Goal: Complete application form

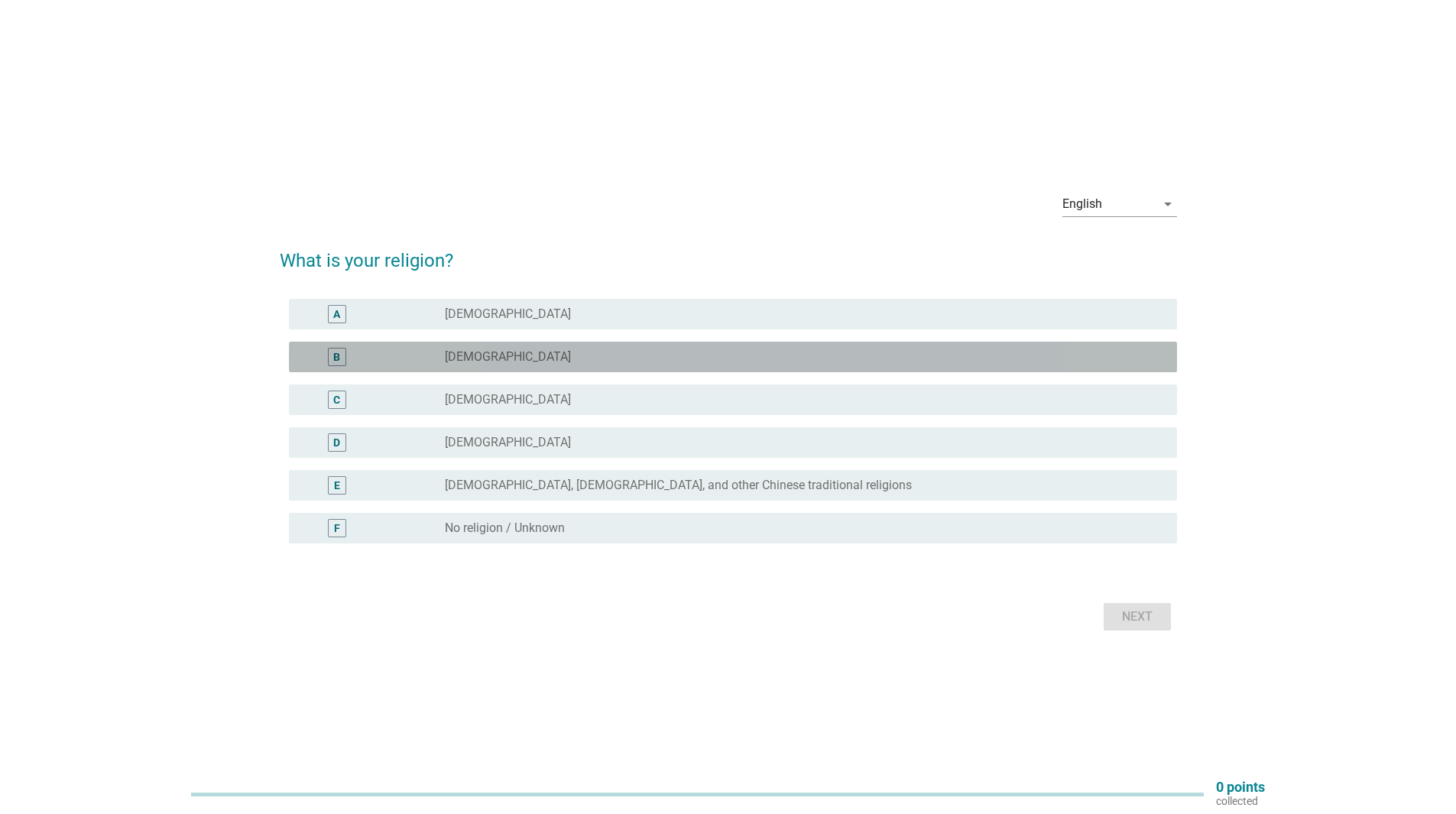
click at [522, 360] on div "radio_button_unchecked [DEMOGRAPHIC_DATA]" at bounding box center [798, 357] width 708 height 15
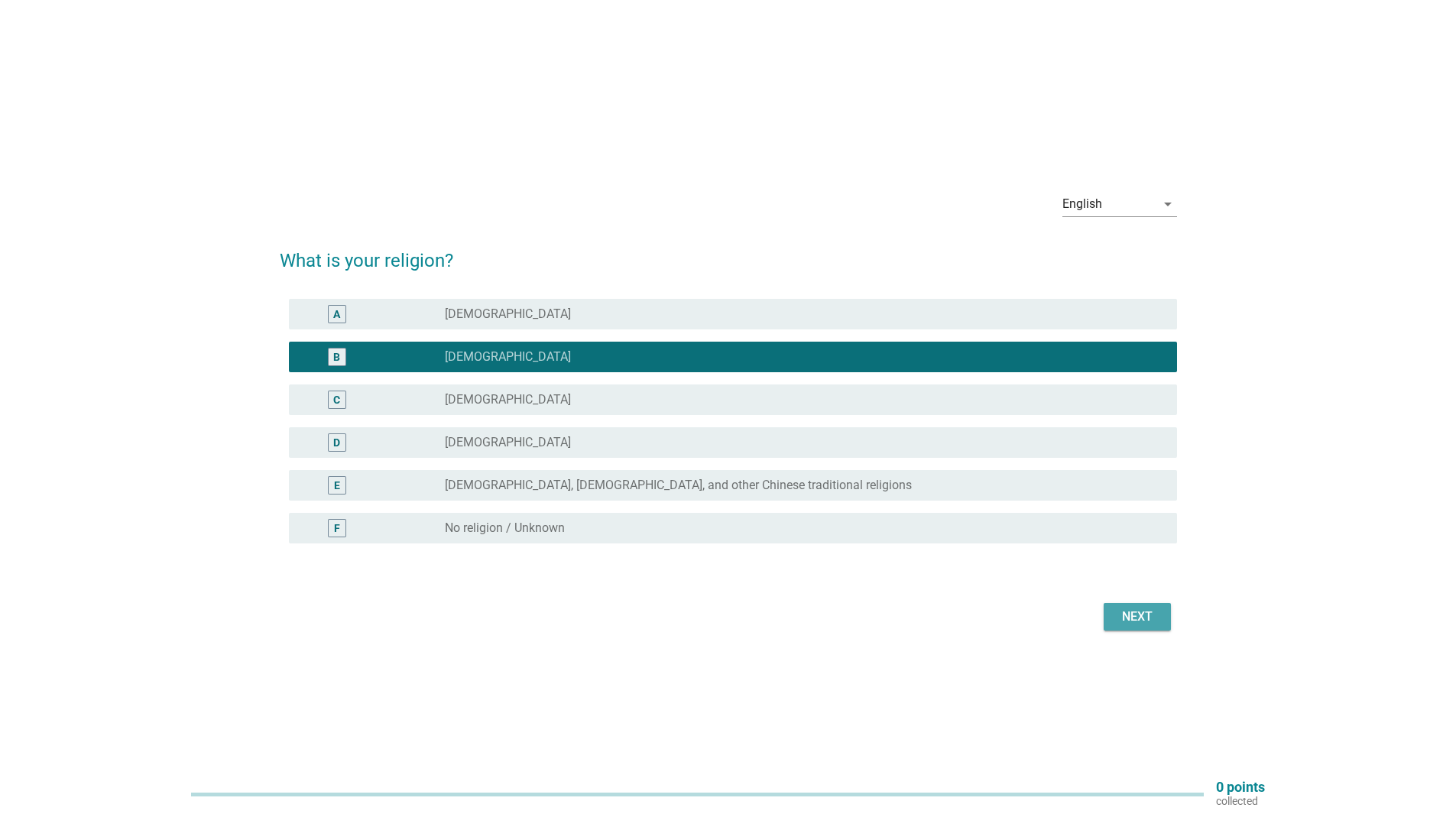
click at [1133, 612] on div "Next" at bounding box center [1137, 616] width 43 height 18
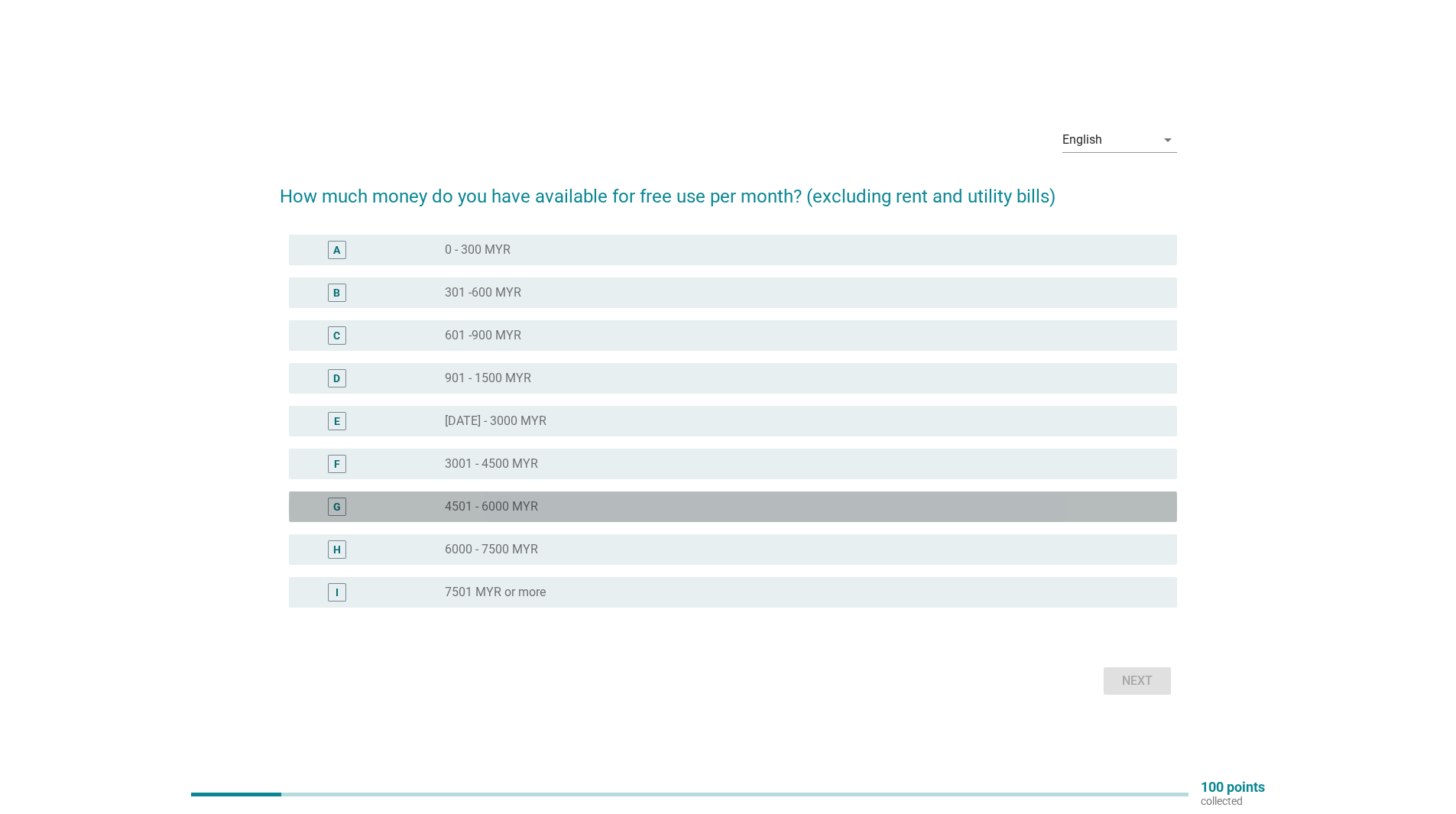
click at [724, 496] on div "G radio_button_unchecked 4501 - 6000 MYR" at bounding box center [733, 507] width 888 height 31
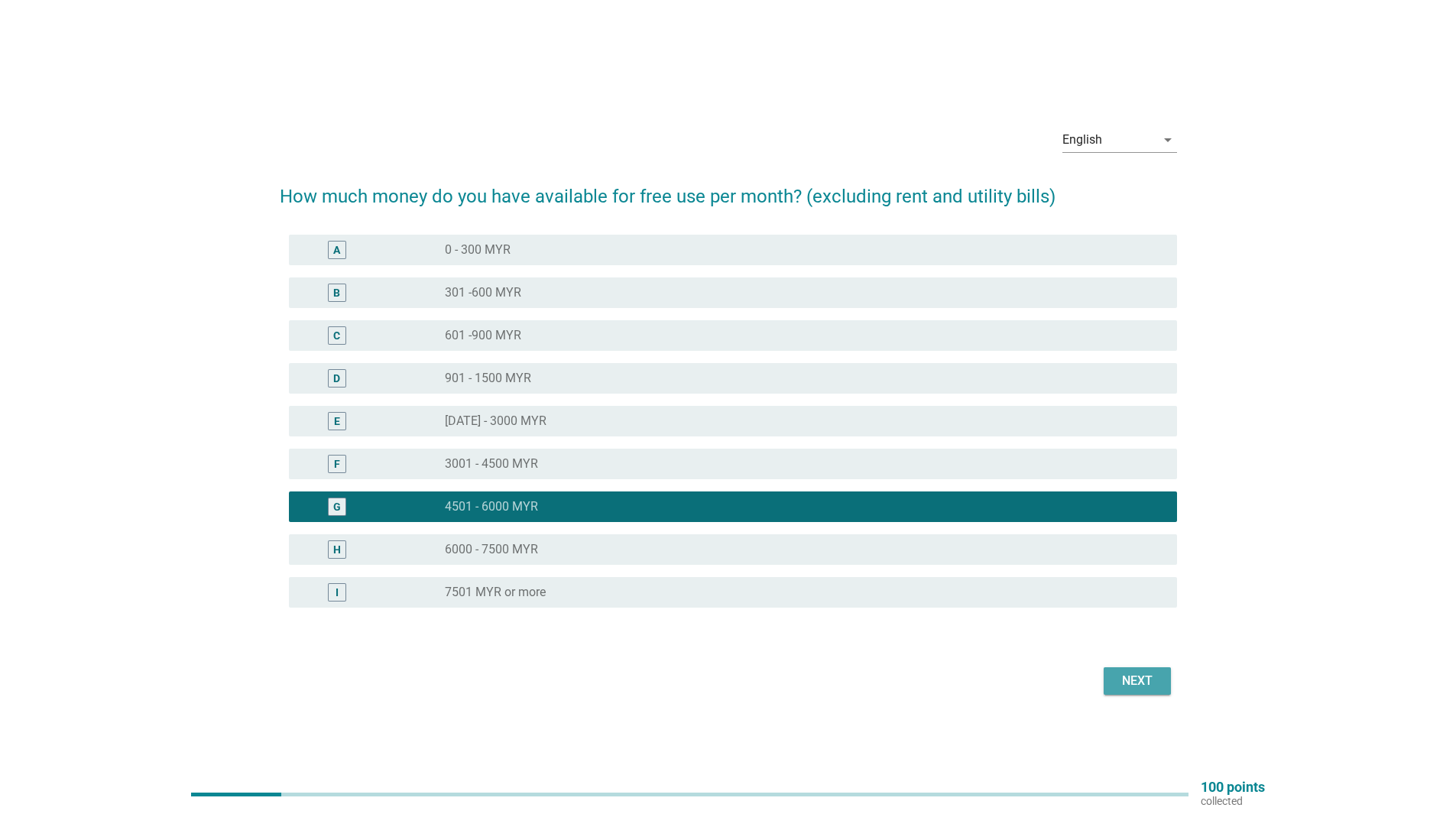
click at [1133, 672] on div "Next" at bounding box center [1137, 680] width 43 height 18
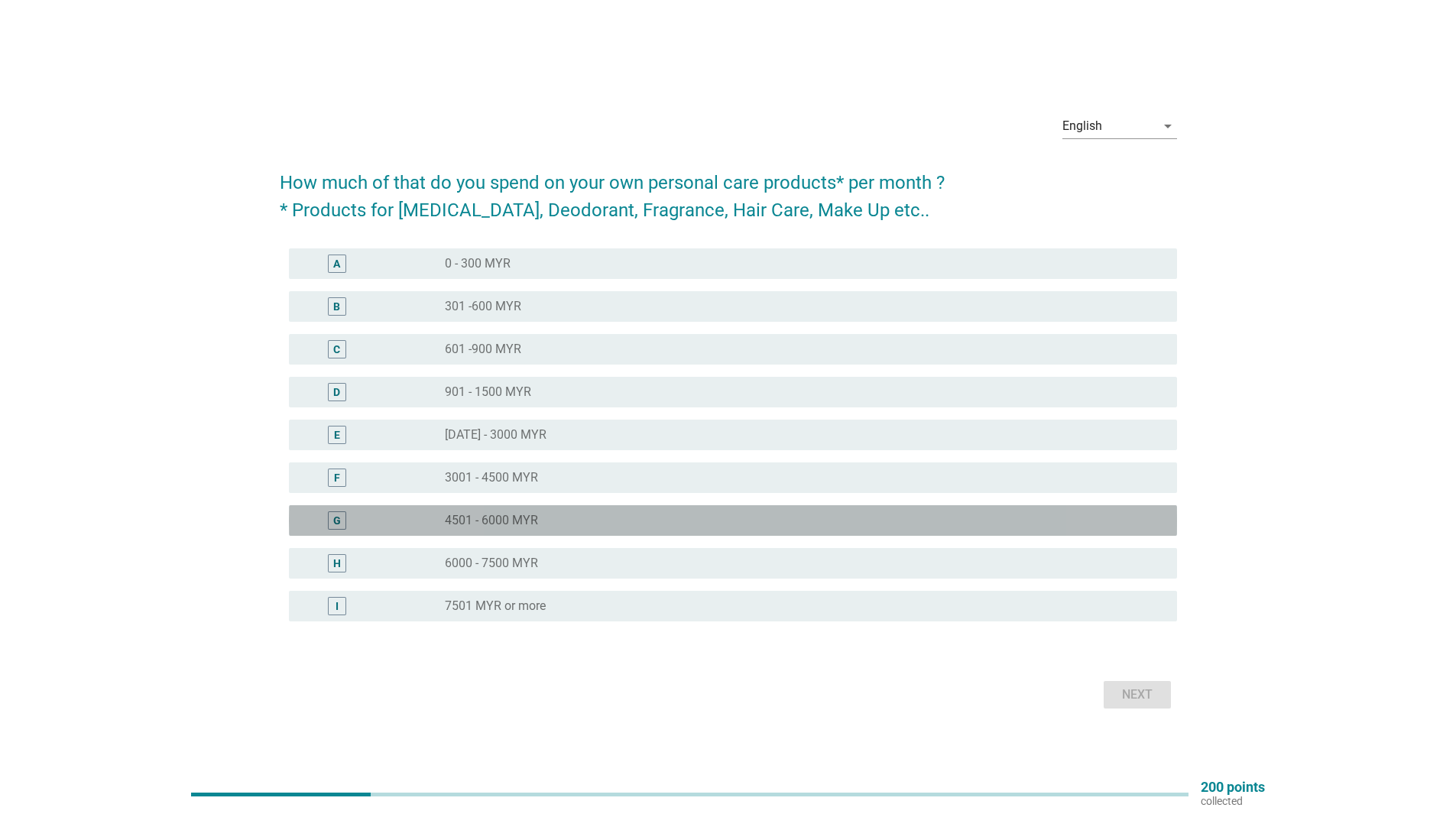
click at [1009, 511] on div "radio_button_unchecked 4501 - 6000 MYR" at bounding box center [804, 520] width 720 height 18
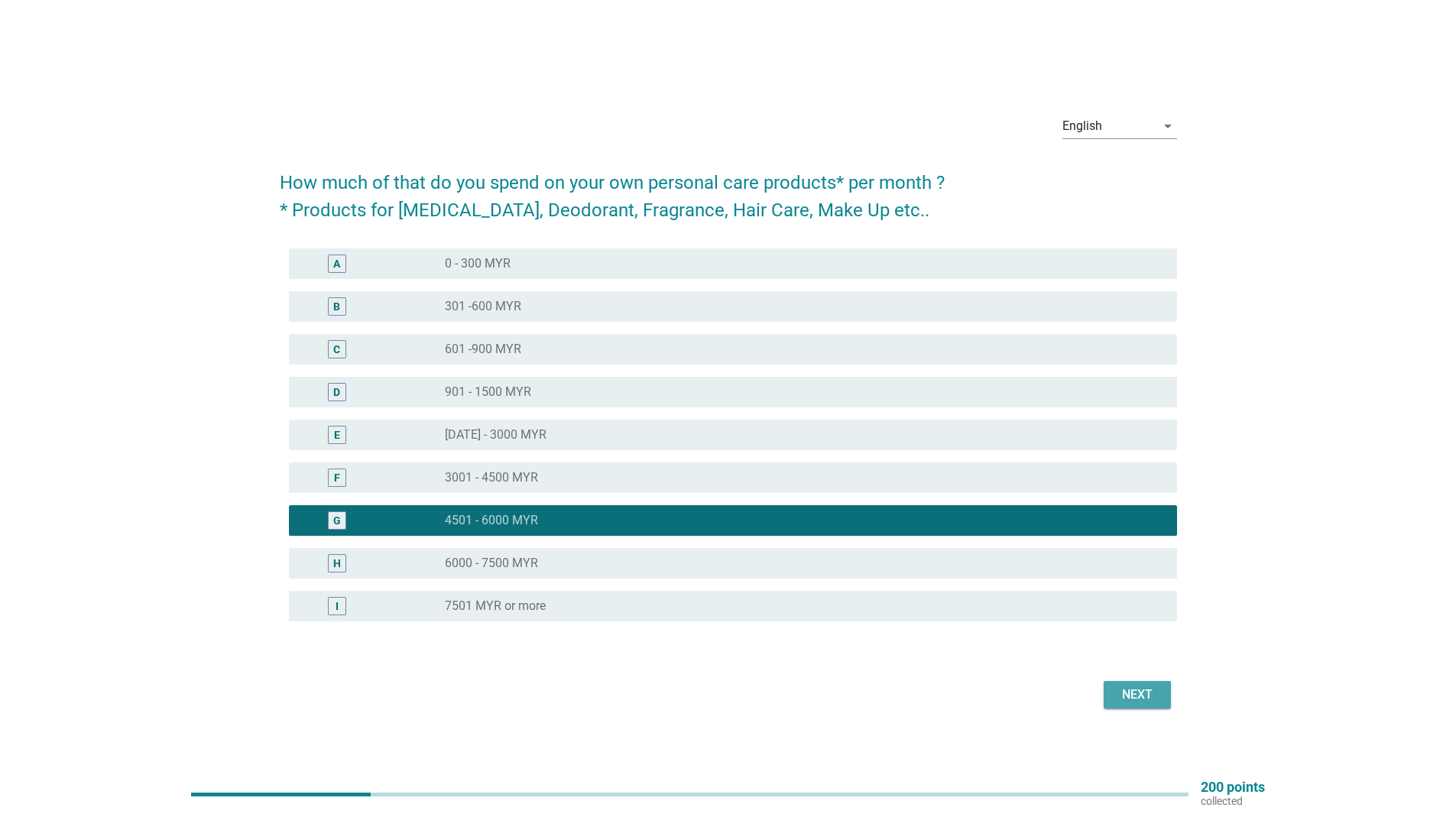
click at [1137, 692] on div "Next" at bounding box center [1137, 694] width 43 height 18
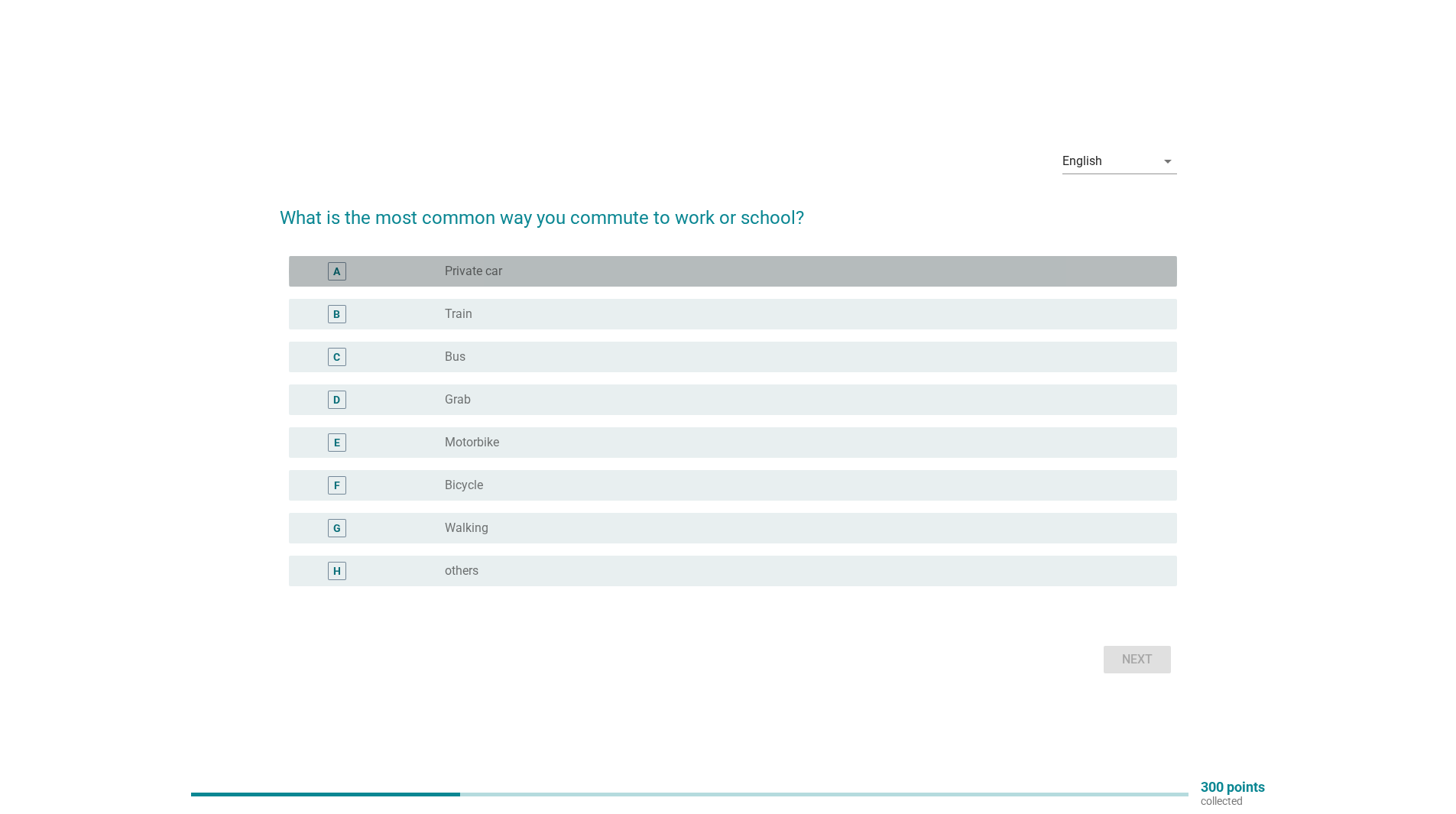
click at [849, 269] on div "radio_button_unchecked Private car" at bounding box center [798, 271] width 708 height 15
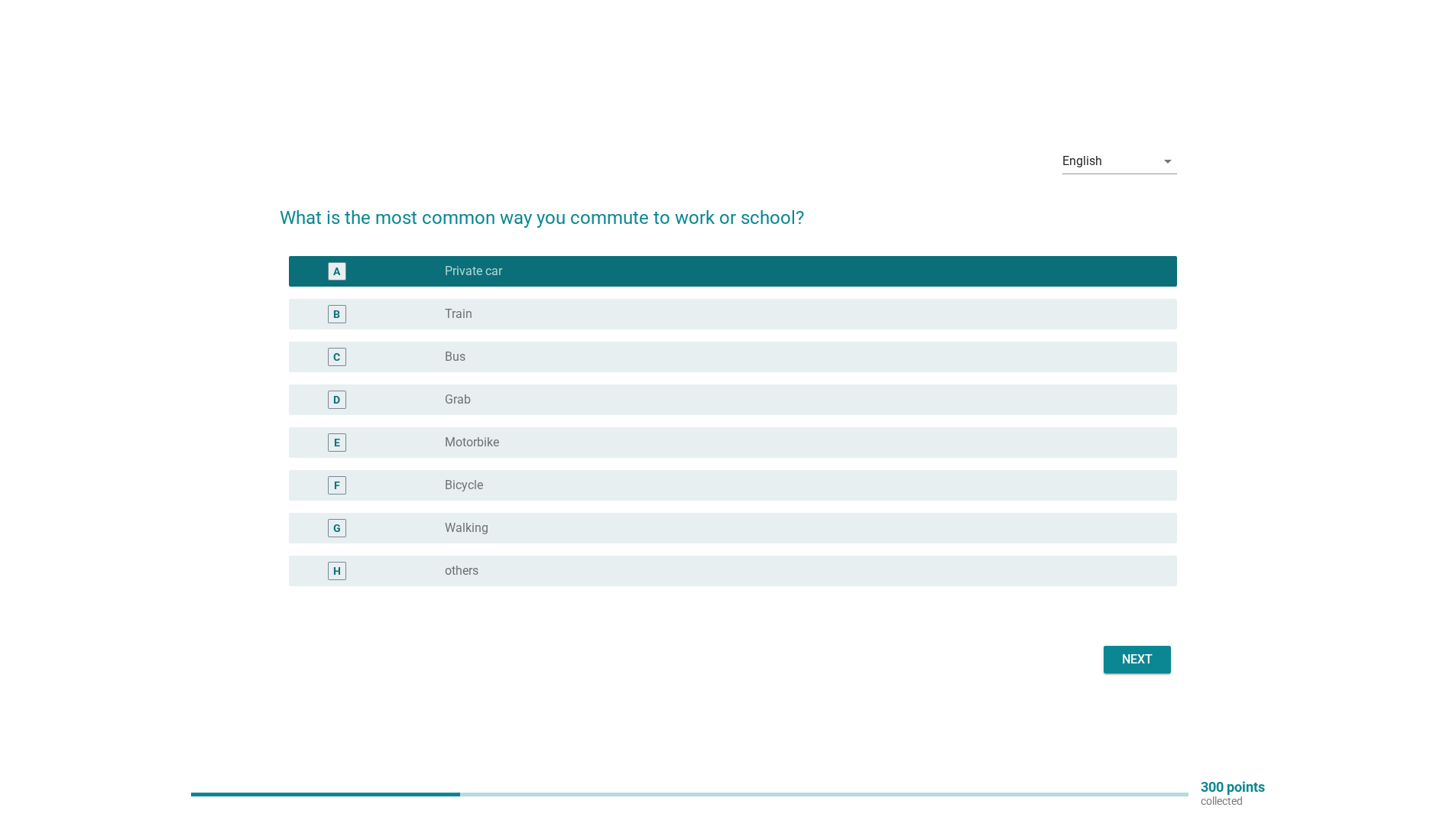
click at [891, 461] on div "E radio_button_unchecked Motorbike" at bounding box center [728, 443] width 897 height 43
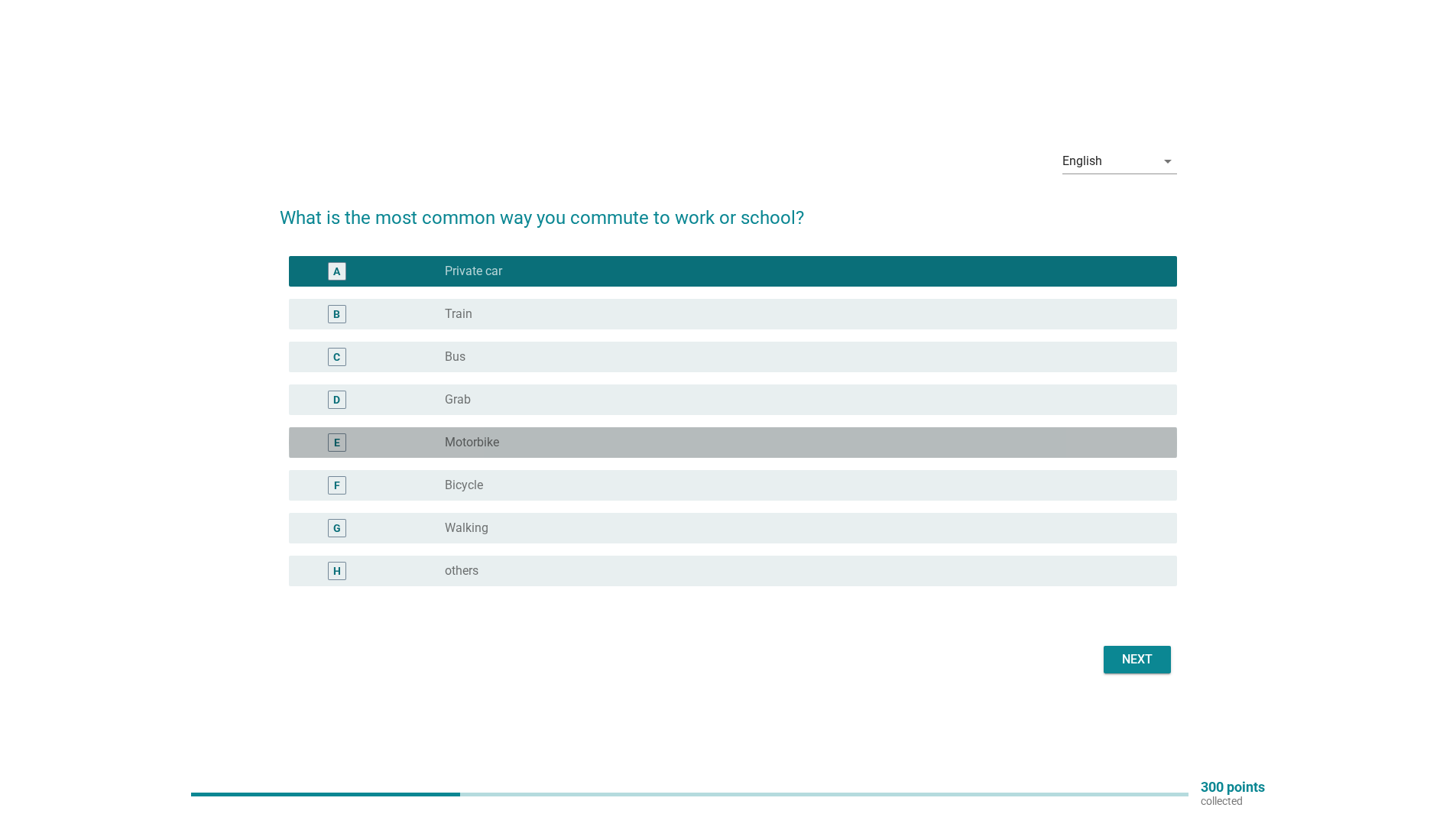
click at [906, 430] on div "E radio_button_unchecked Motorbike" at bounding box center [733, 443] width 888 height 31
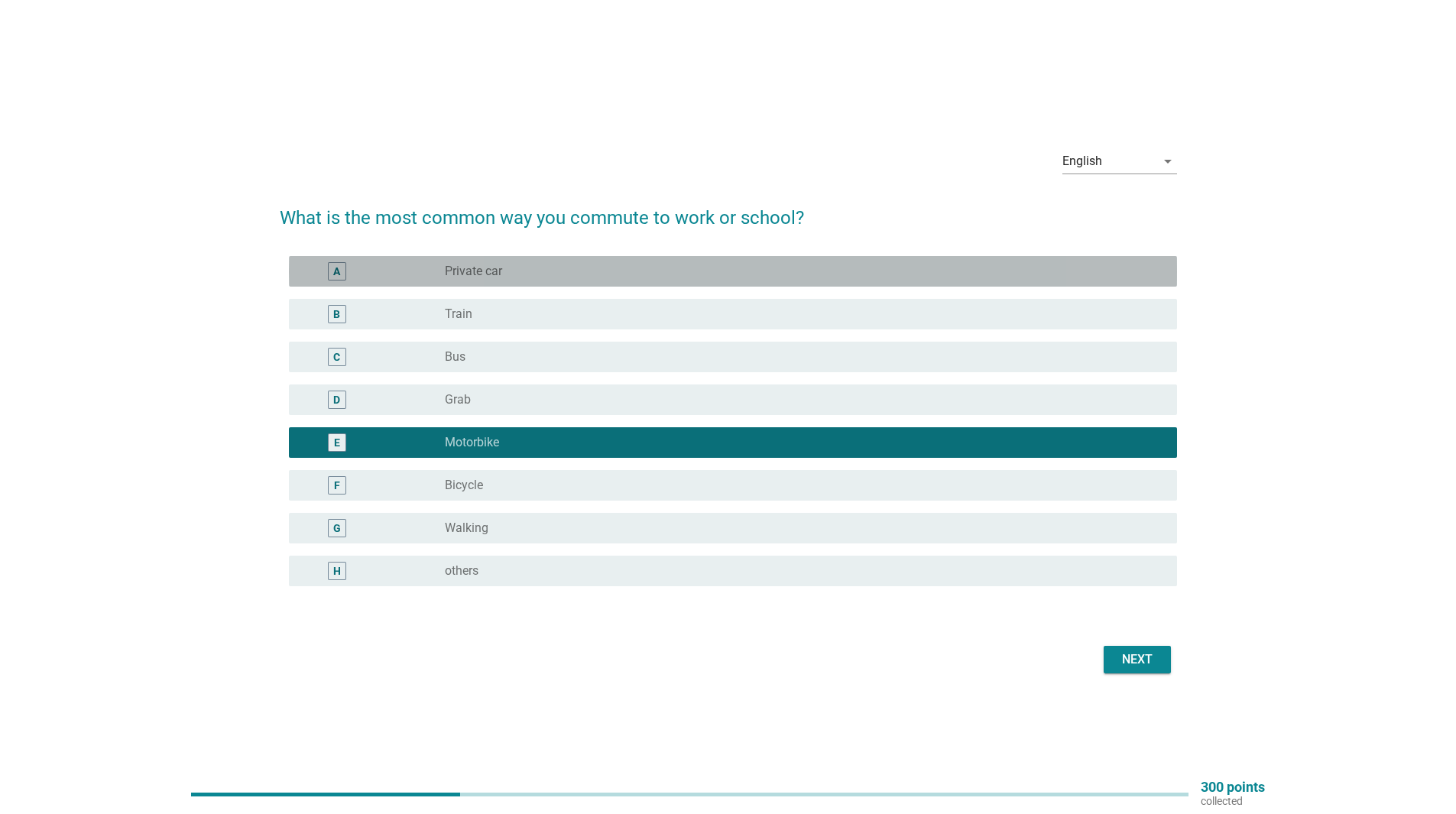
click at [903, 263] on div "radio_button_unchecked Private car" at bounding box center [798, 271] width 708 height 15
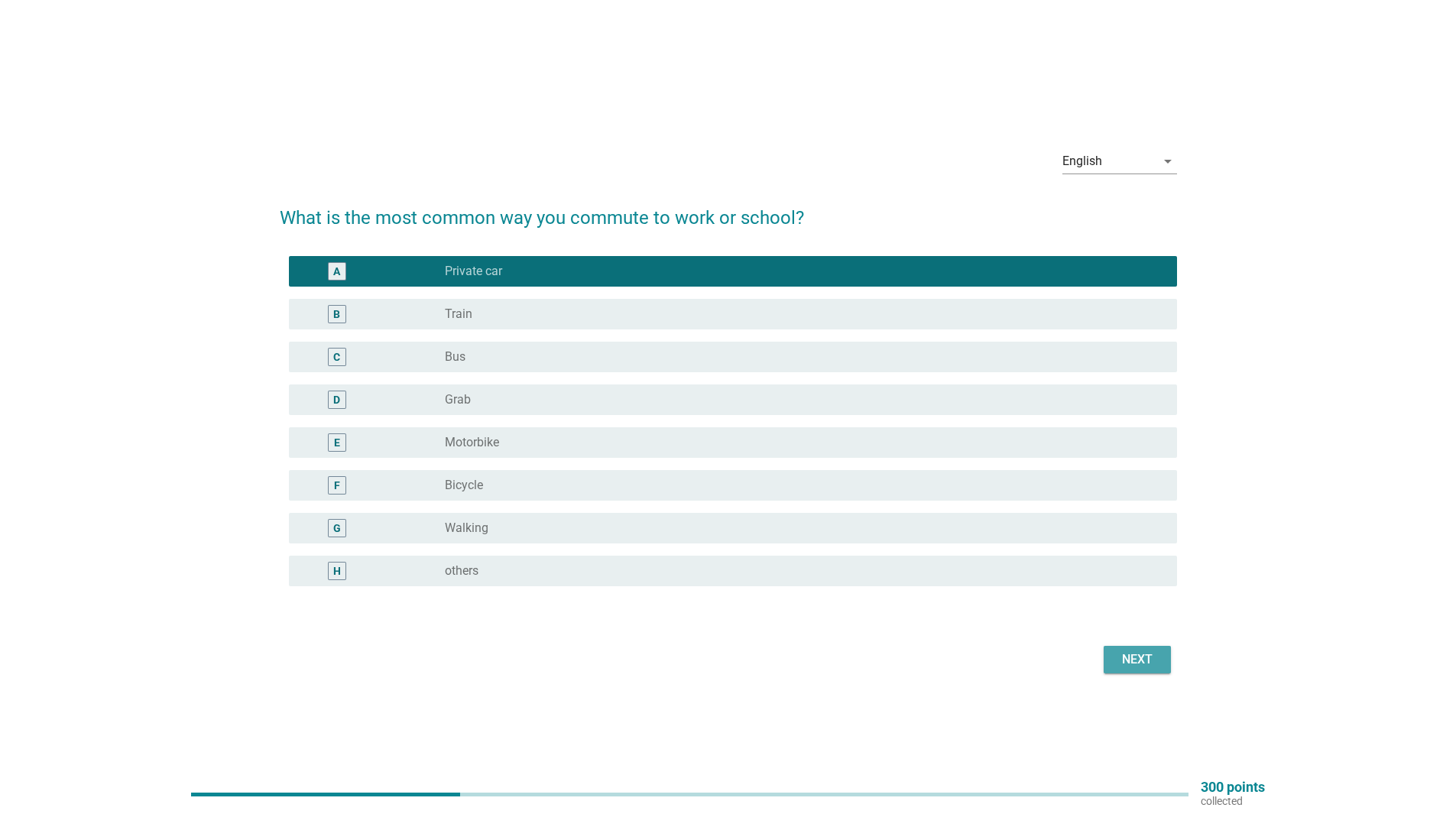
click at [1134, 659] on div "Next" at bounding box center [1137, 659] width 43 height 18
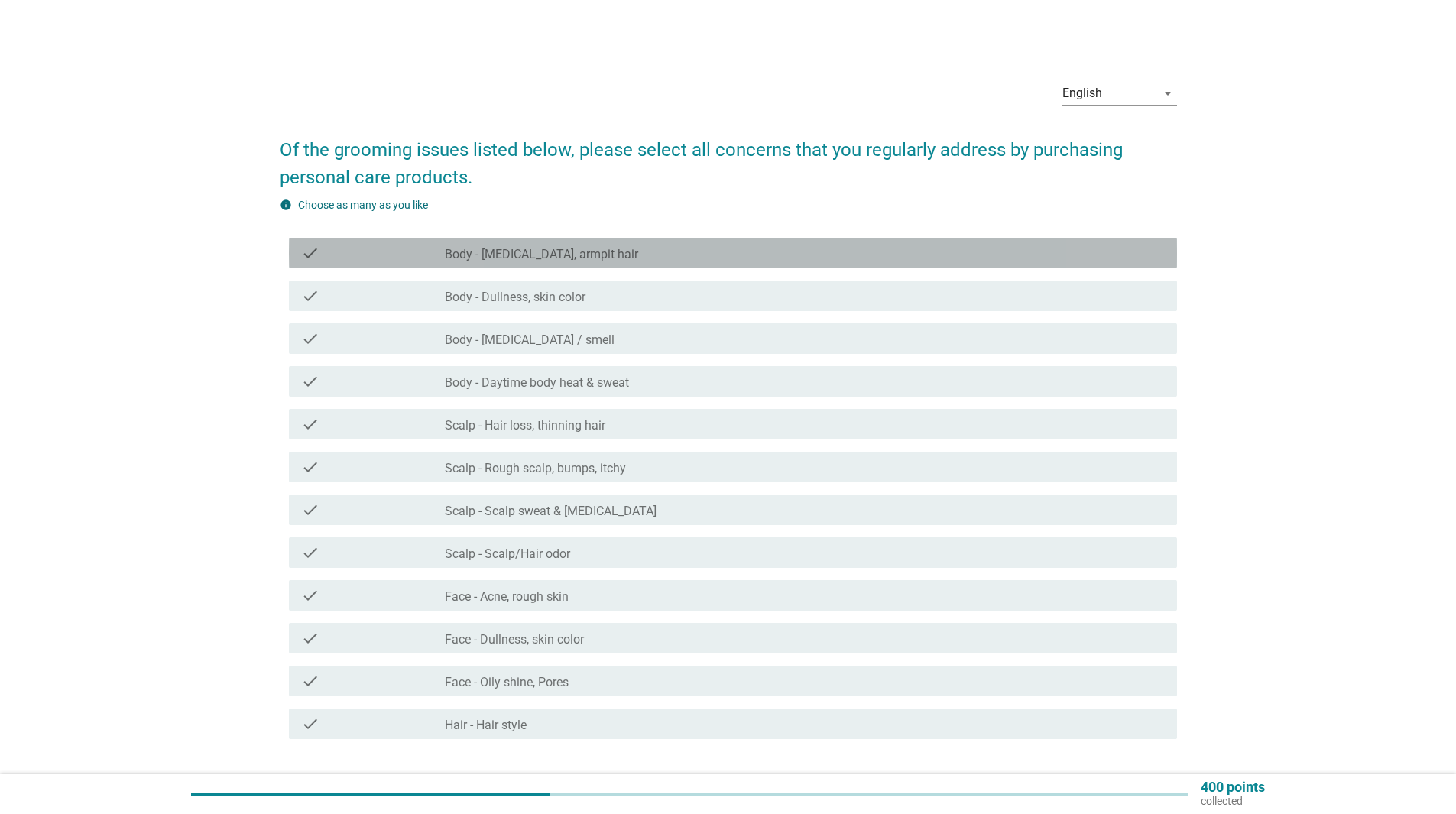
click at [657, 253] on div "check_box_outline_blank Body - [MEDICAL_DATA], armpit hair" at bounding box center [804, 252] width 720 height 18
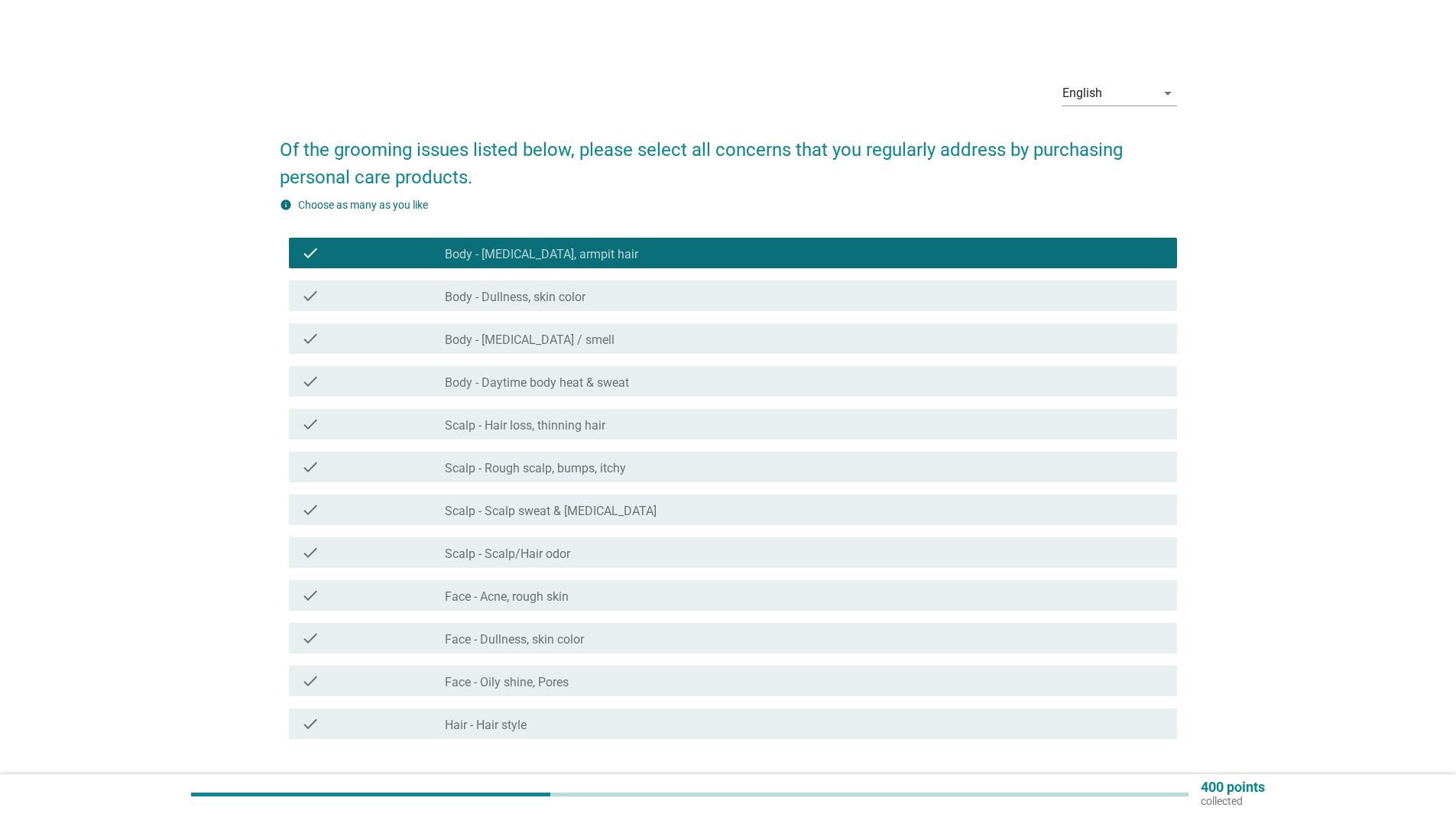
click at [656, 377] on div "check_box_outline_blank Body - Daytime body heat & sweat" at bounding box center [804, 381] width 720 height 18
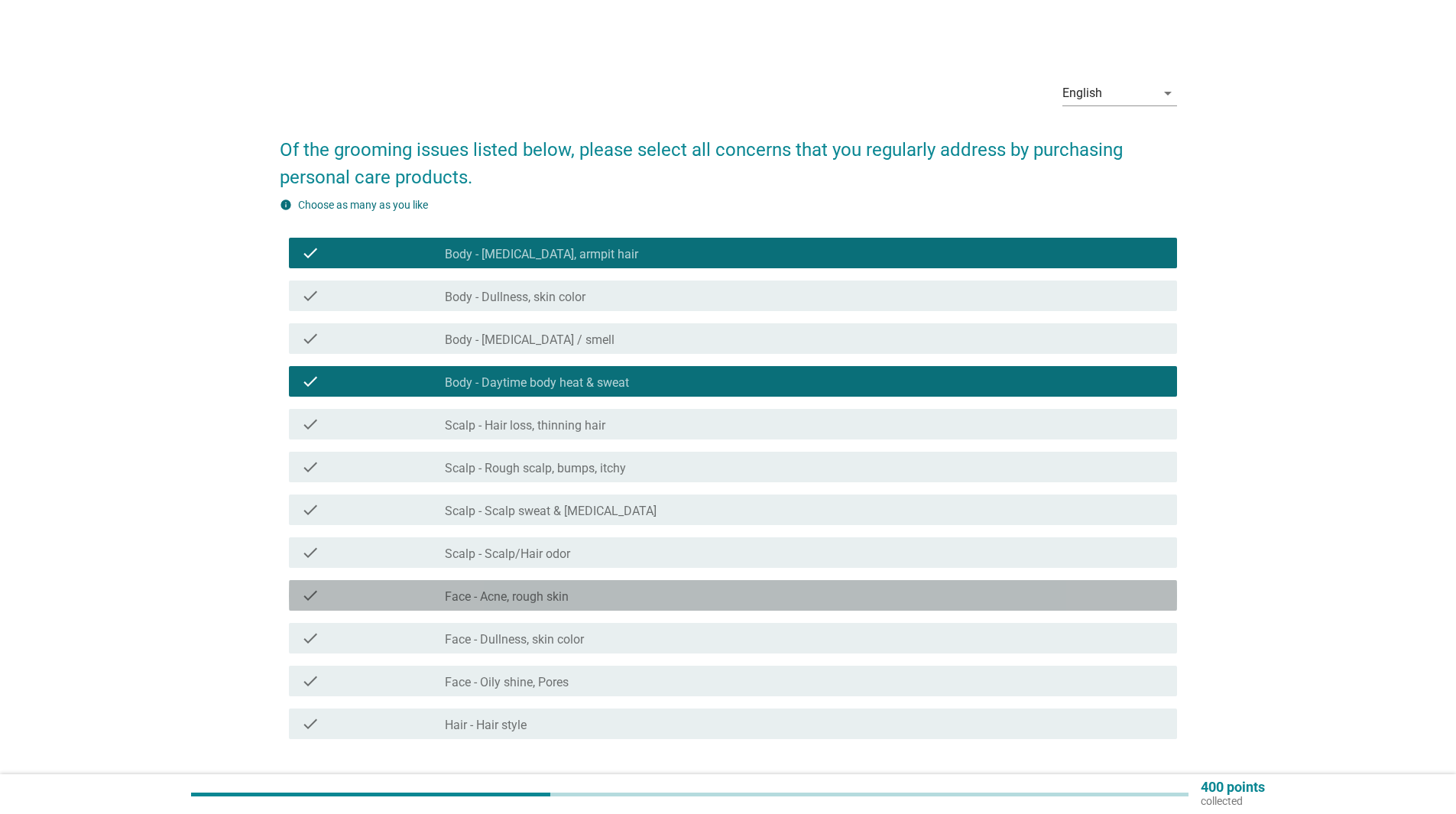
click at [641, 595] on div "check_box_outline_blank Face - Acne, rough skin" at bounding box center [804, 594] width 720 height 18
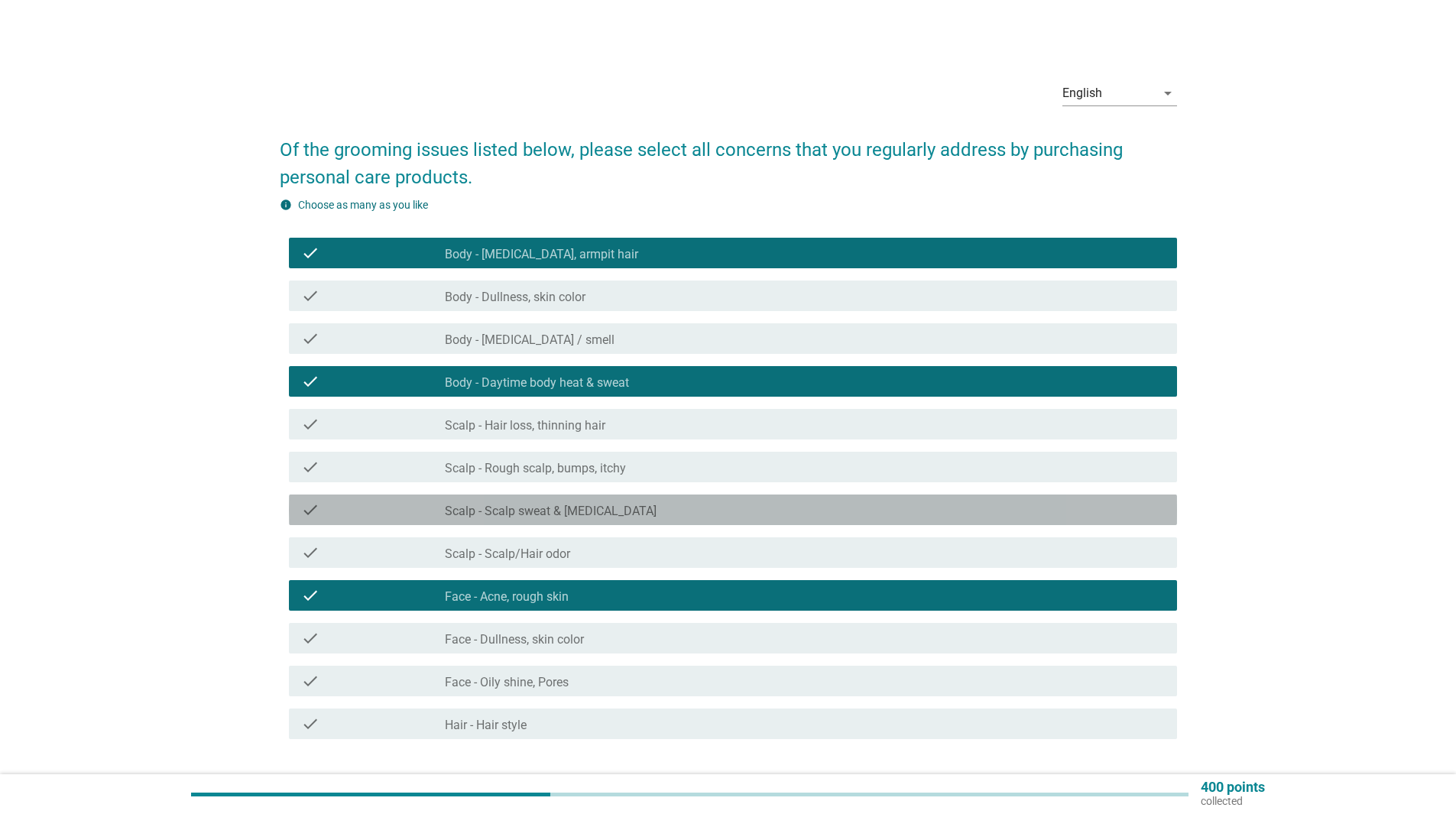
click at [653, 514] on div "check_box_outline_blank Scalp - Scalp sweat & [MEDICAL_DATA]" at bounding box center [804, 509] width 720 height 18
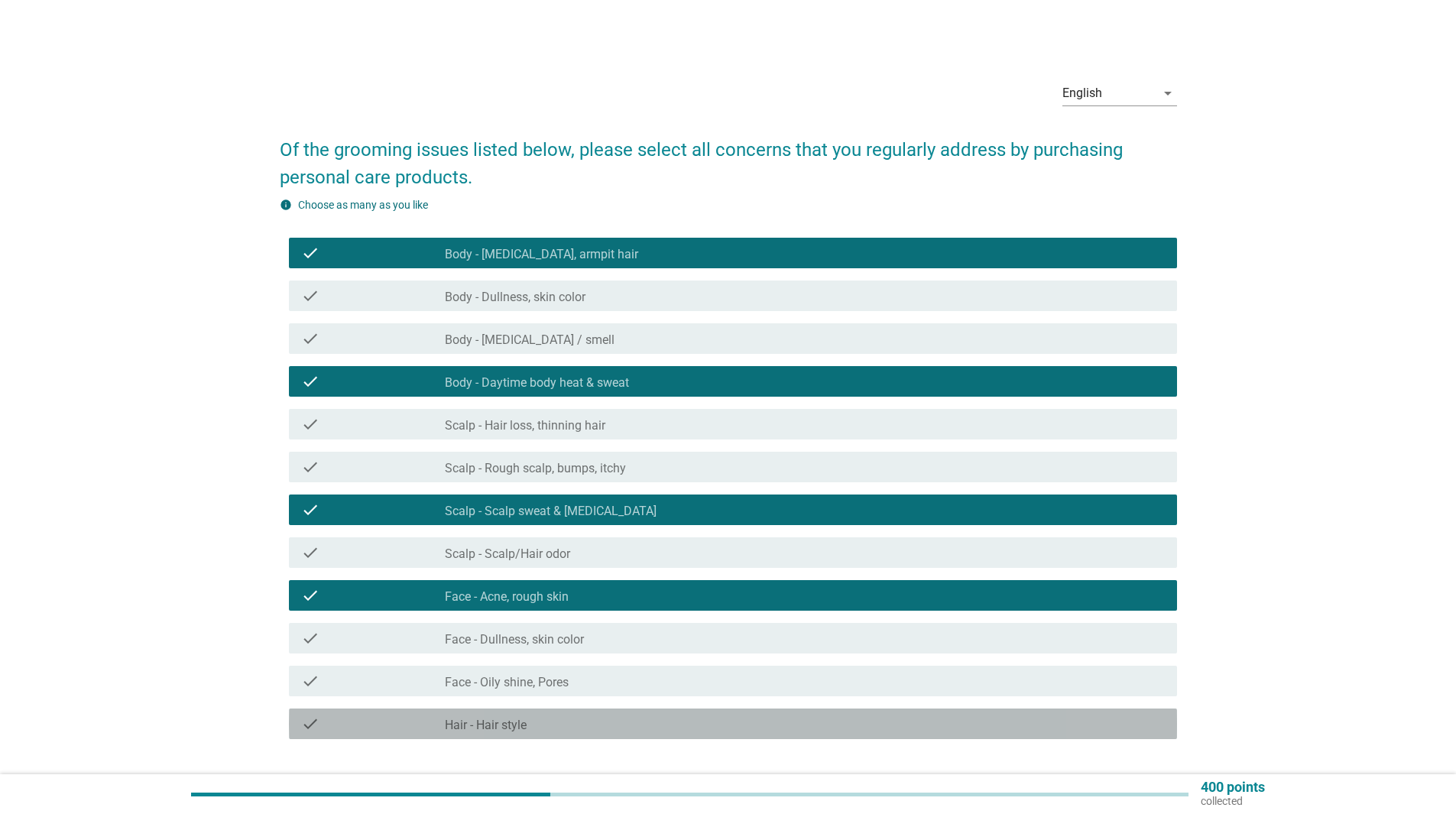
click at [693, 729] on div "check_box_outline_blank Hair - Hair style" at bounding box center [804, 723] width 720 height 18
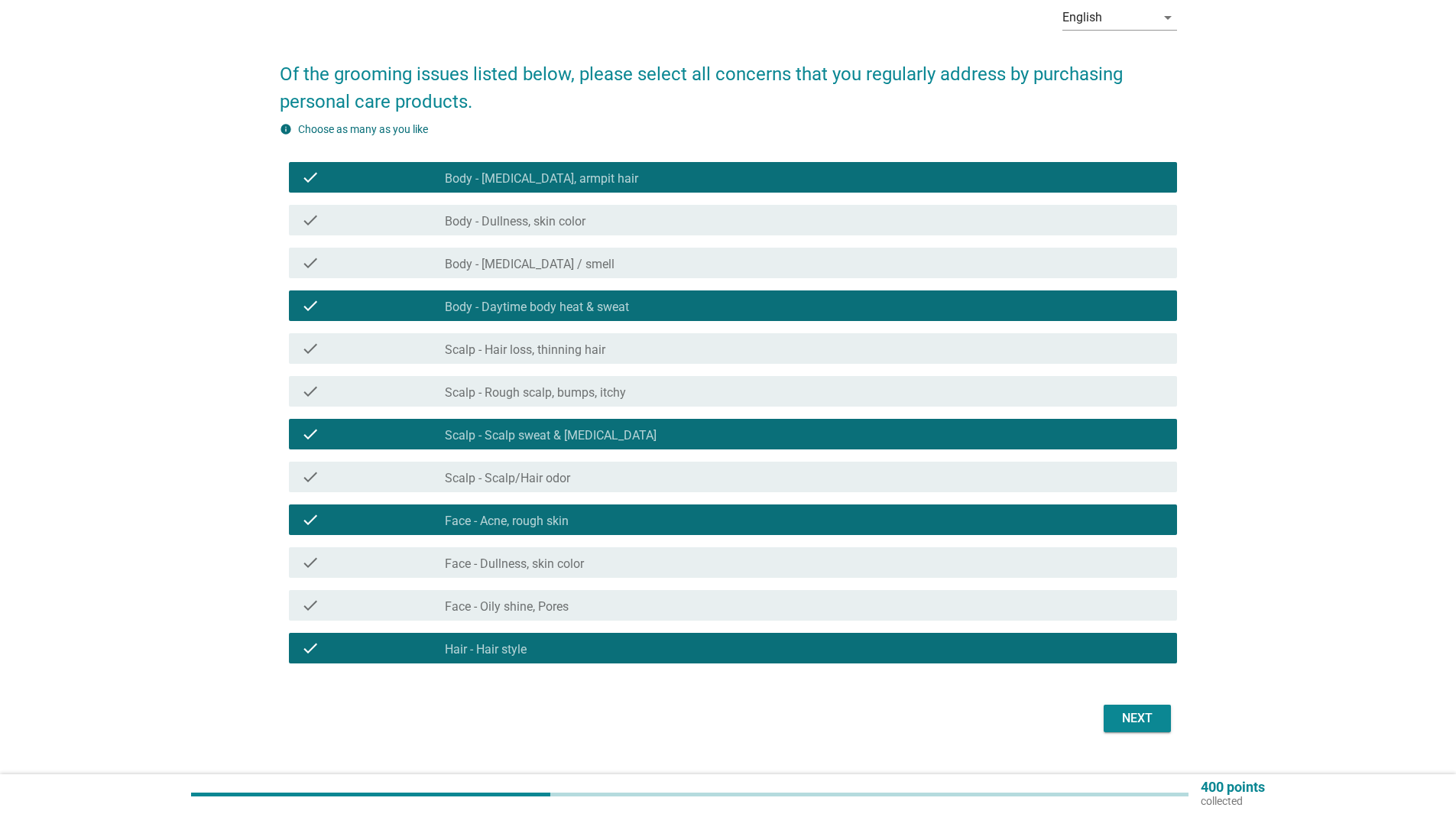
scroll to position [107, 0]
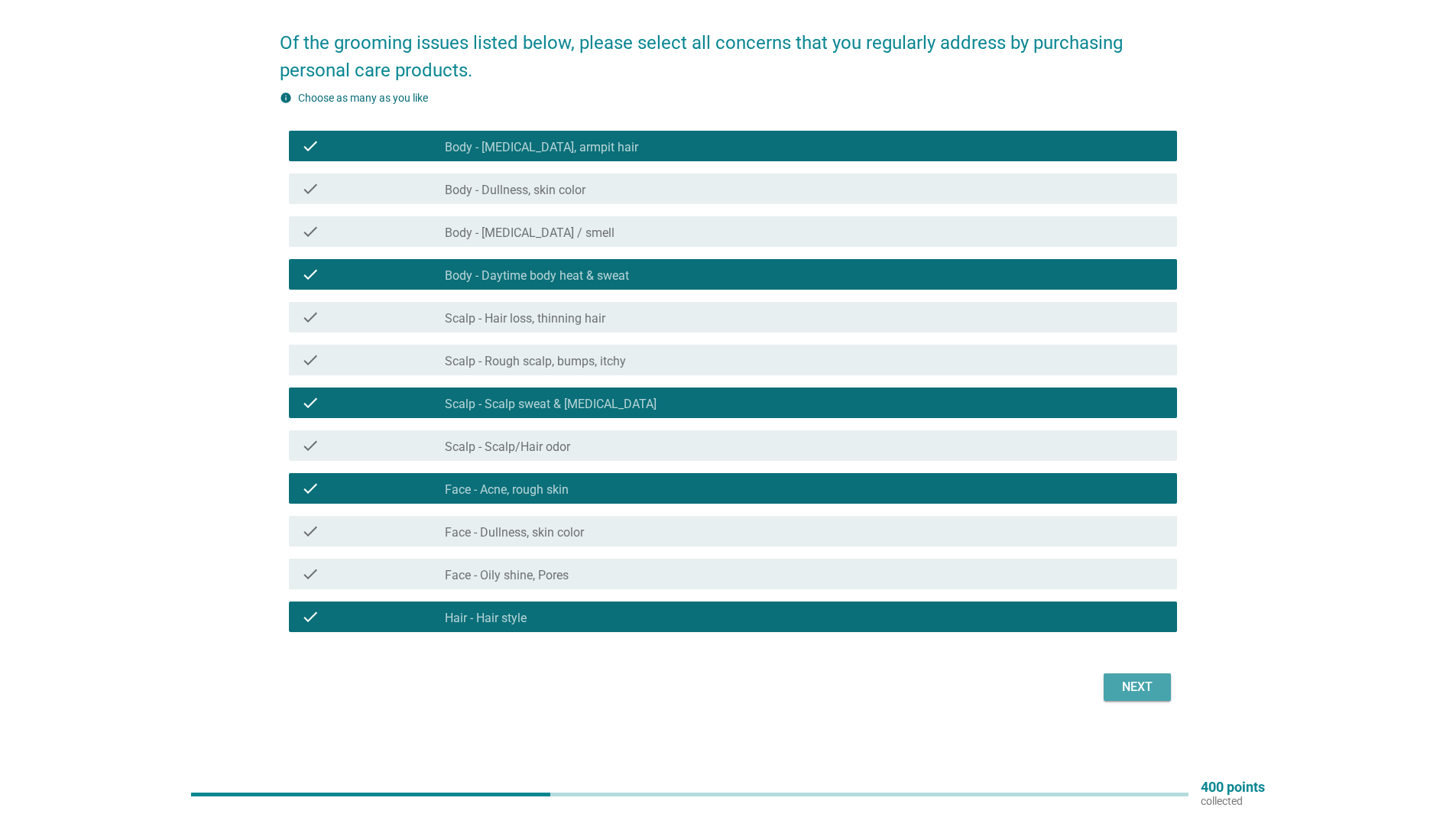
click at [1149, 687] on div "Next" at bounding box center [1137, 686] width 43 height 18
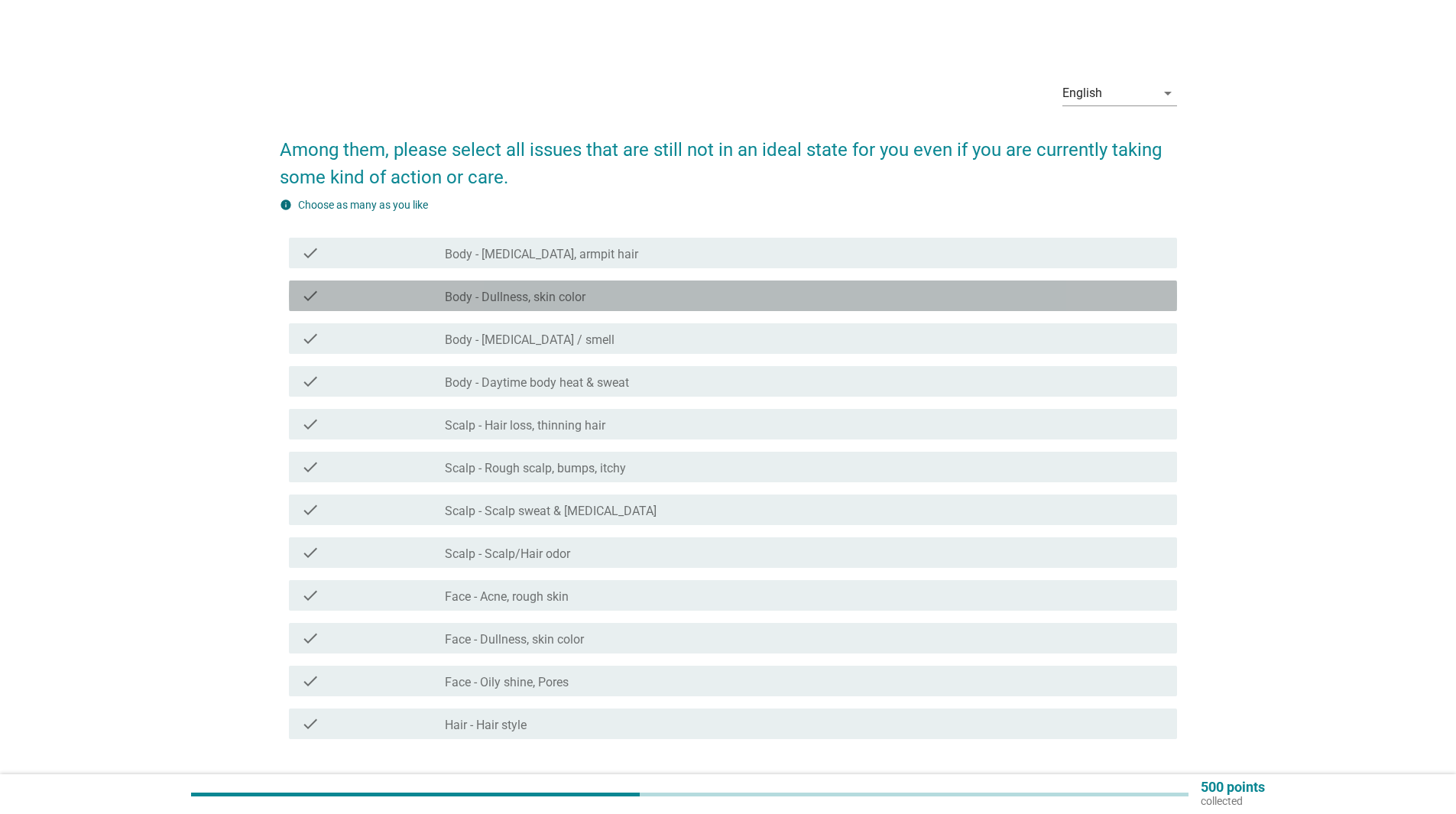
click at [790, 294] on div "check_box_outline_blank Body - Dullness, skin color" at bounding box center [804, 295] width 720 height 18
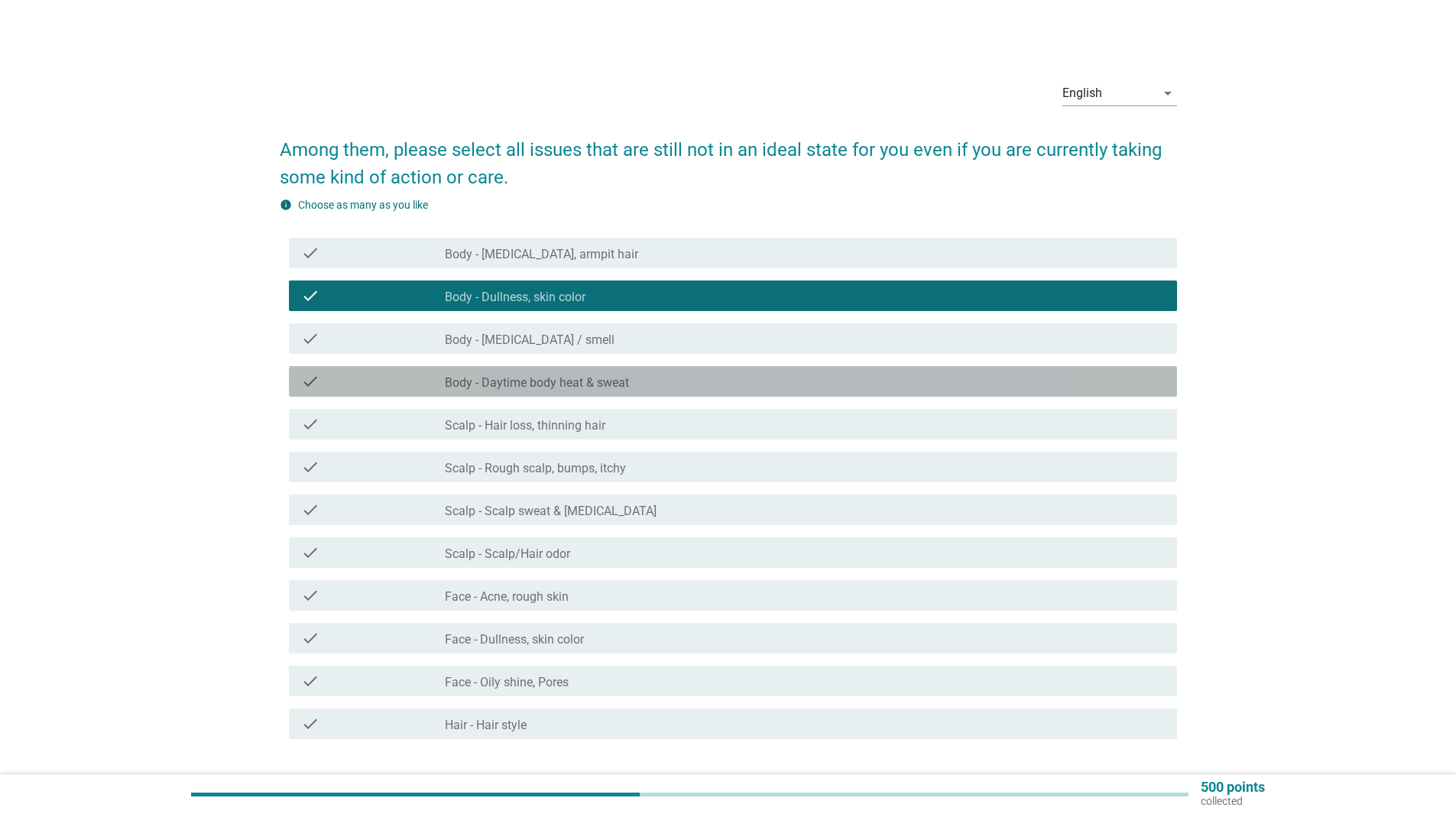
click at [755, 377] on div "check_box_outline_blank Body - Daytime body heat & sweat" at bounding box center [804, 381] width 720 height 18
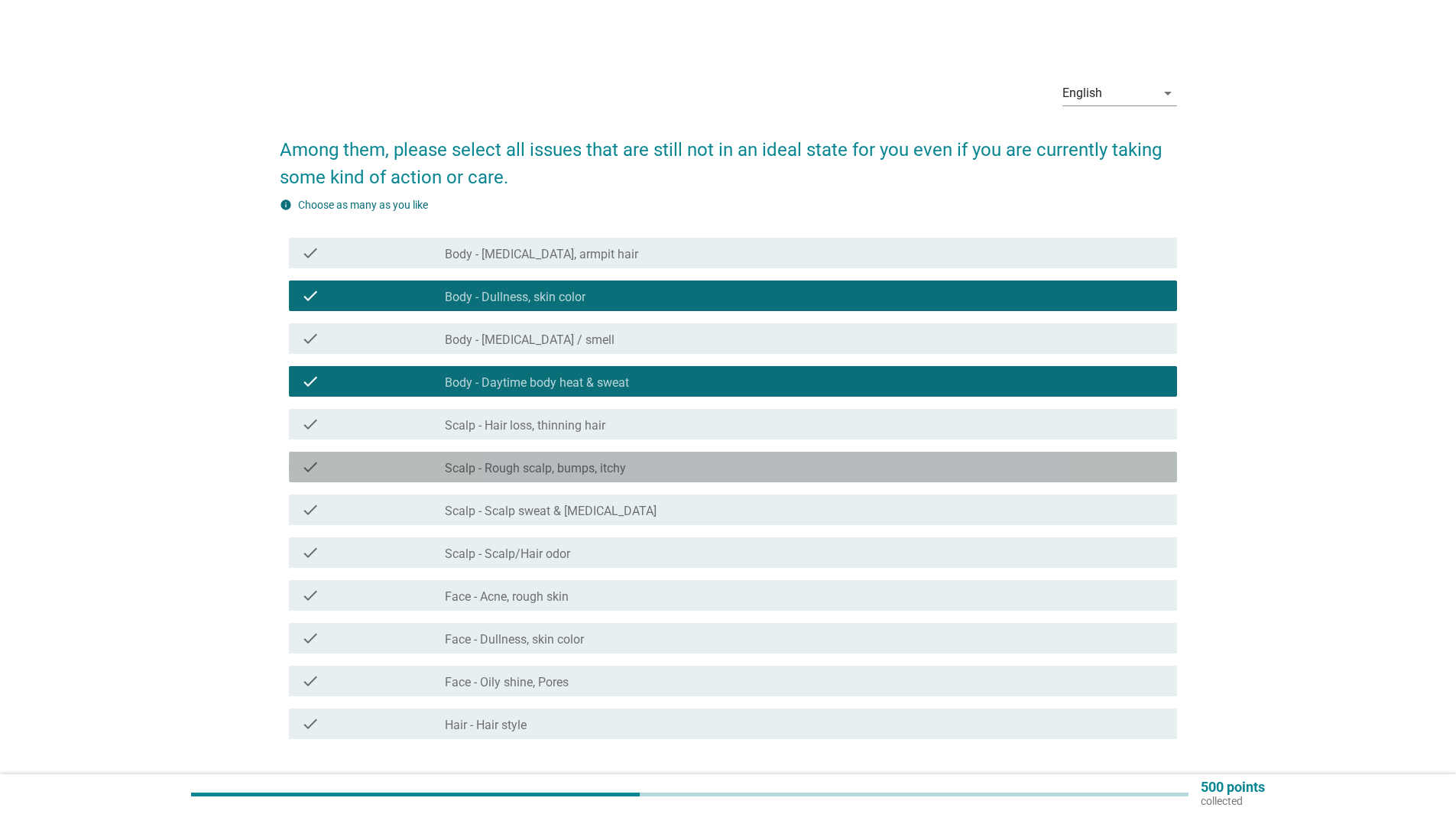
click at [736, 458] on div "check_box_outline_blank Scalp - Rough scalp, bumps, itchy" at bounding box center [804, 467] width 720 height 18
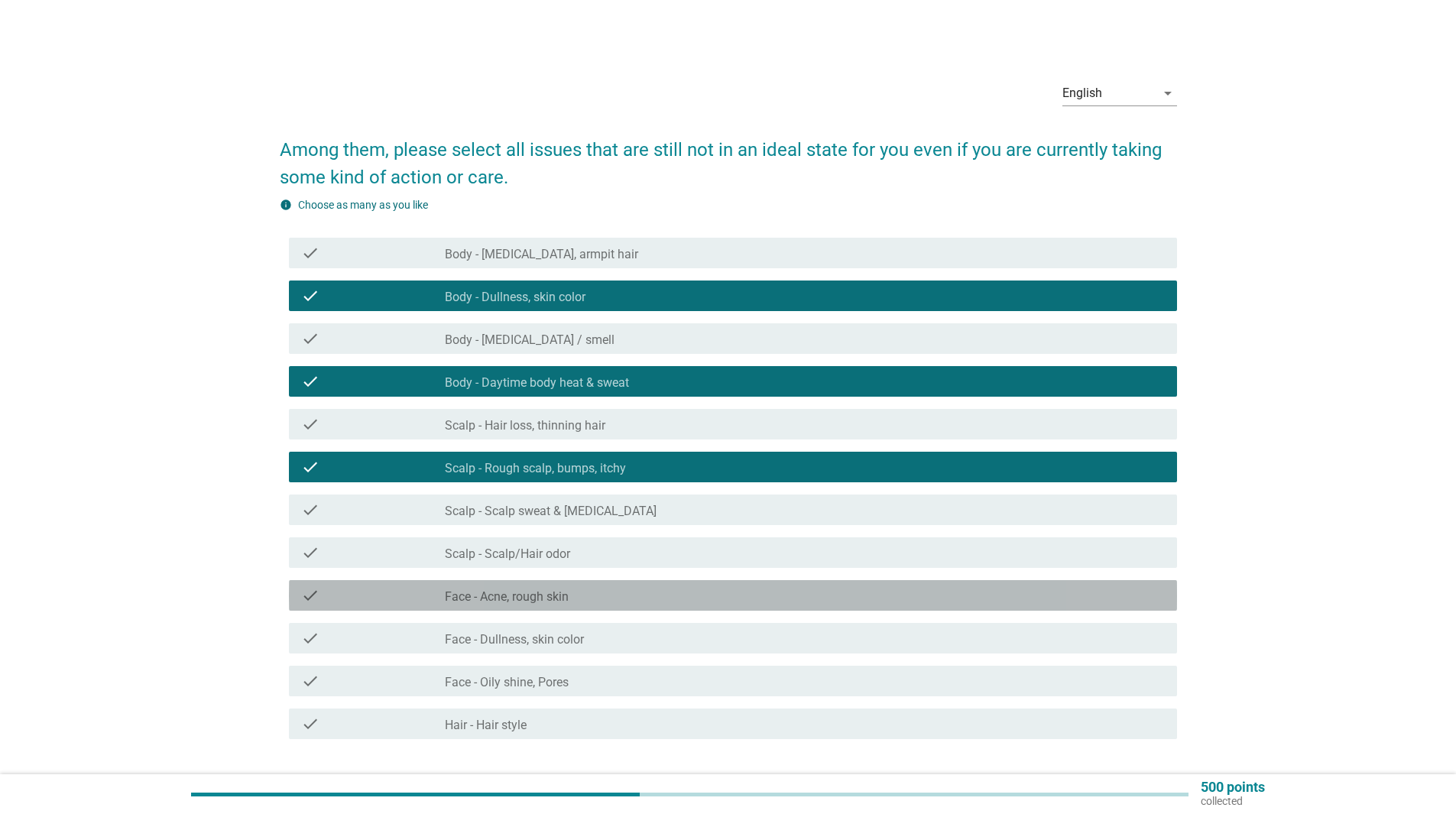
click at [718, 586] on div "check_box_outline_blank Face - Acne, rough skin" at bounding box center [804, 594] width 720 height 18
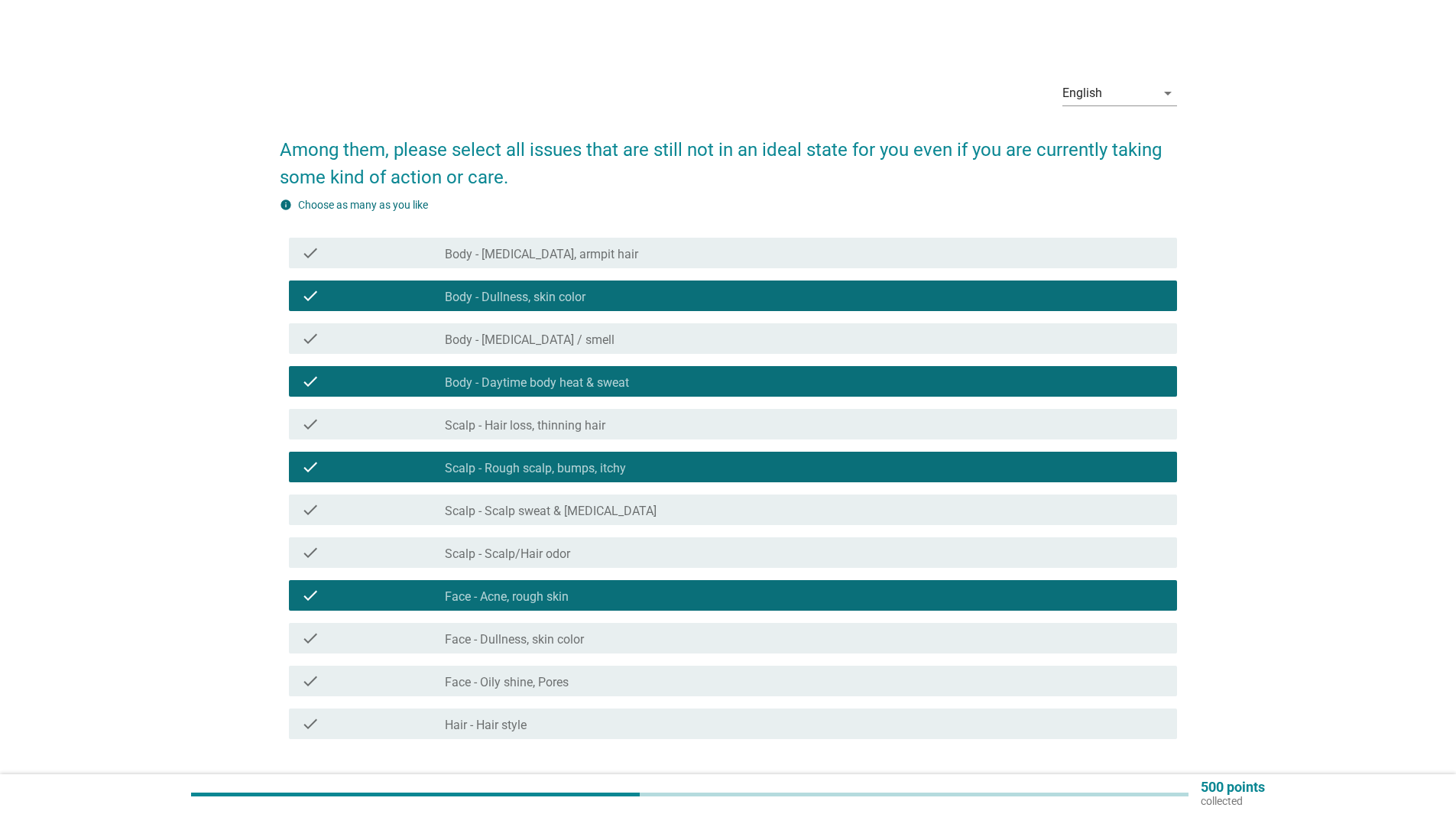
click at [722, 715] on div "check_box_outline_blank Hair - Hair style" at bounding box center [804, 723] width 720 height 18
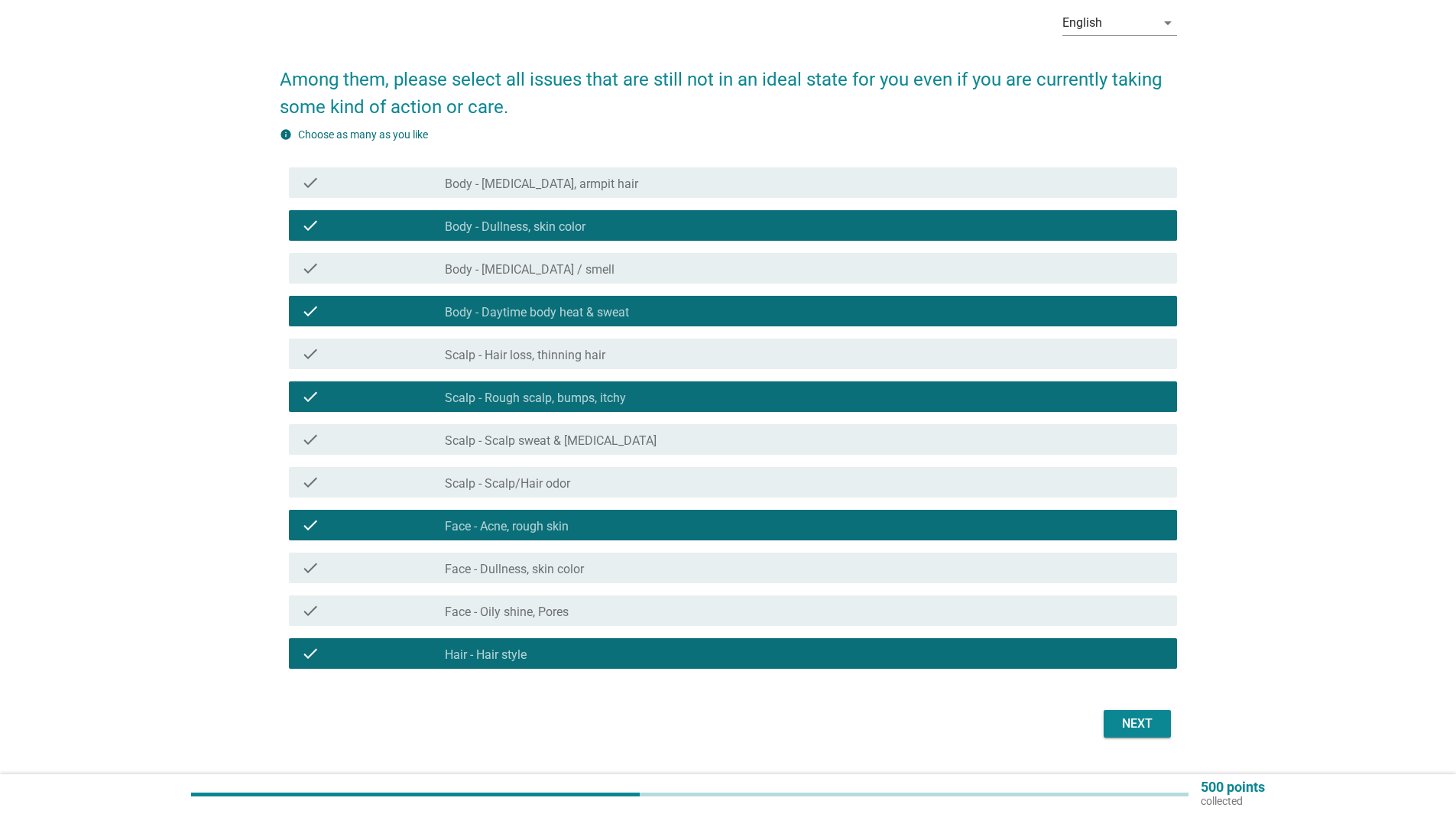
scroll to position [74, 0]
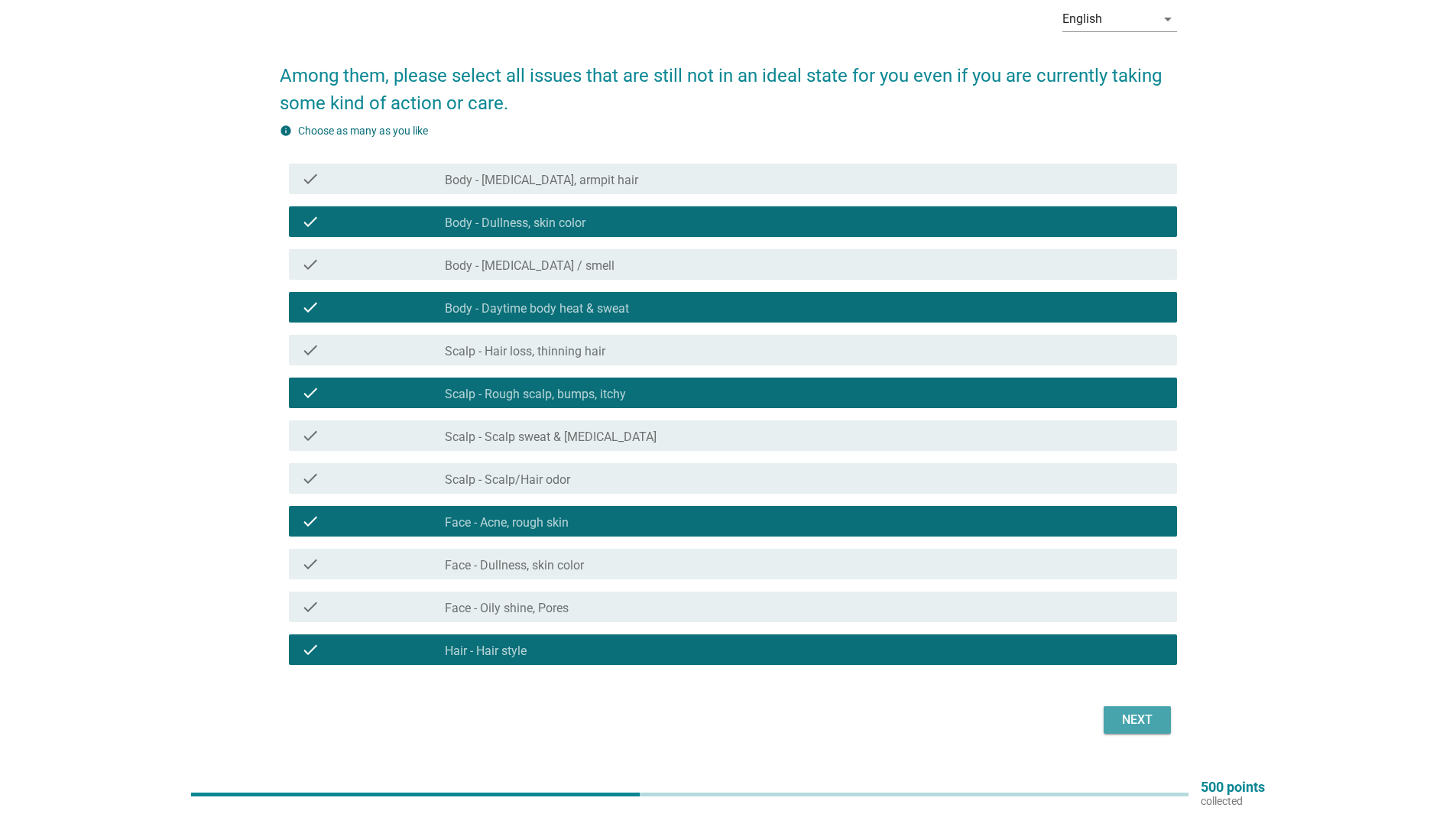
click at [1143, 728] on div "Next" at bounding box center [1137, 719] width 43 height 18
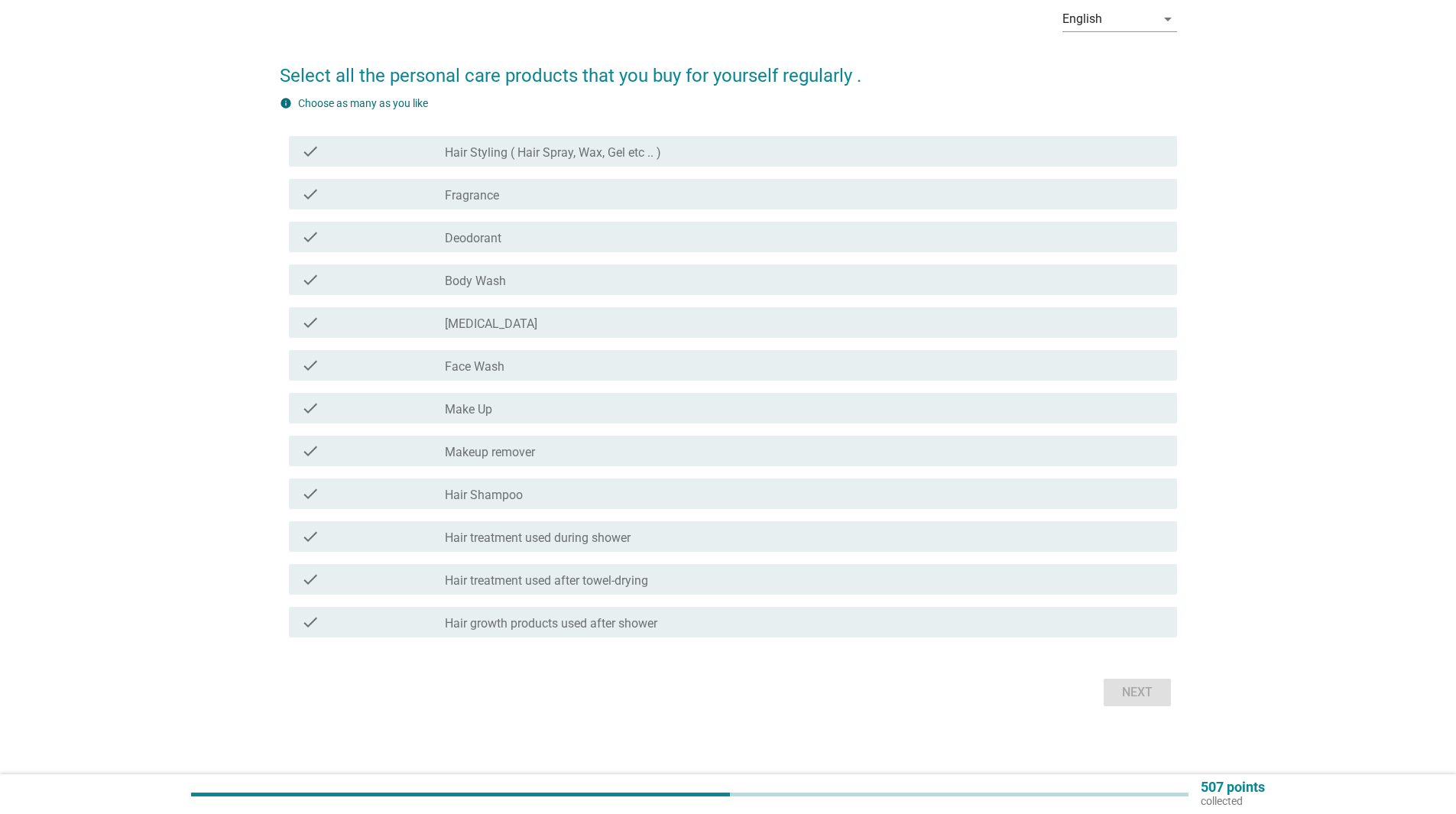
scroll to position [0, 0]
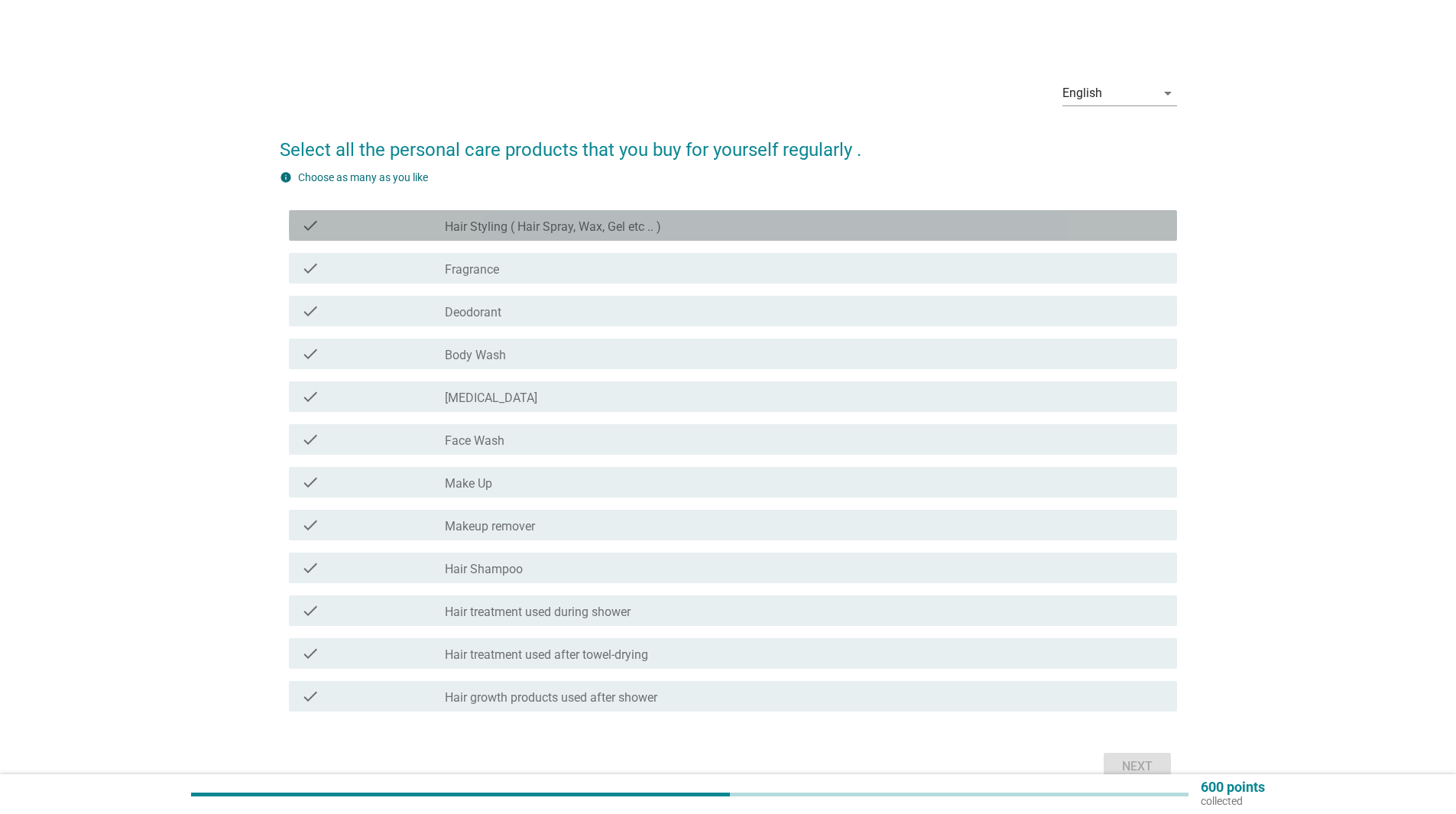
click at [630, 232] on label "Hair Styling ( Hair Spray, Wax, Gel etc .. )" at bounding box center [553, 227] width 216 height 15
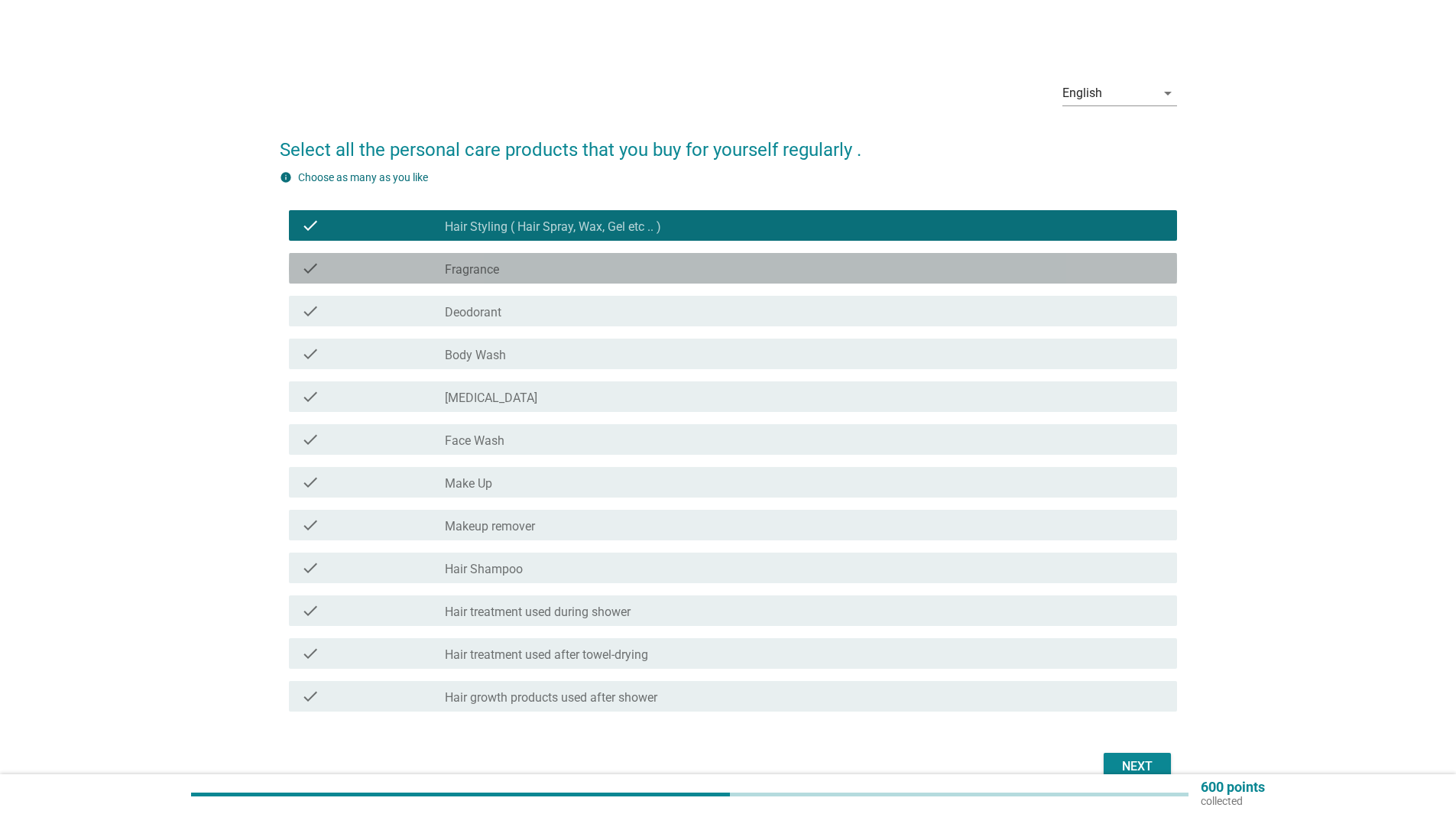
click at [621, 262] on div "check_box_outline_blank Fragrance" at bounding box center [804, 268] width 720 height 18
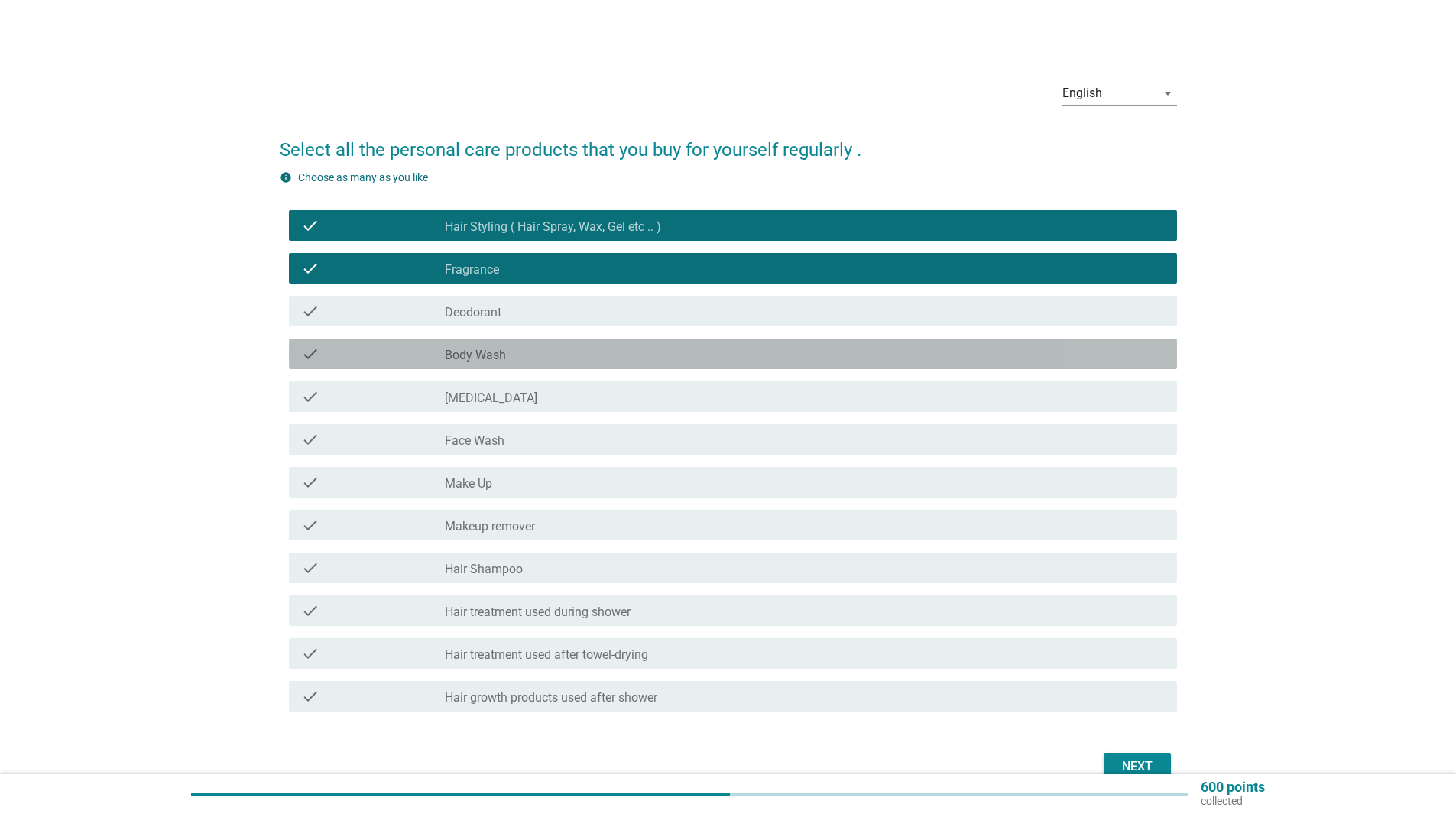
click at [616, 344] on div "check check_box_outline_blank Body Wash" at bounding box center [733, 354] width 888 height 31
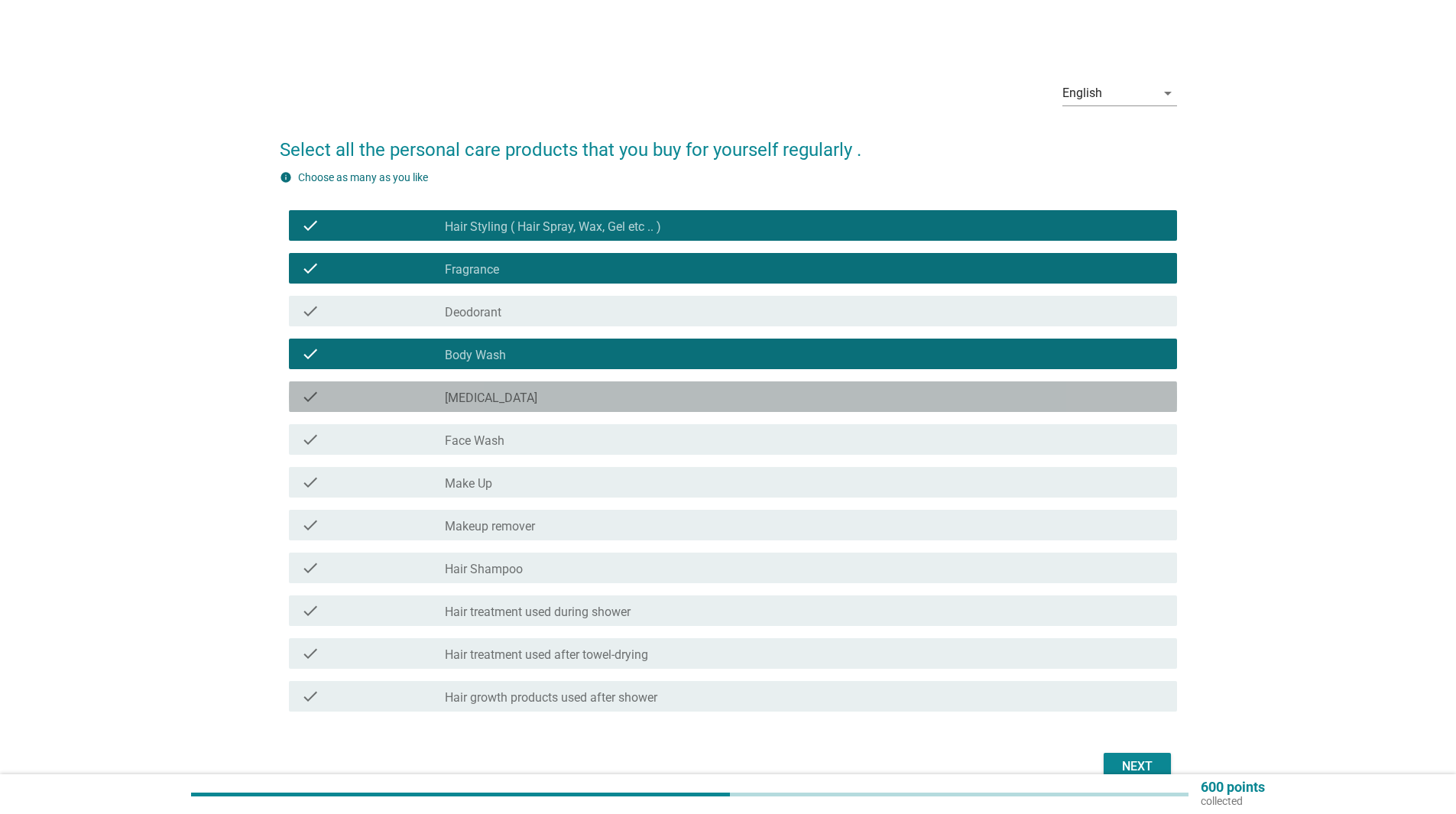
click at [621, 392] on div "check_box_outline_blank [MEDICAL_DATA]" at bounding box center [804, 396] width 720 height 18
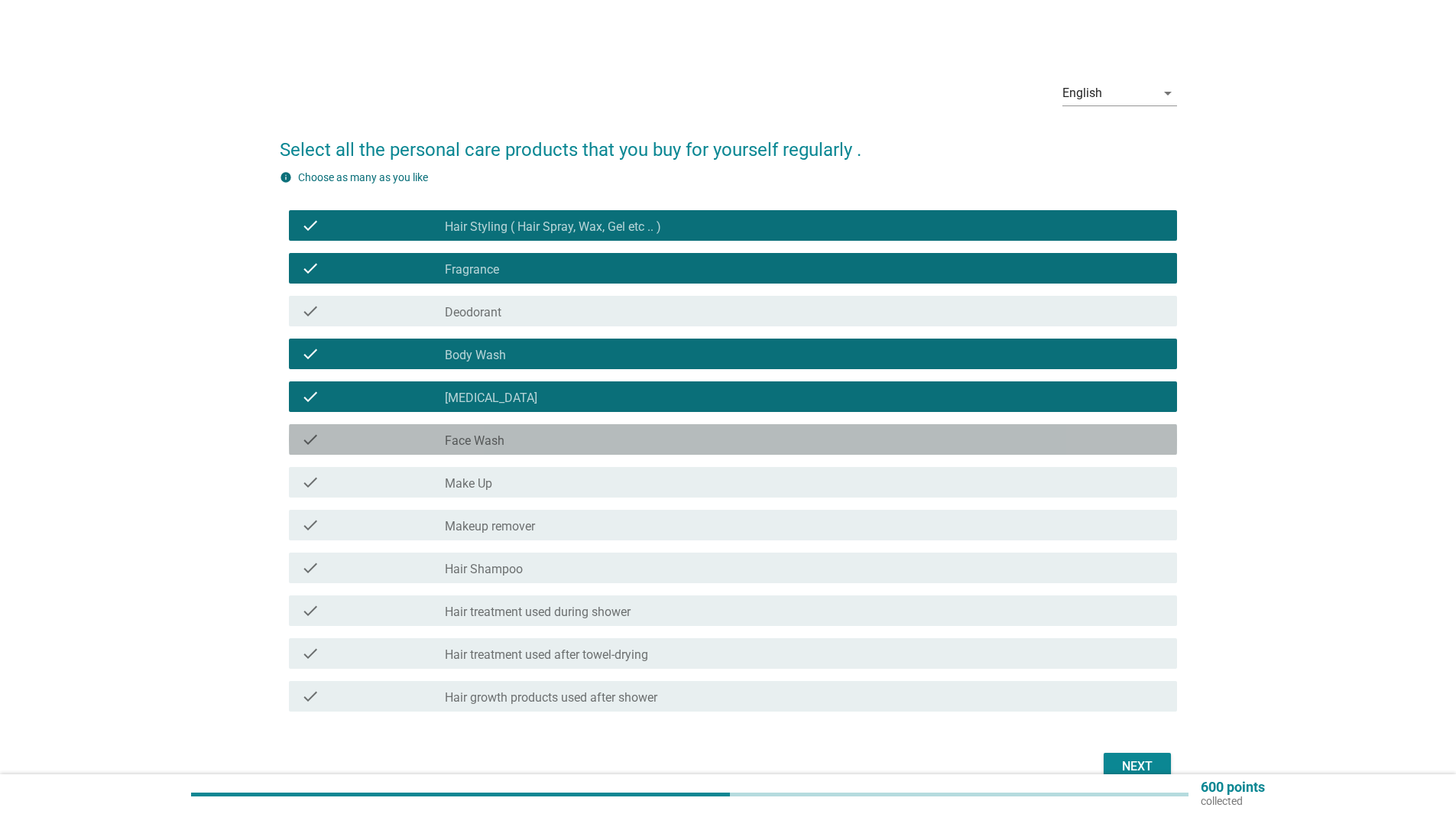
click at [623, 437] on div "check_box_outline_blank Face Wash" at bounding box center [804, 438] width 720 height 18
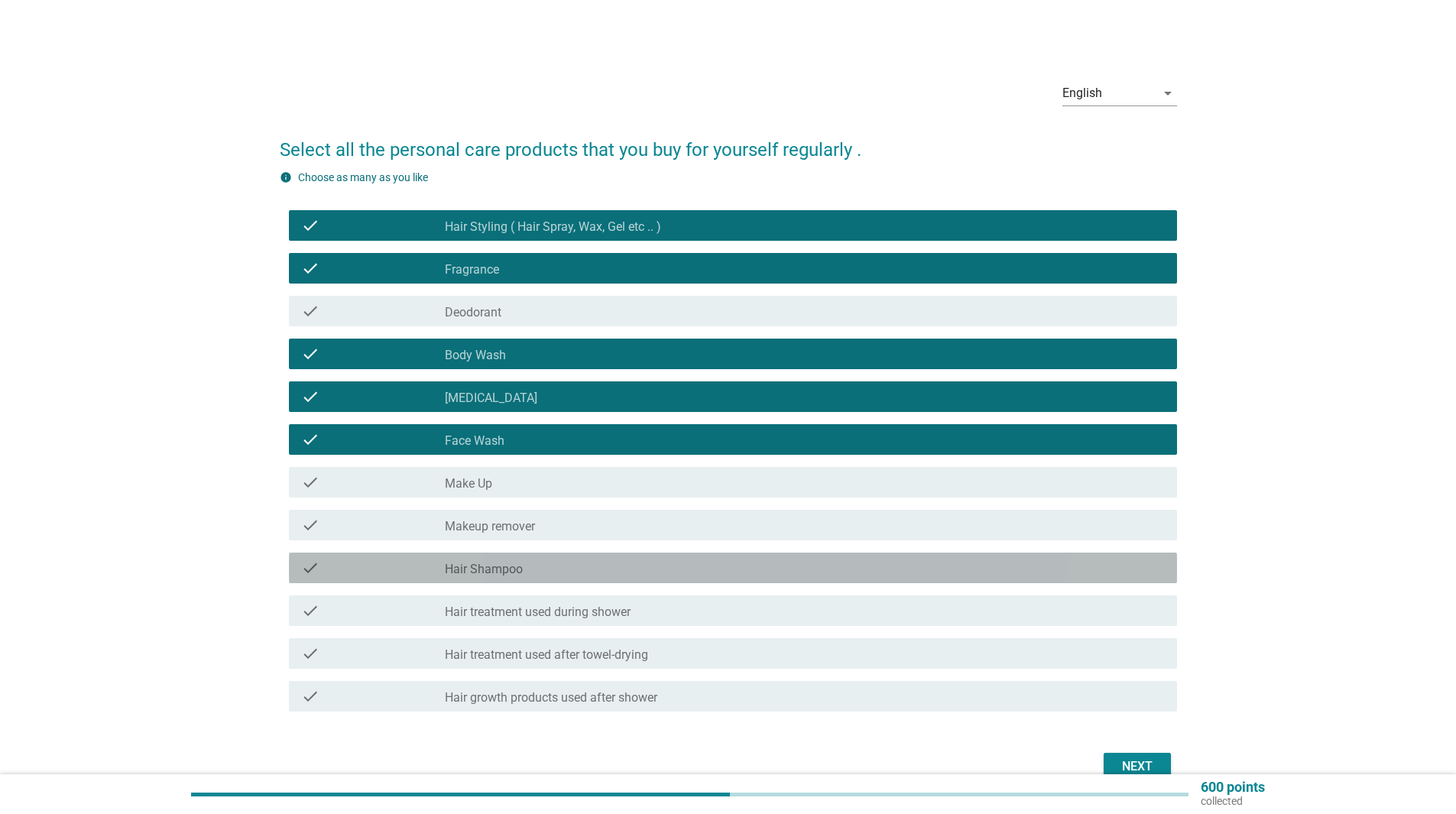
click at [712, 564] on div "check_box_outline_blank Hair Shampoo" at bounding box center [804, 567] width 720 height 18
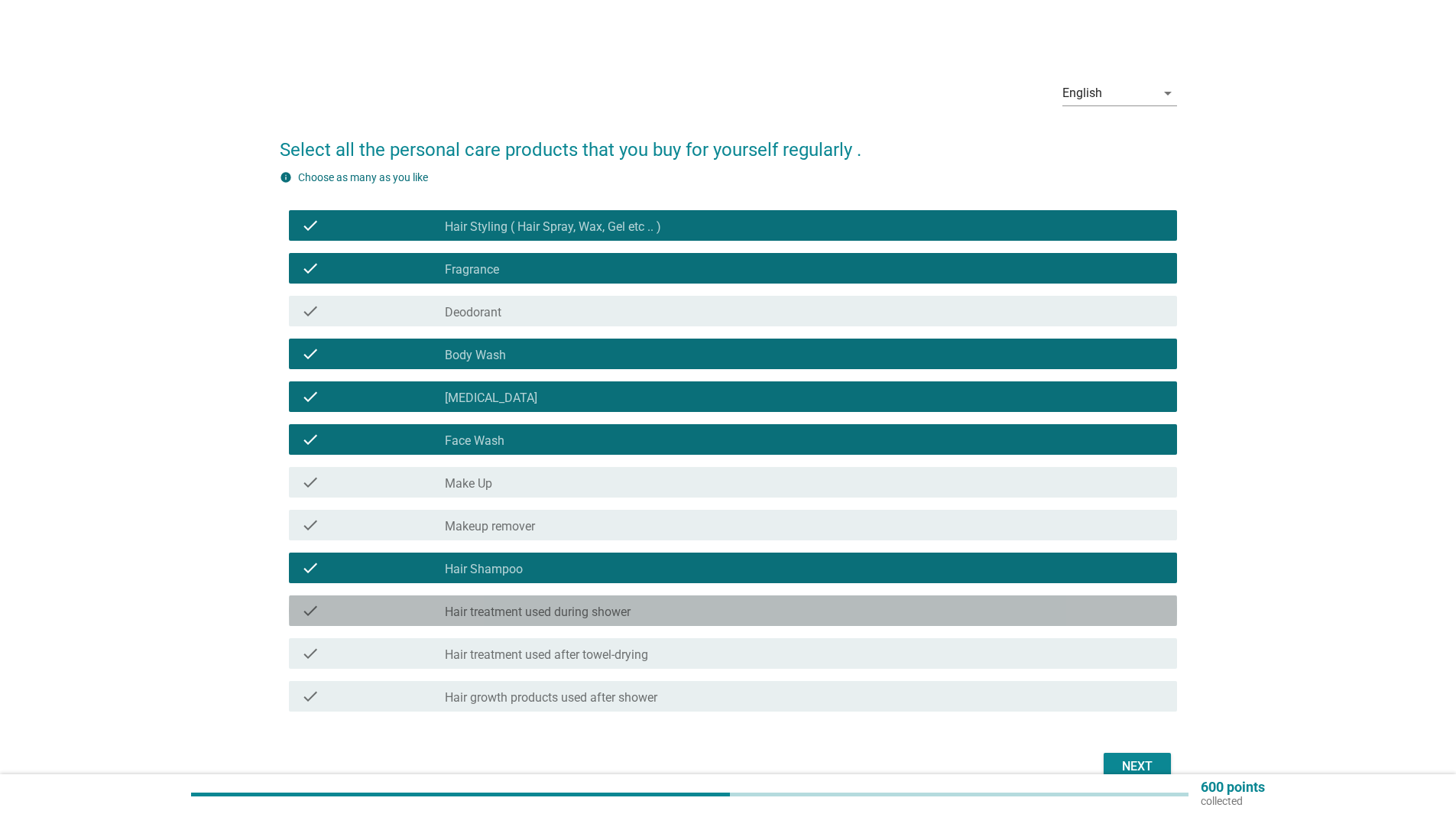
click at [752, 606] on div "check_box_outline_blank Hair treatment used during shower" at bounding box center [804, 610] width 720 height 18
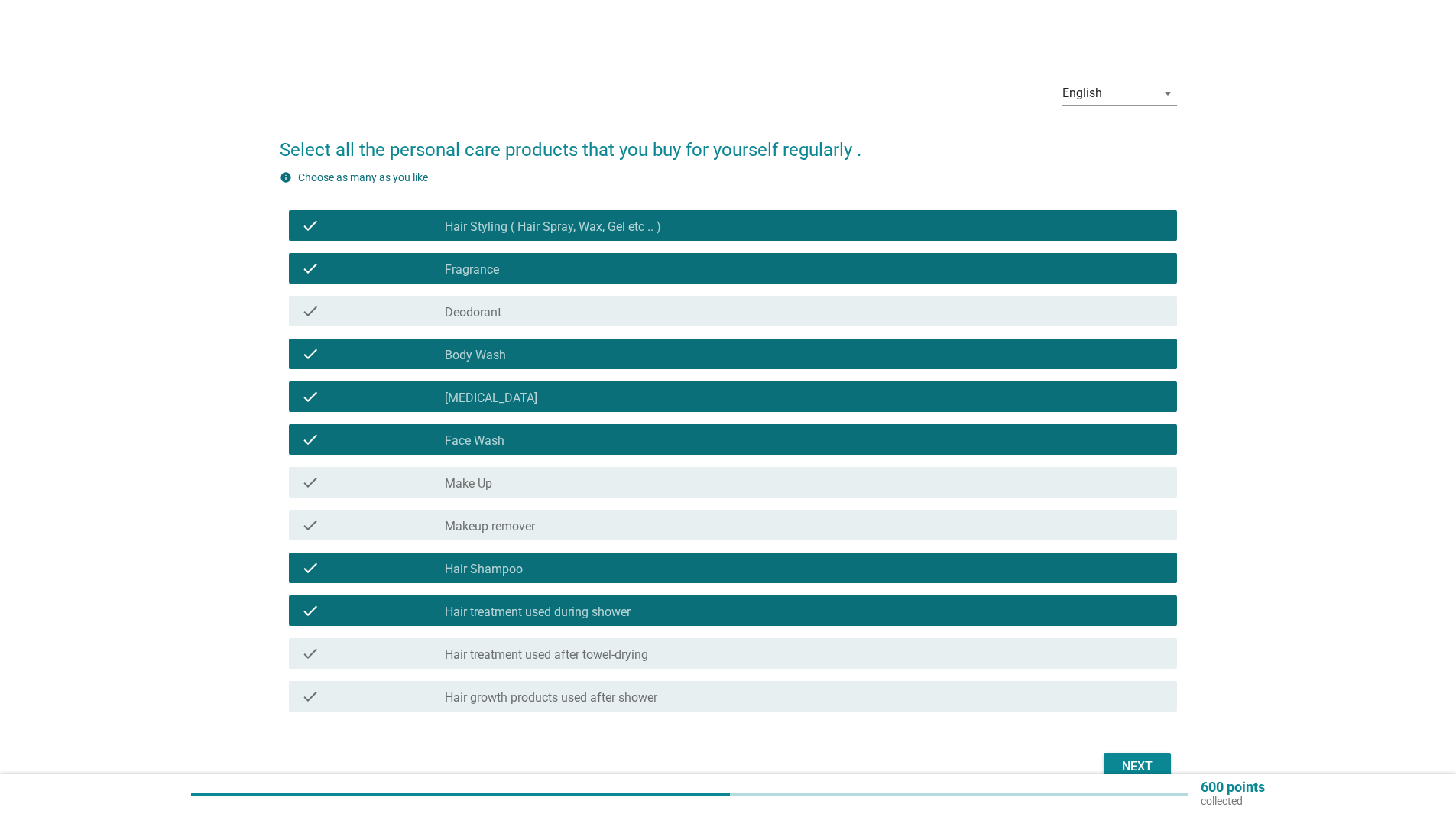
click at [811, 657] on div "check_box_outline_blank Hair treatment used after towel-drying" at bounding box center [804, 653] width 720 height 18
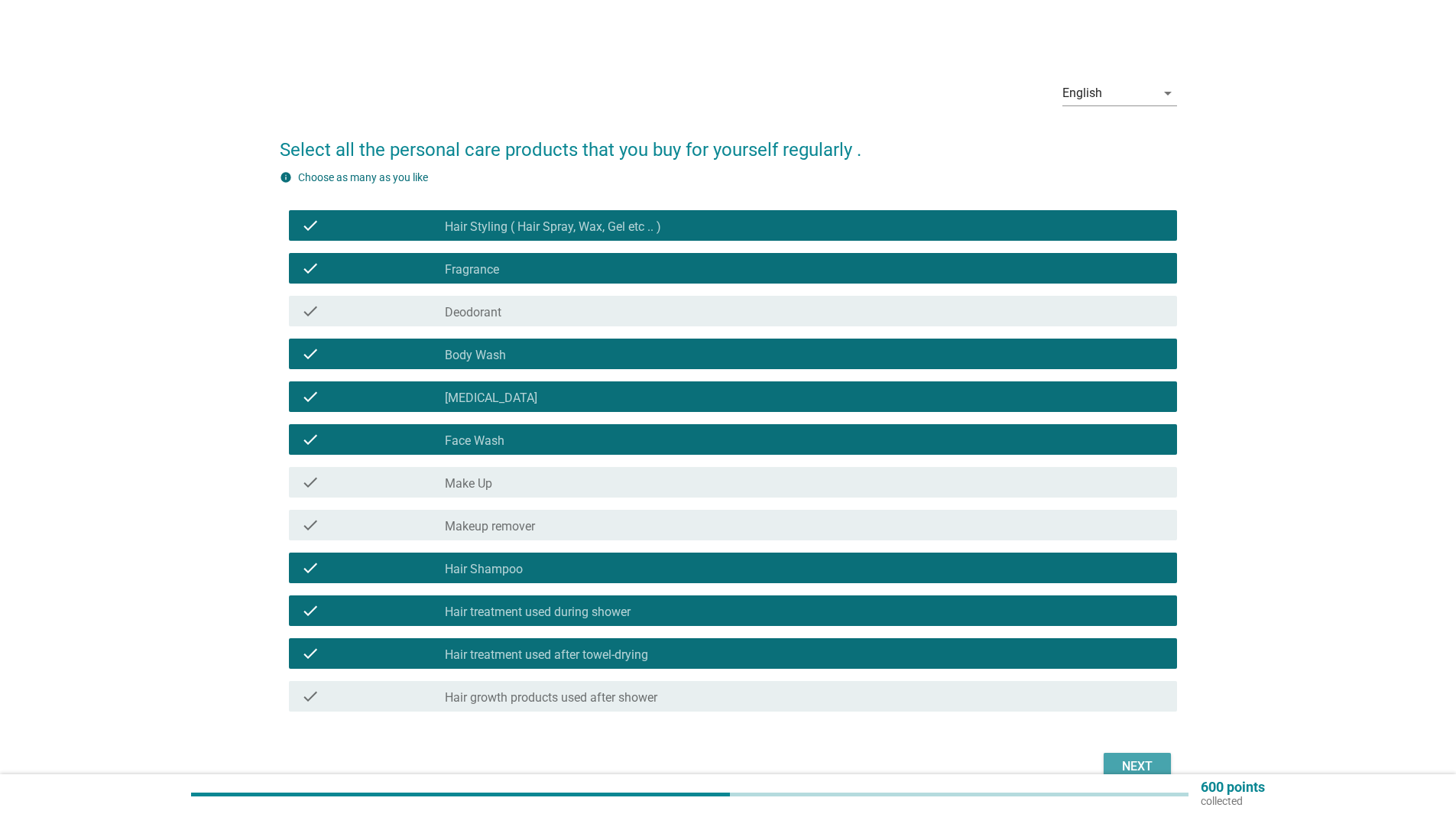
click at [1126, 758] on div "Next" at bounding box center [1137, 766] width 43 height 18
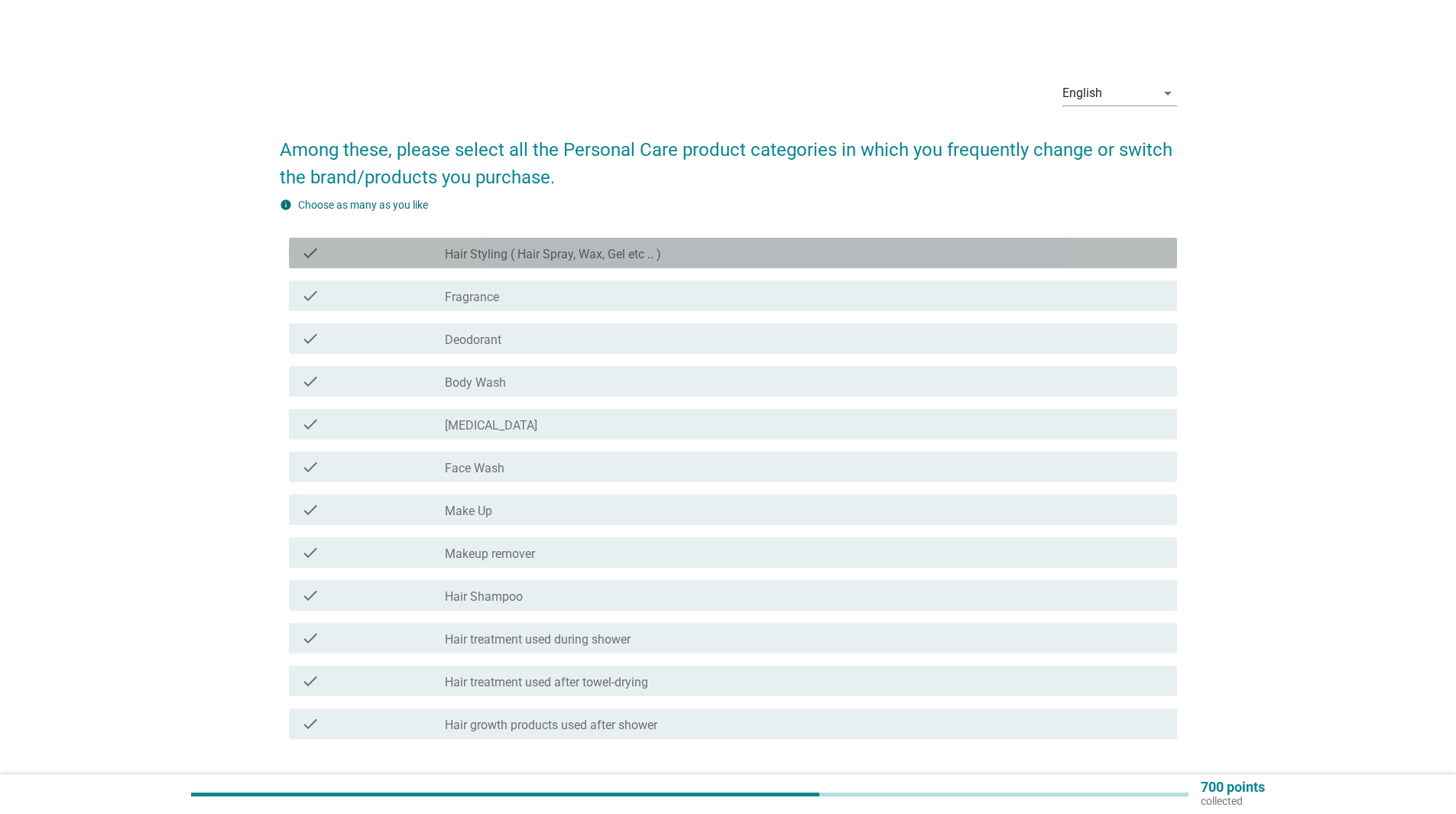
click at [735, 245] on div "check_box_outline_blank Hair Styling ( Hair Spray, Wax, Gel etc .. )" at bounding box center [804, 252] width 720 height 18
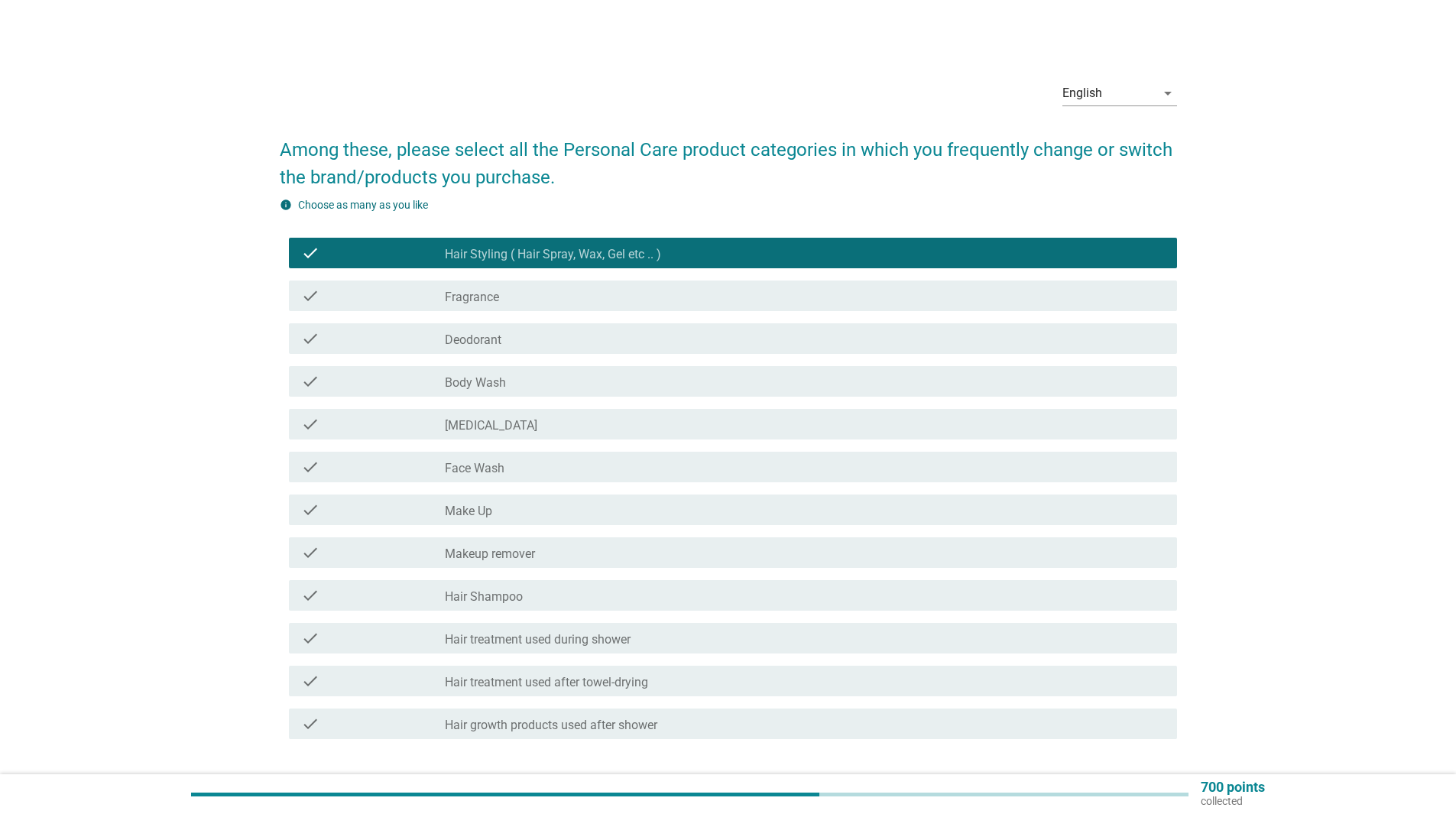
click at [716, 279] on div "check check_box_outline_blank Fragrance" at bounding box center [728, 296] width 897 height 43
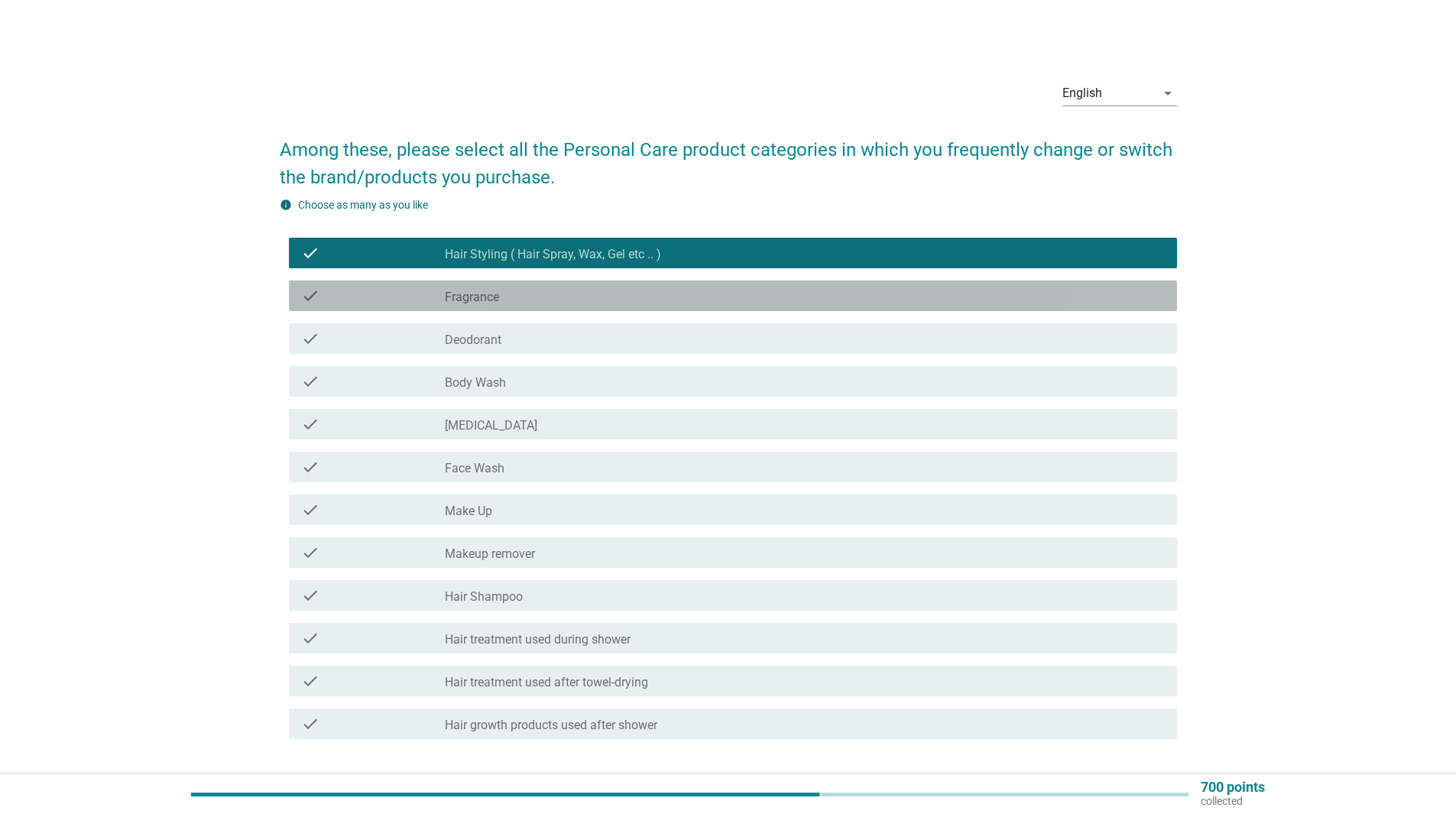
click at [714, 292] on div "check_box_outline_blank Fragrance" at bounding box center [804, 295] width 720 height 18
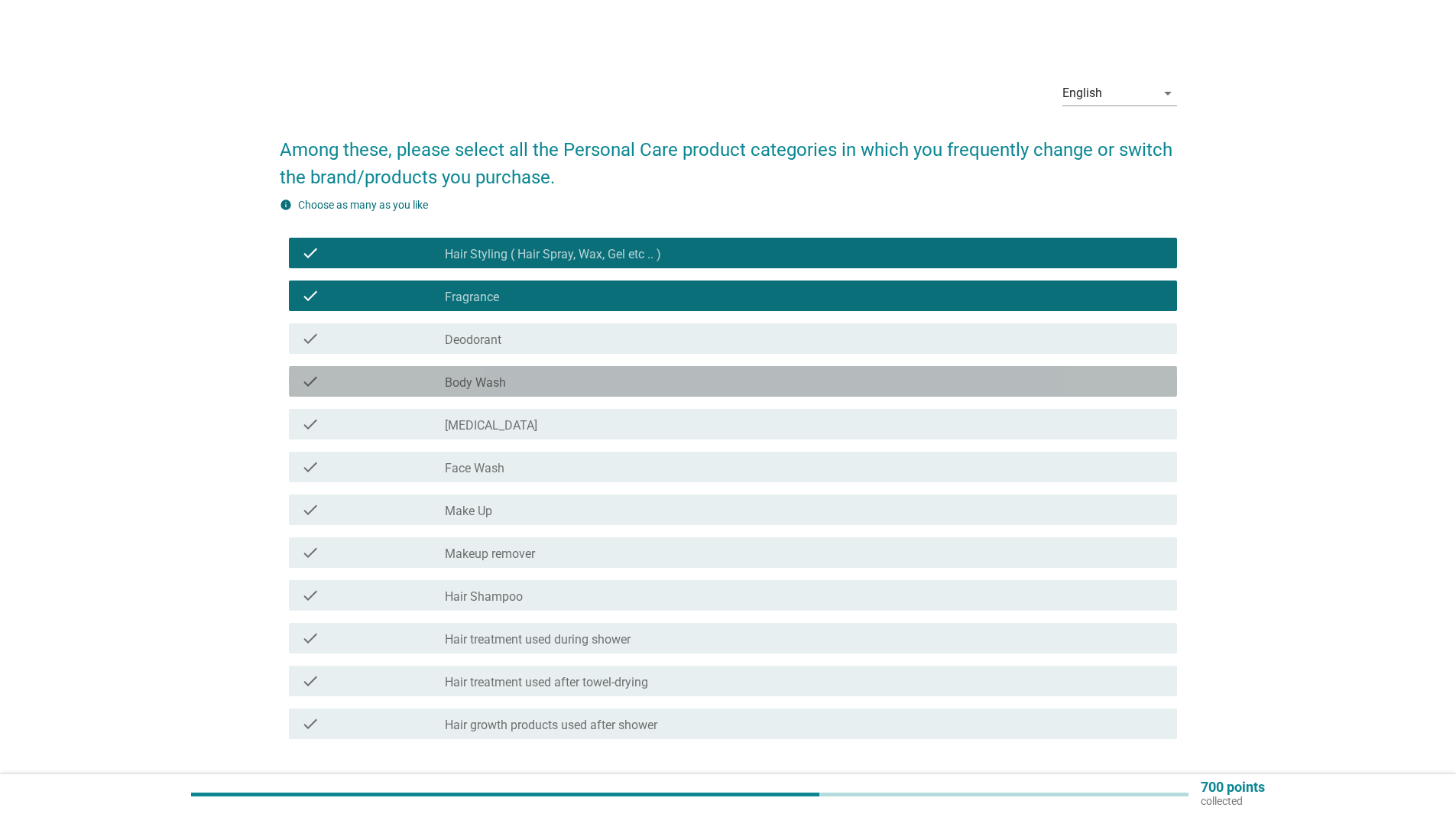
click at [691, 377] on div "check_box_outline_blank Body Wash" at bounding box center [804, 381] width 720 height 18
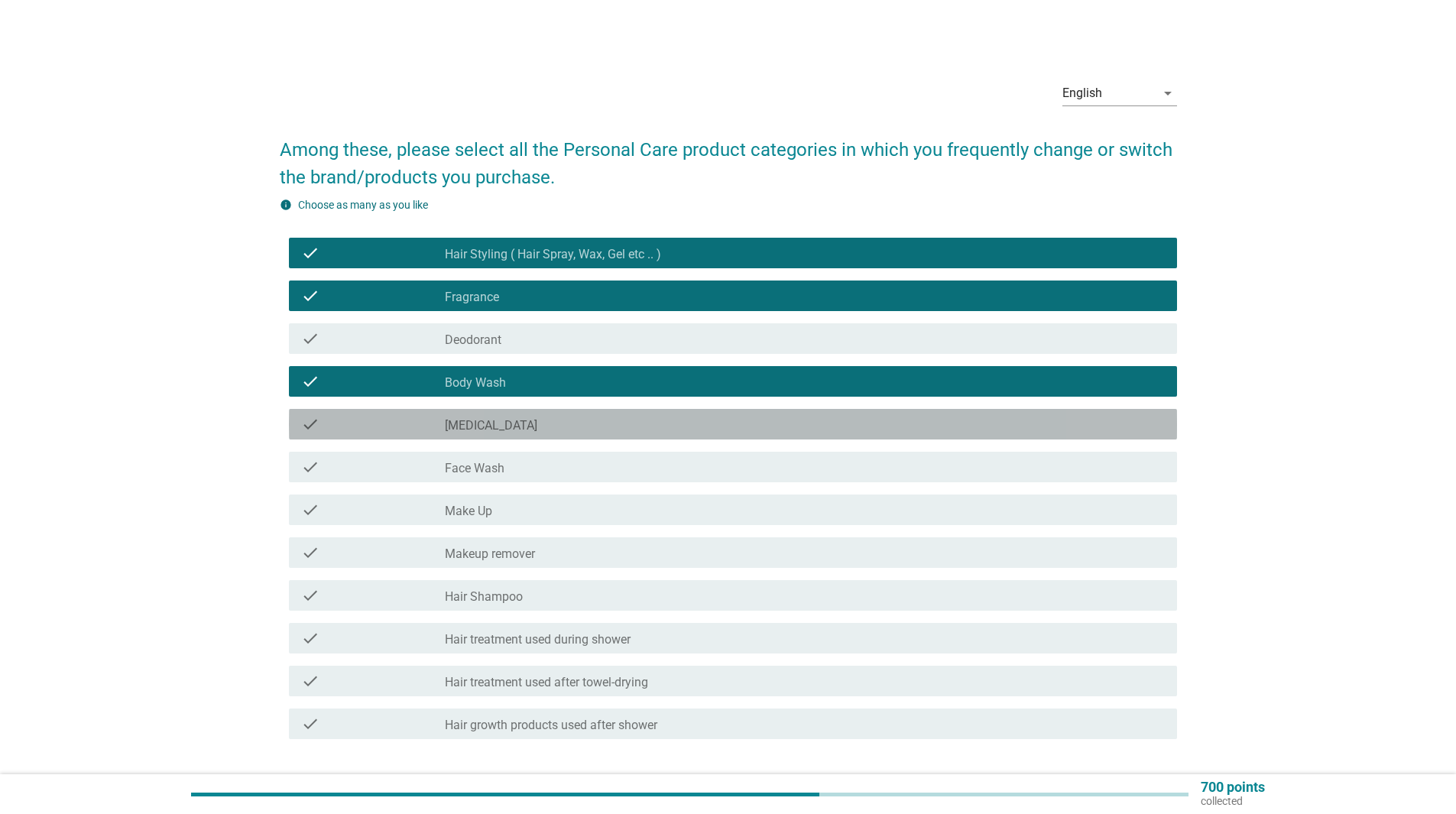
click at [688, 423] on div "check_box_outline_blank [MEDICAL_DATA]" at bounding box center [804, 424] width 720 height 18
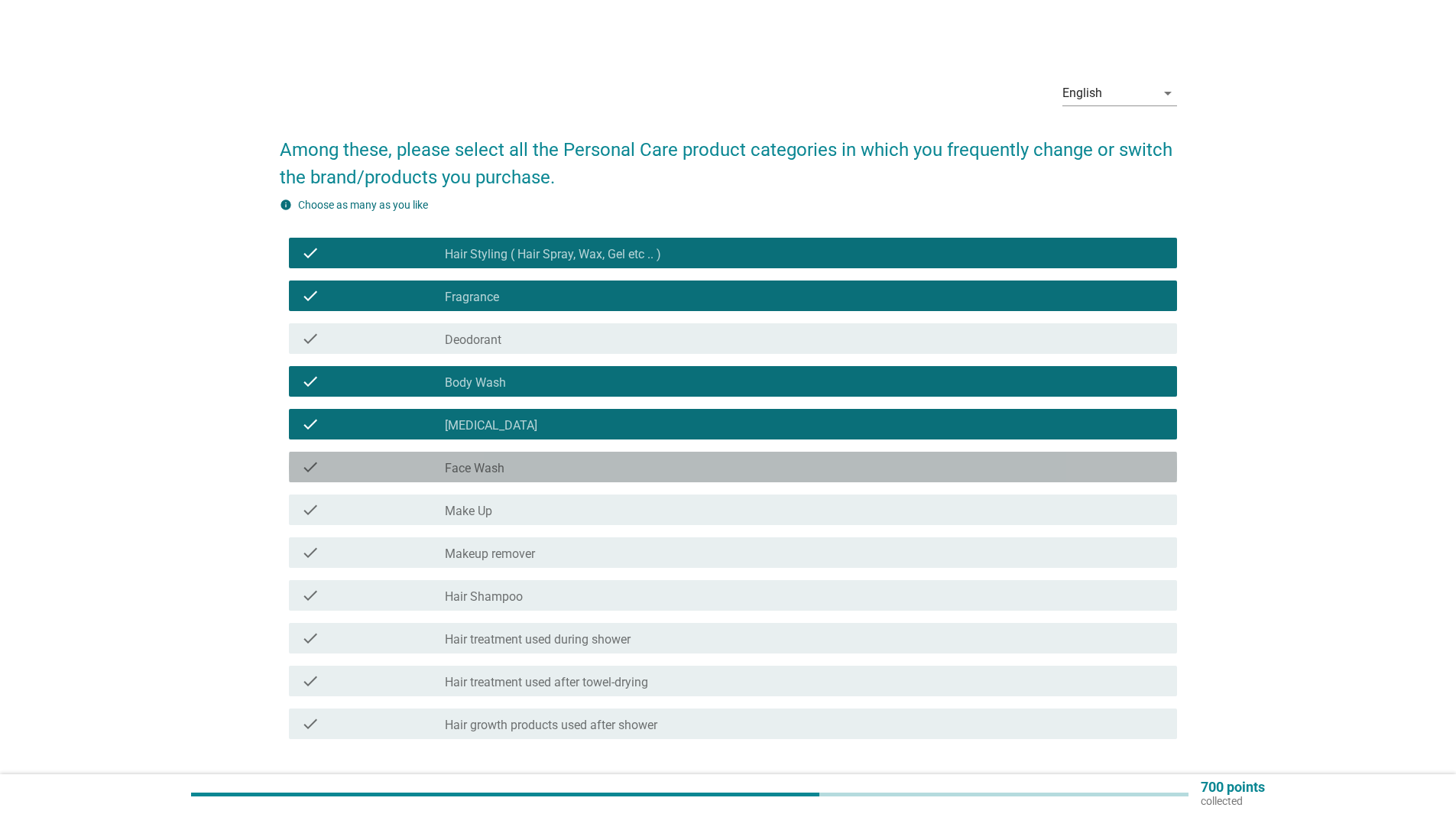
click at [694, 460] on div "check_box_outline_blank Face Wash" at bounding box center [804, 467] width 720 height 18
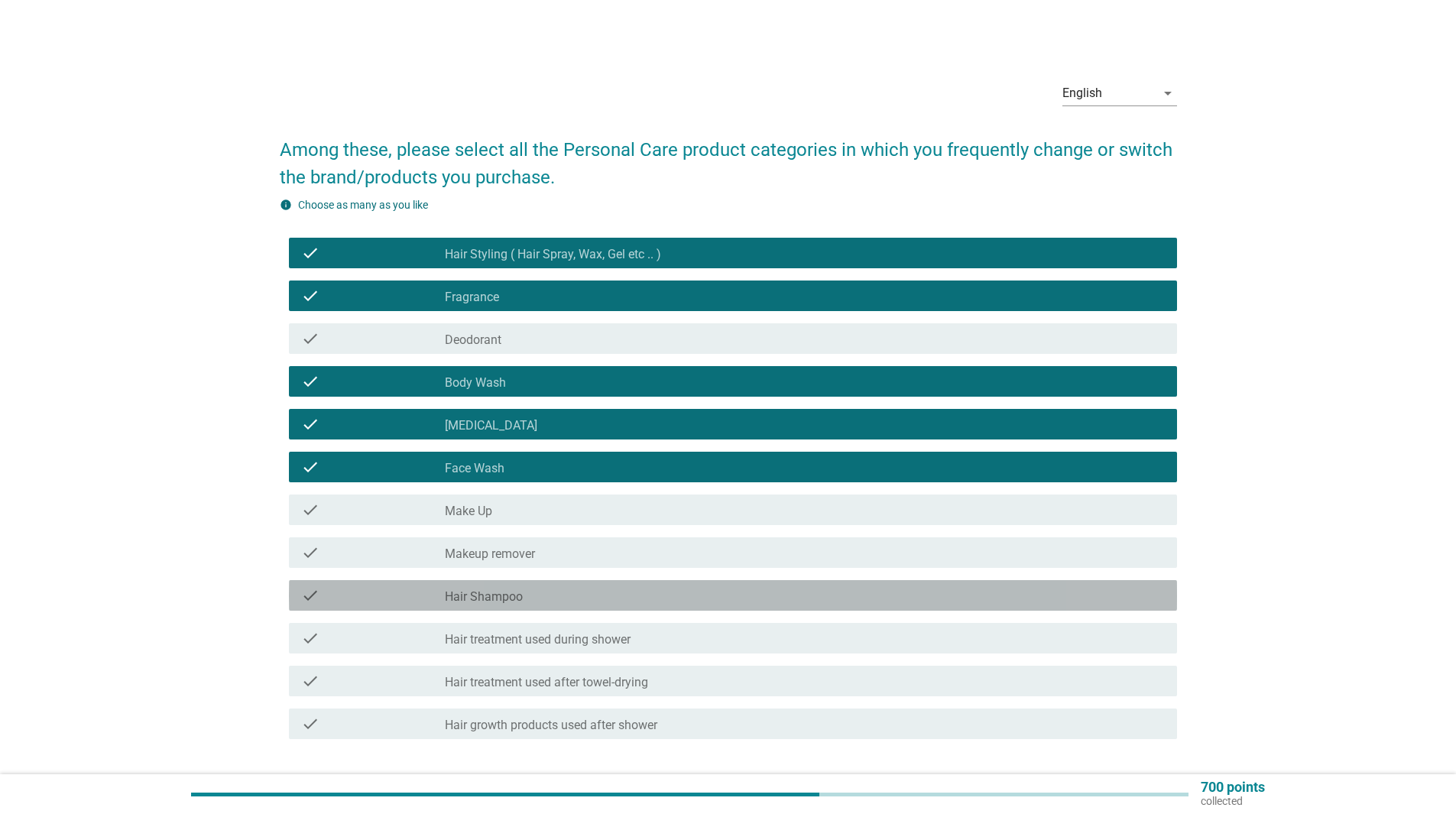
click at [703, 588] on div "check_box_outline_blank Hair Shampoo" at bounding box center [804, 594] width 720 height 18
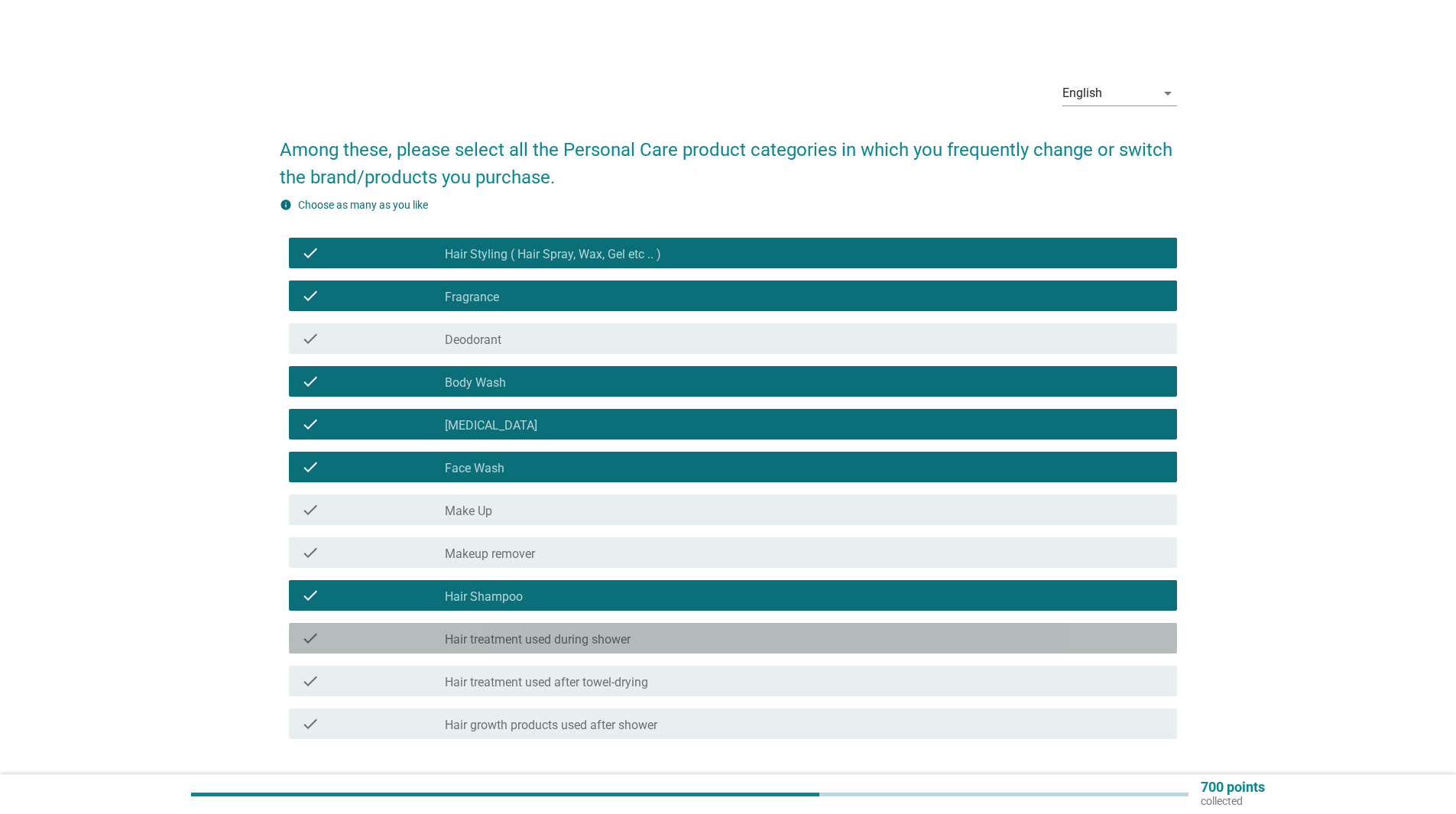
click at [723, 630] on div "check_box_outline_blank Hair treatment used during shower" at bounding box center [804, 637] width 720 height 18
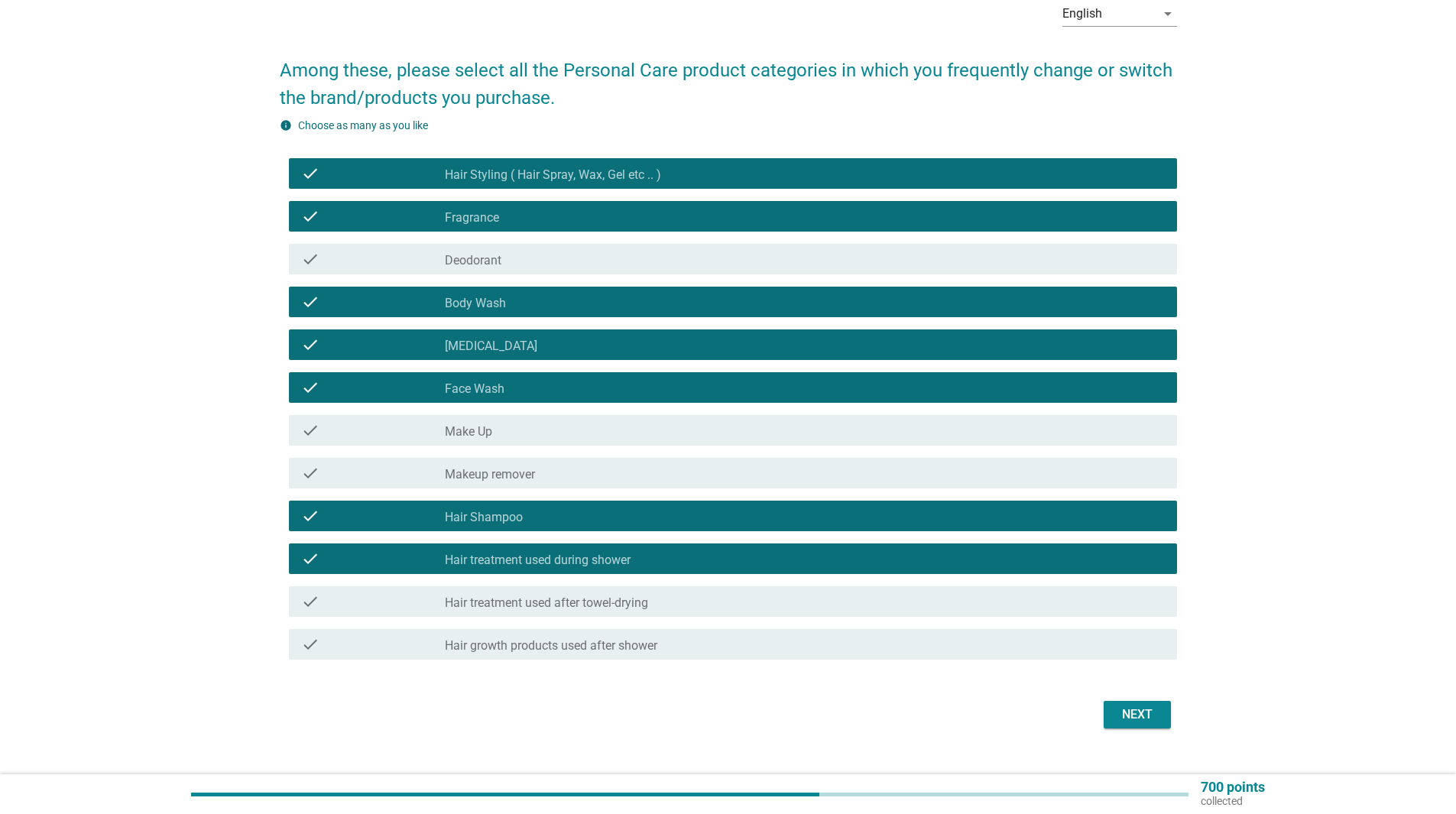
scroll to position [107, 0]
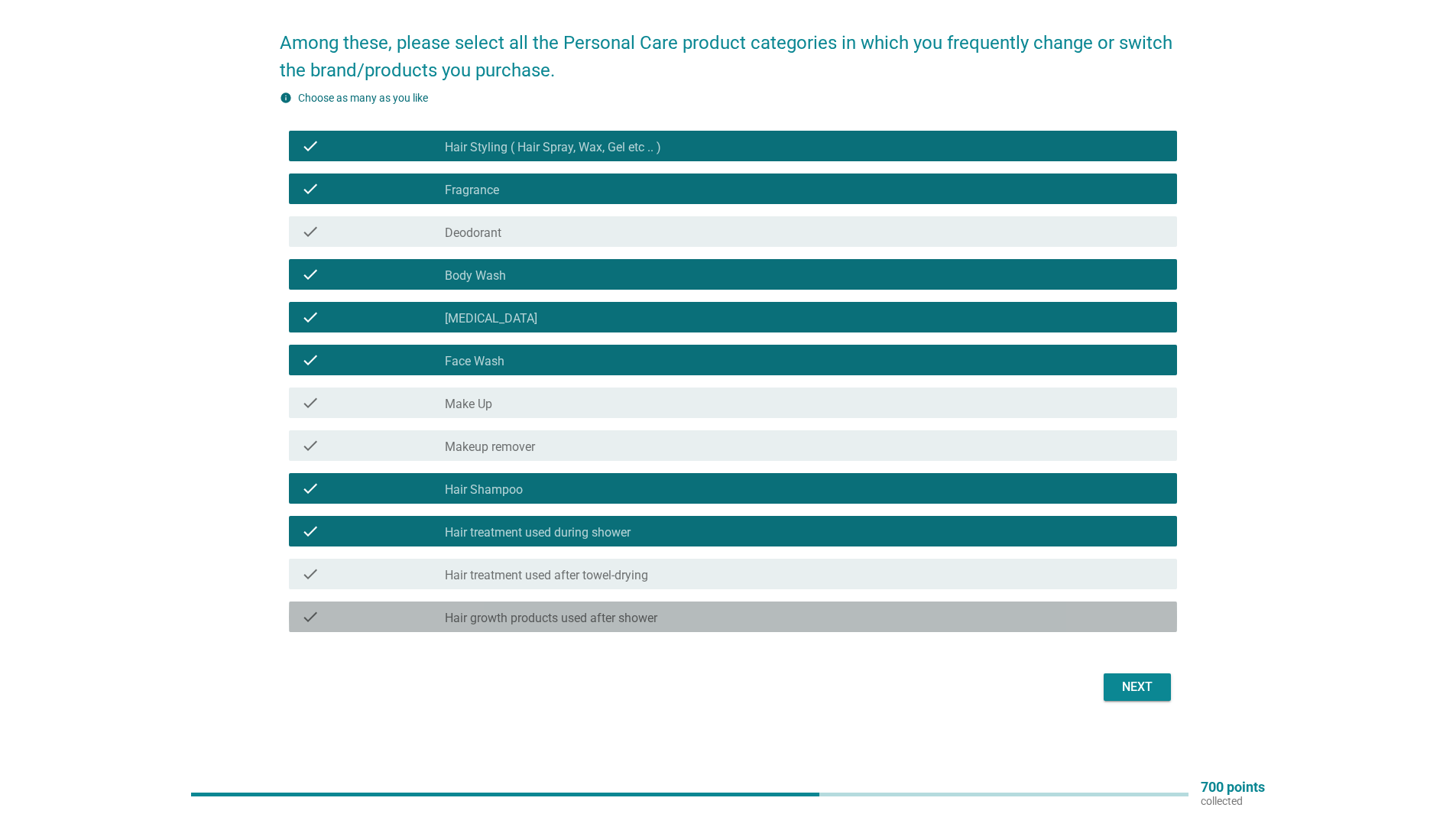
click at [1061, 602] on div "check check_box_outline_blank Hair growth products used after shower" at bounding box center [733, 617] width 888 height 31
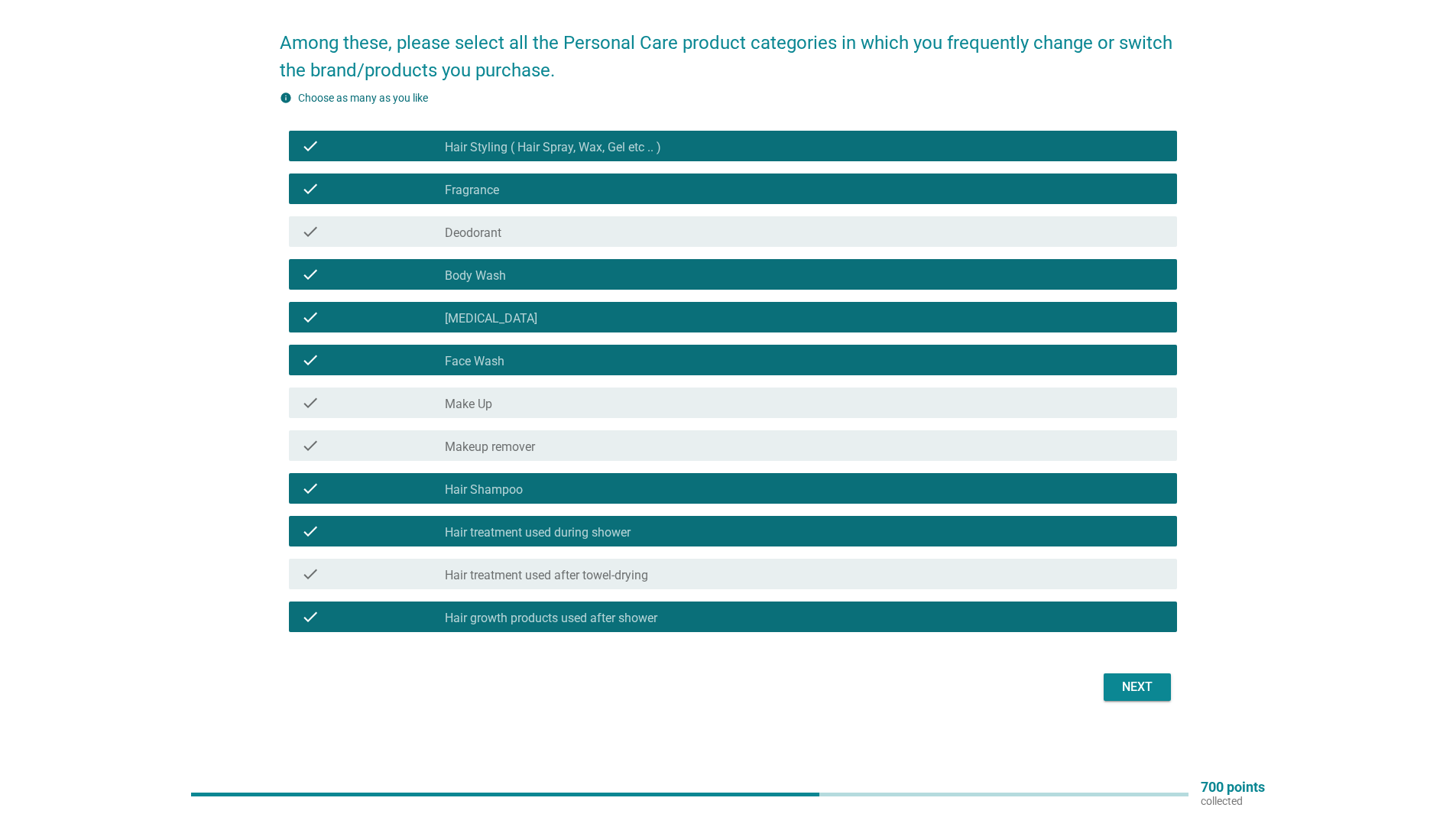
click at [1163, 684] on button "Next" at bounding box center [1137, 687] width 67 height 27
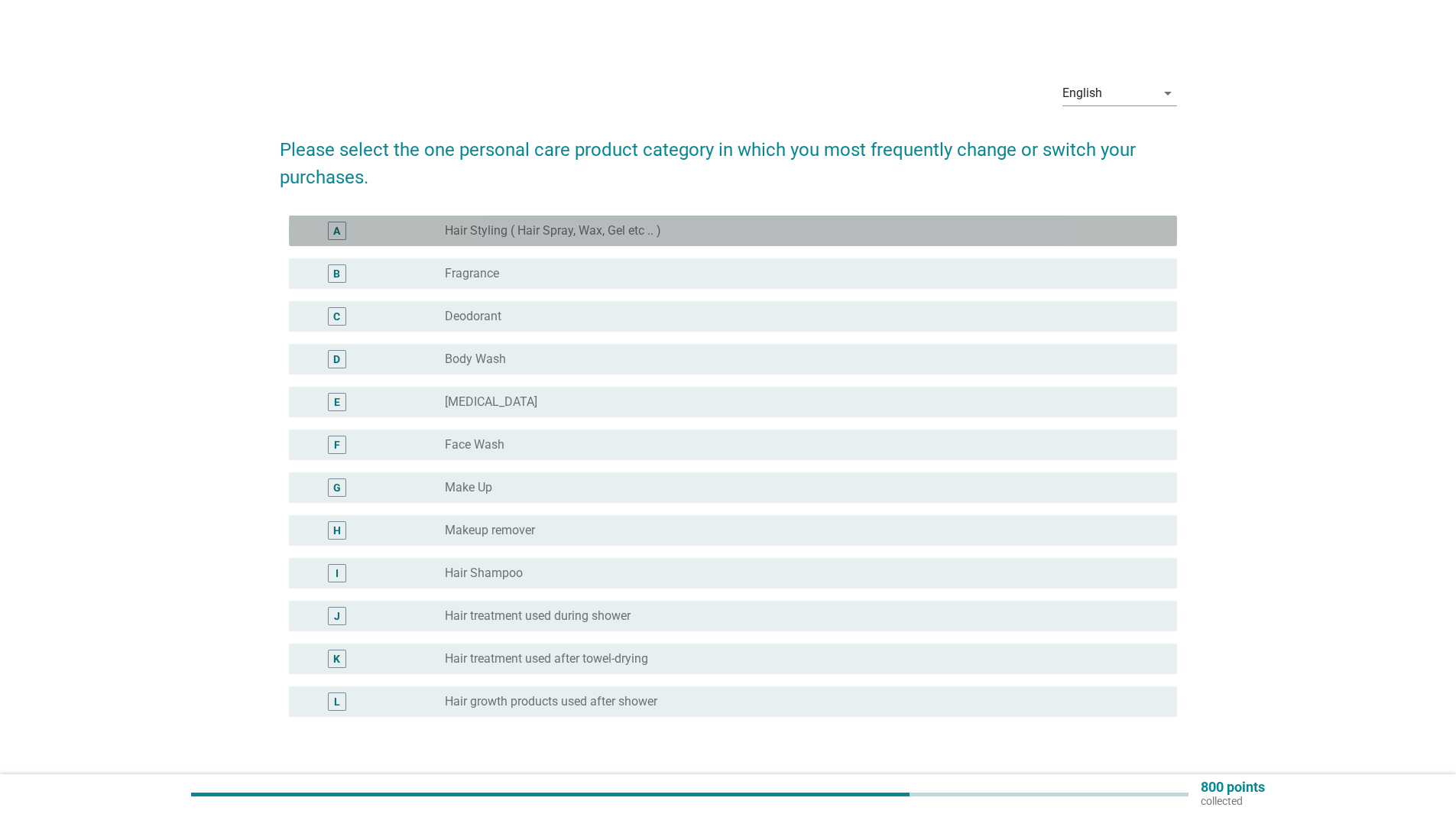
click at [807, 227] on div "radio_button_unchecked Hair Styling ( Hair Spray, Wax, Gel etc .. )" at bounding box center [798, 231] width 708 height 15
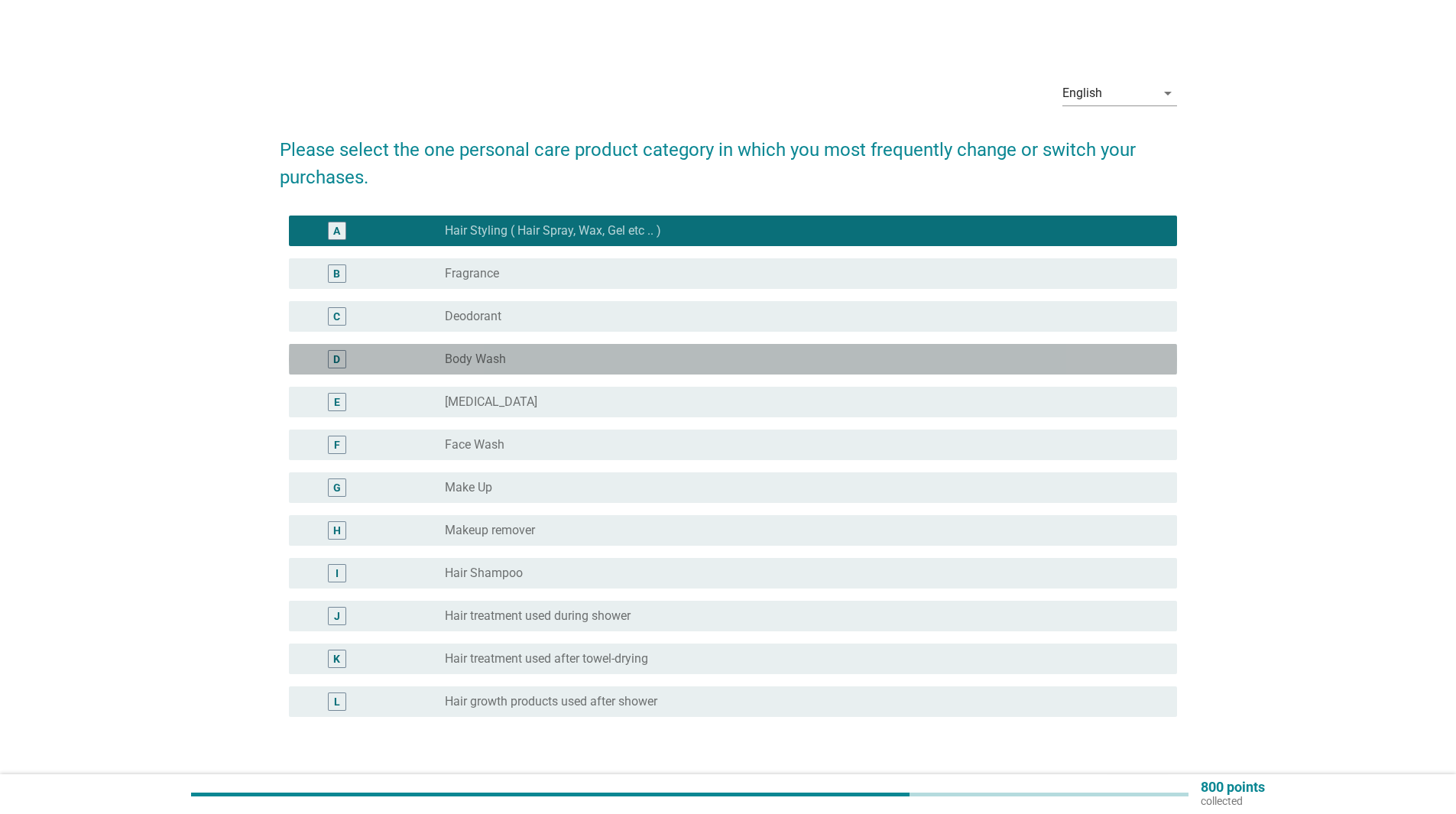
click at [625, 357] on div "radio_button_unchecked Body Wash" at bounding box center [798, 359] width 708 height 15
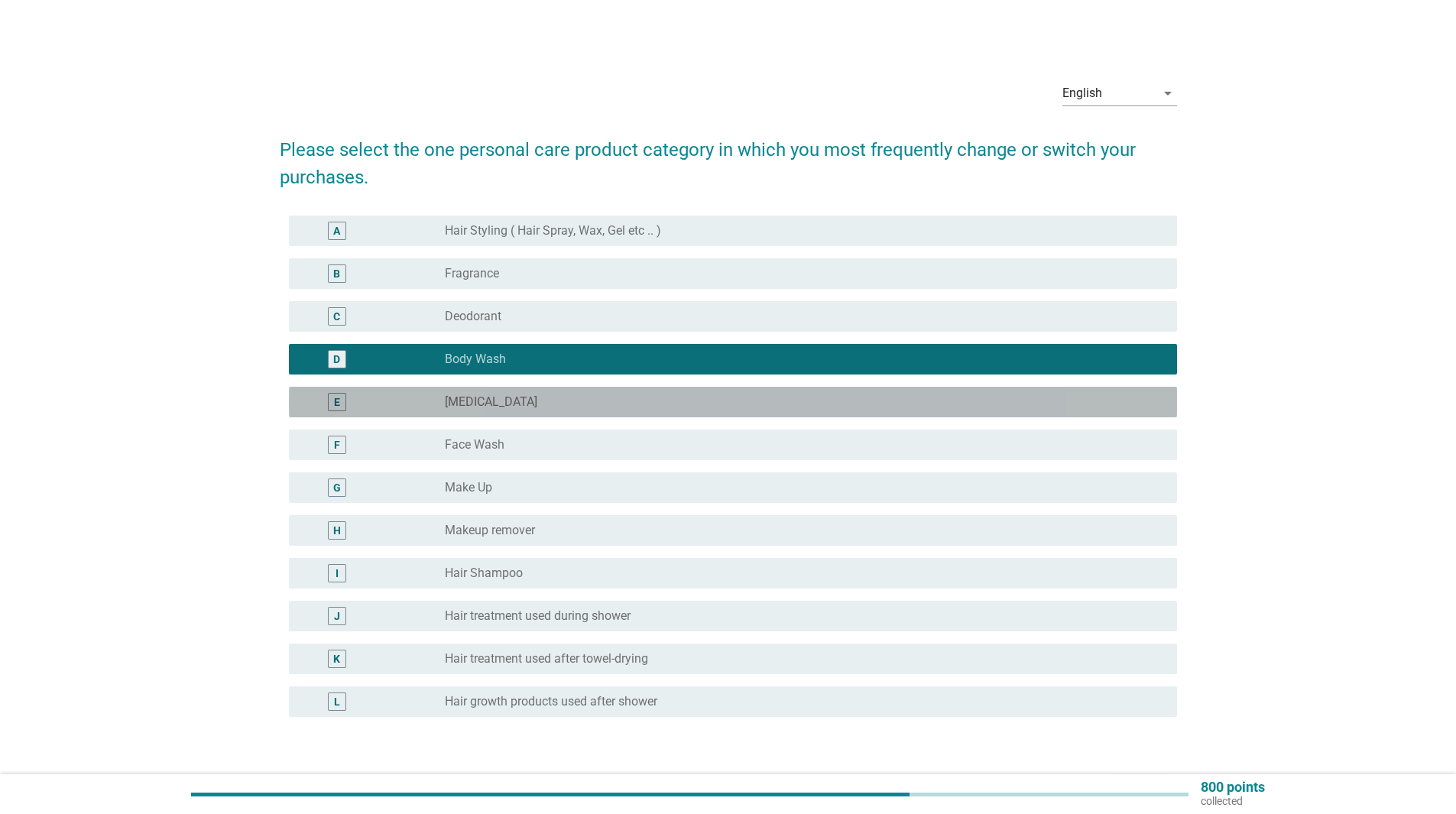
click at [625, 407] on div "radio_button_unchecked [MEDICAL_DATA]" at bounding box center [798, 402] width 708 height 15
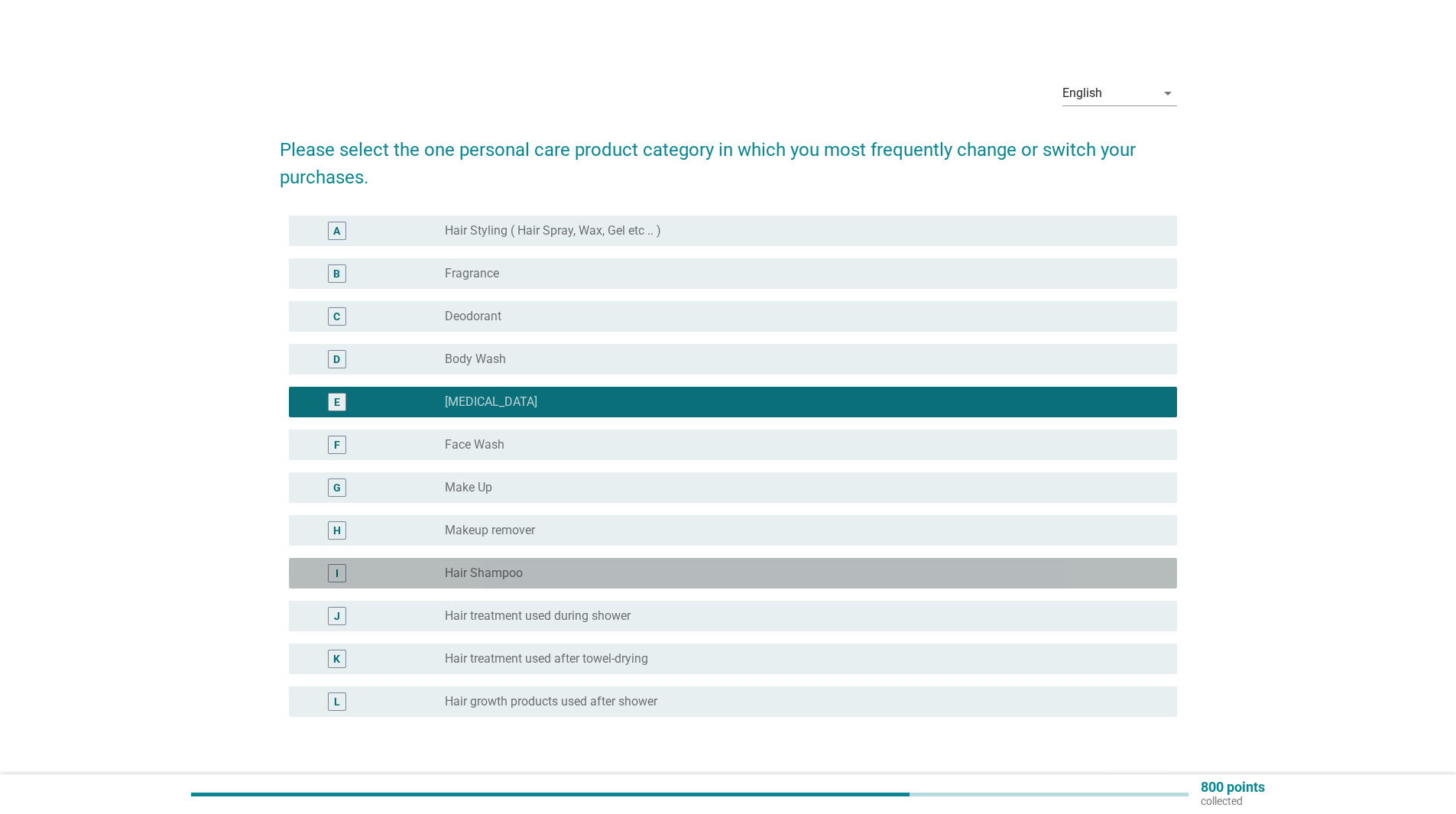
click at [608, 563] on div "I radio_button_unchecked Hair Shampoo" at bounding box center [733, 573] width 888 height 31
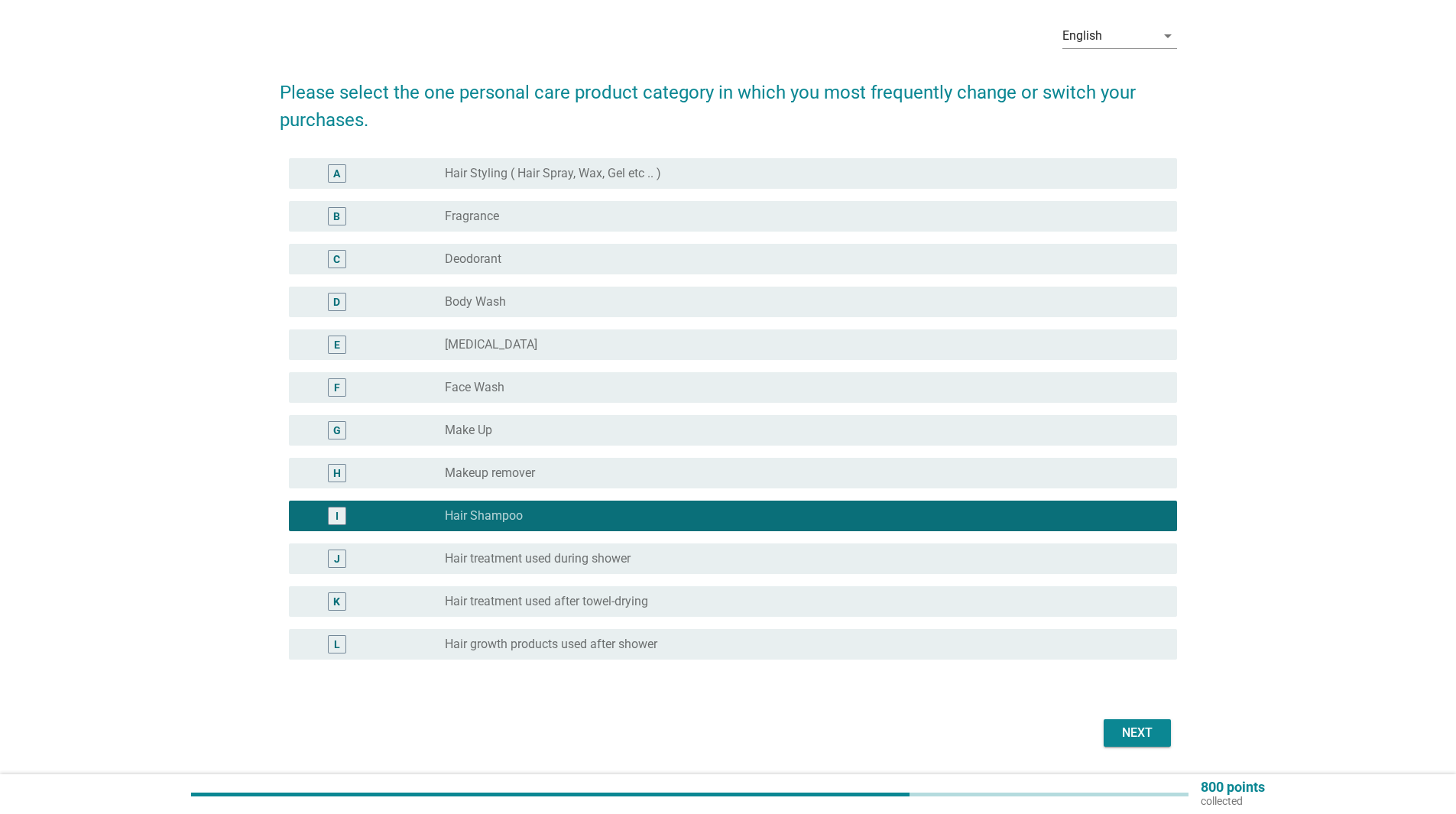
scroll to position [103, 0]
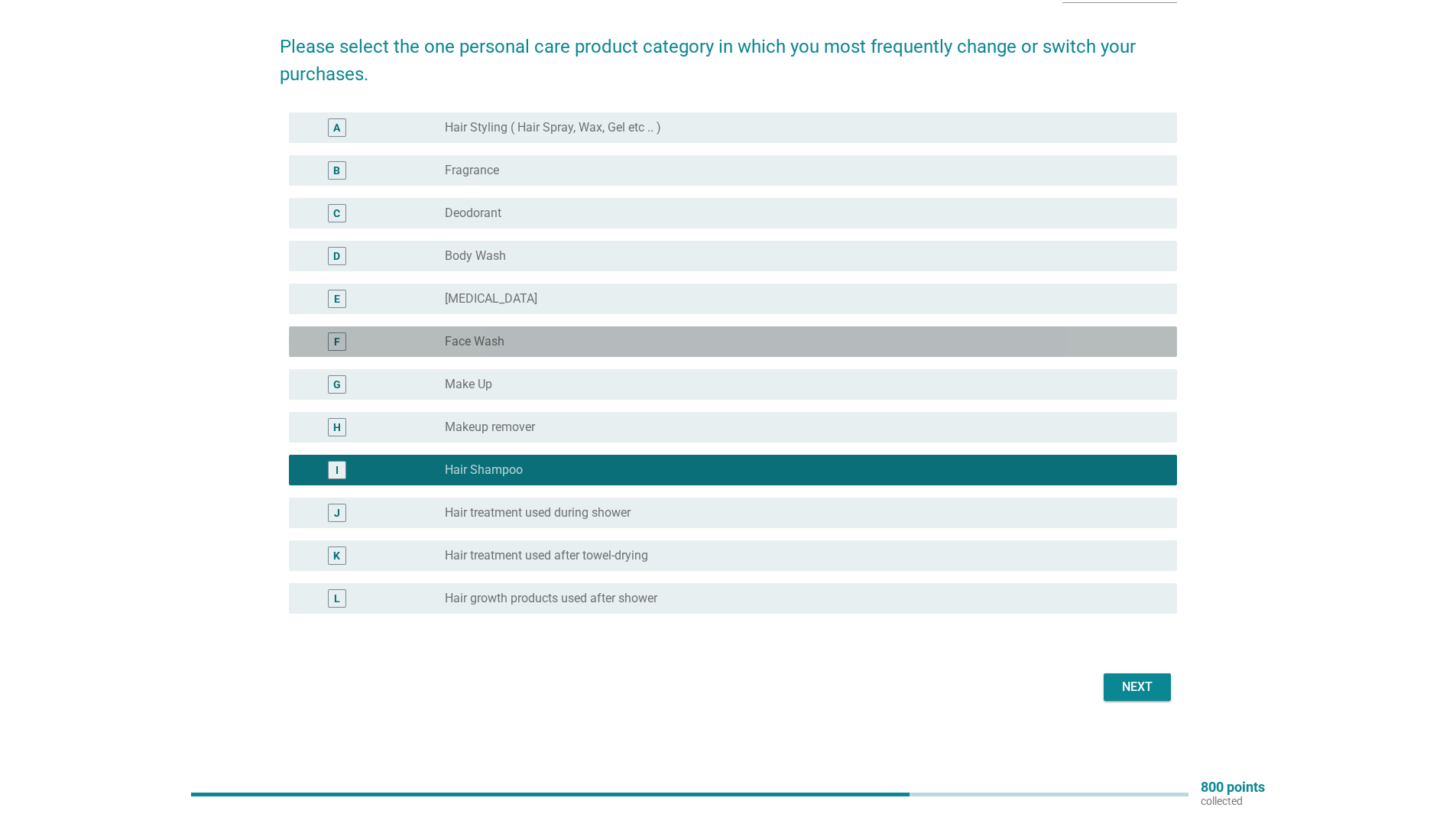
click at [752, 339] on div "radio_button_unchecked Face Wash" at bounding box center [798, 341] width 708 height 15
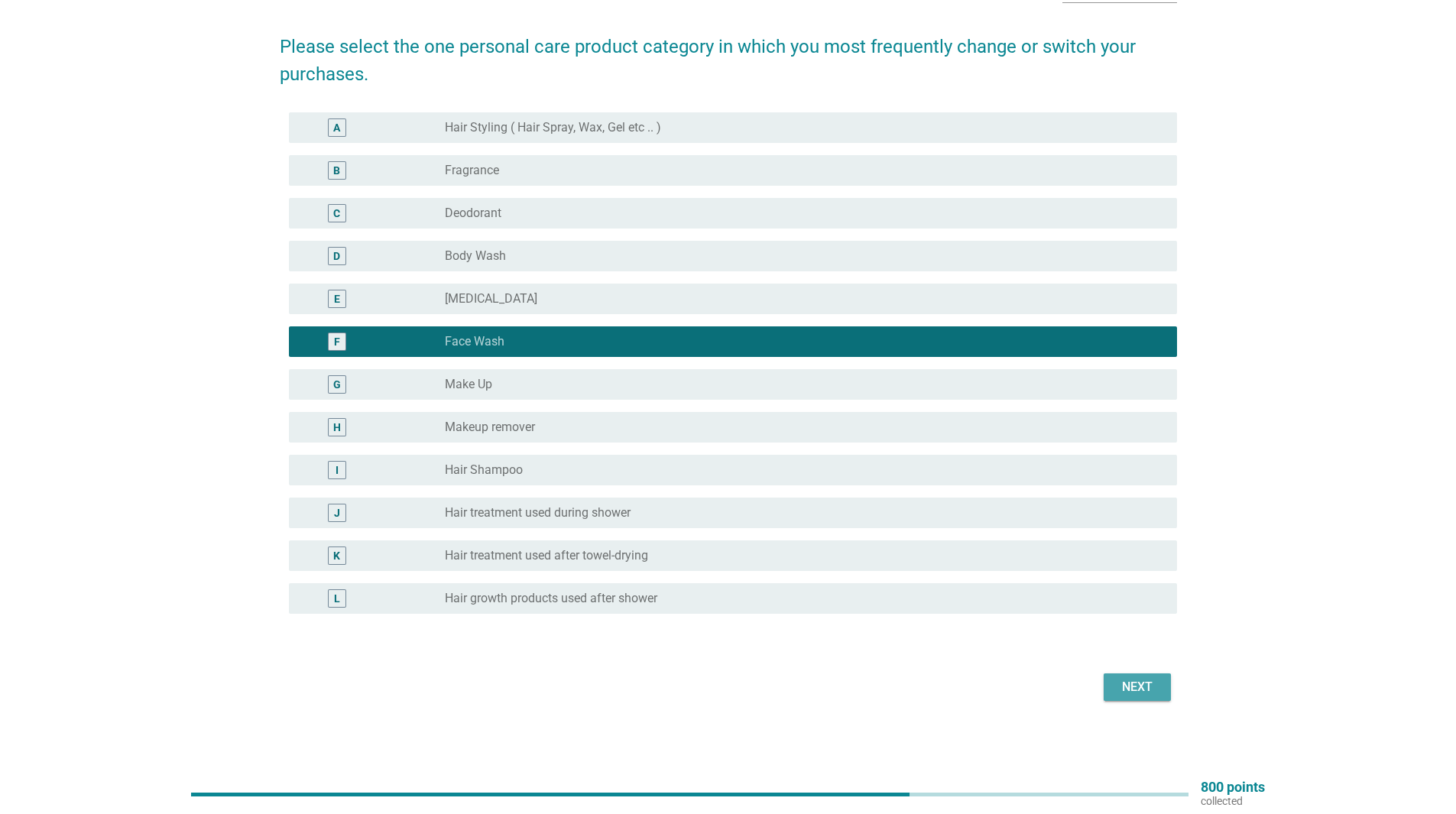
click at [1130, 676] on button "Next" at bounding box center [1137, 687] width 67 height 27
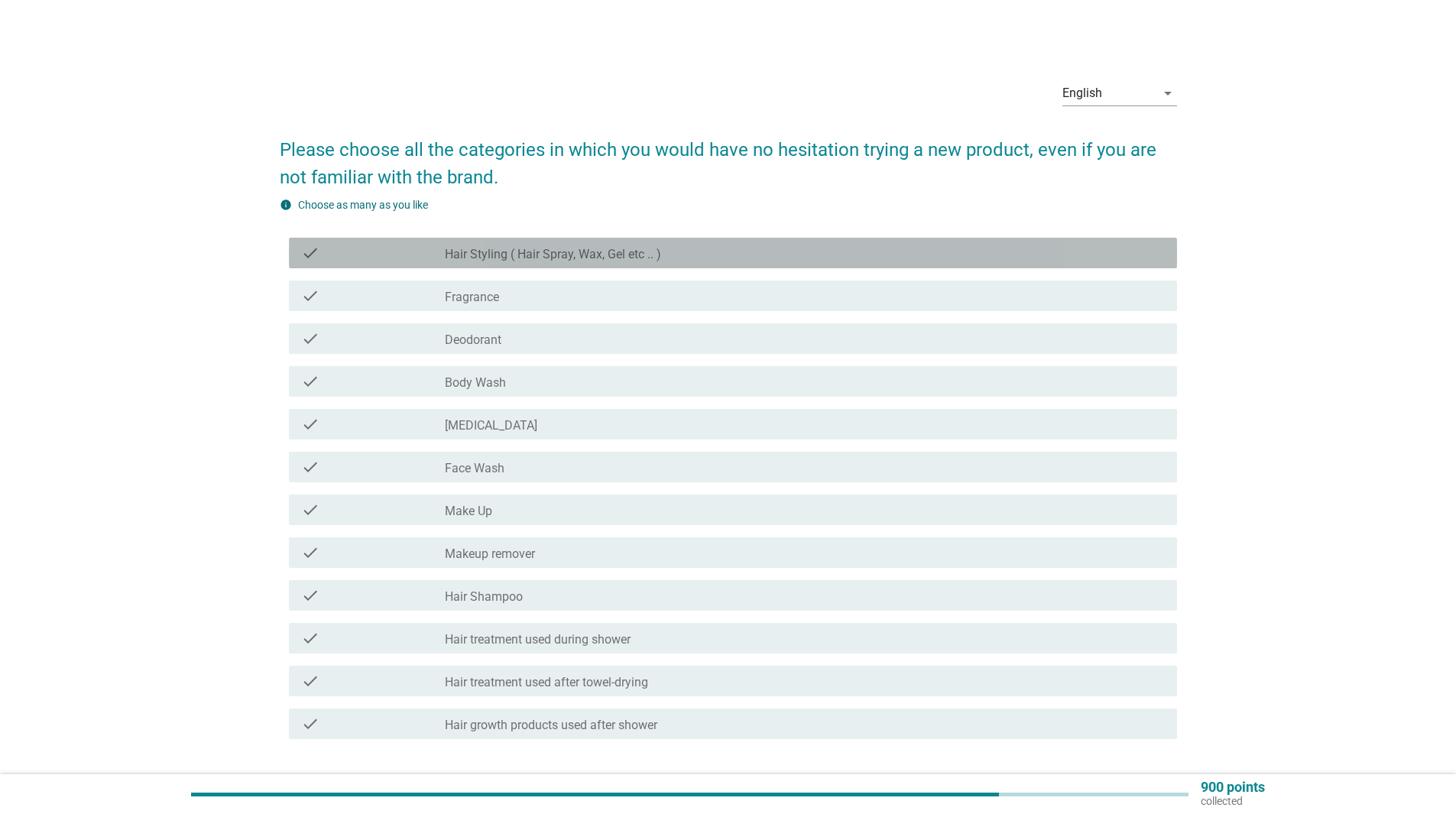
click at [849, 253] on div "check_box_outline_blank Hair Styling ( Hair Spray, Wax, Gel etc .. )" at bounding box center [804, 252] width 720 height 18
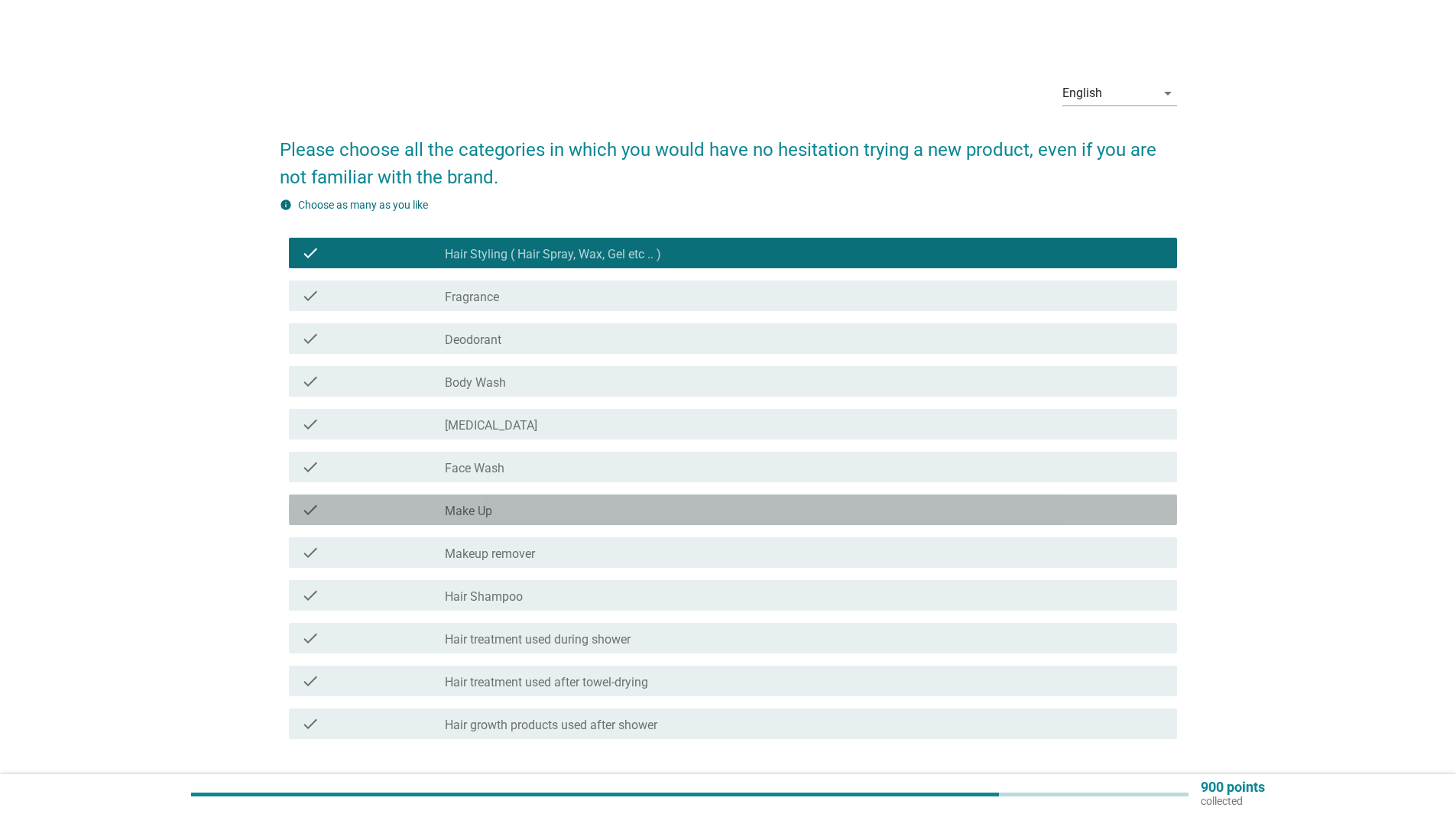
click at [948, 510] on div "check_box_outline_blank Make Up" at bounding box center [804, 509] width 720 height 18
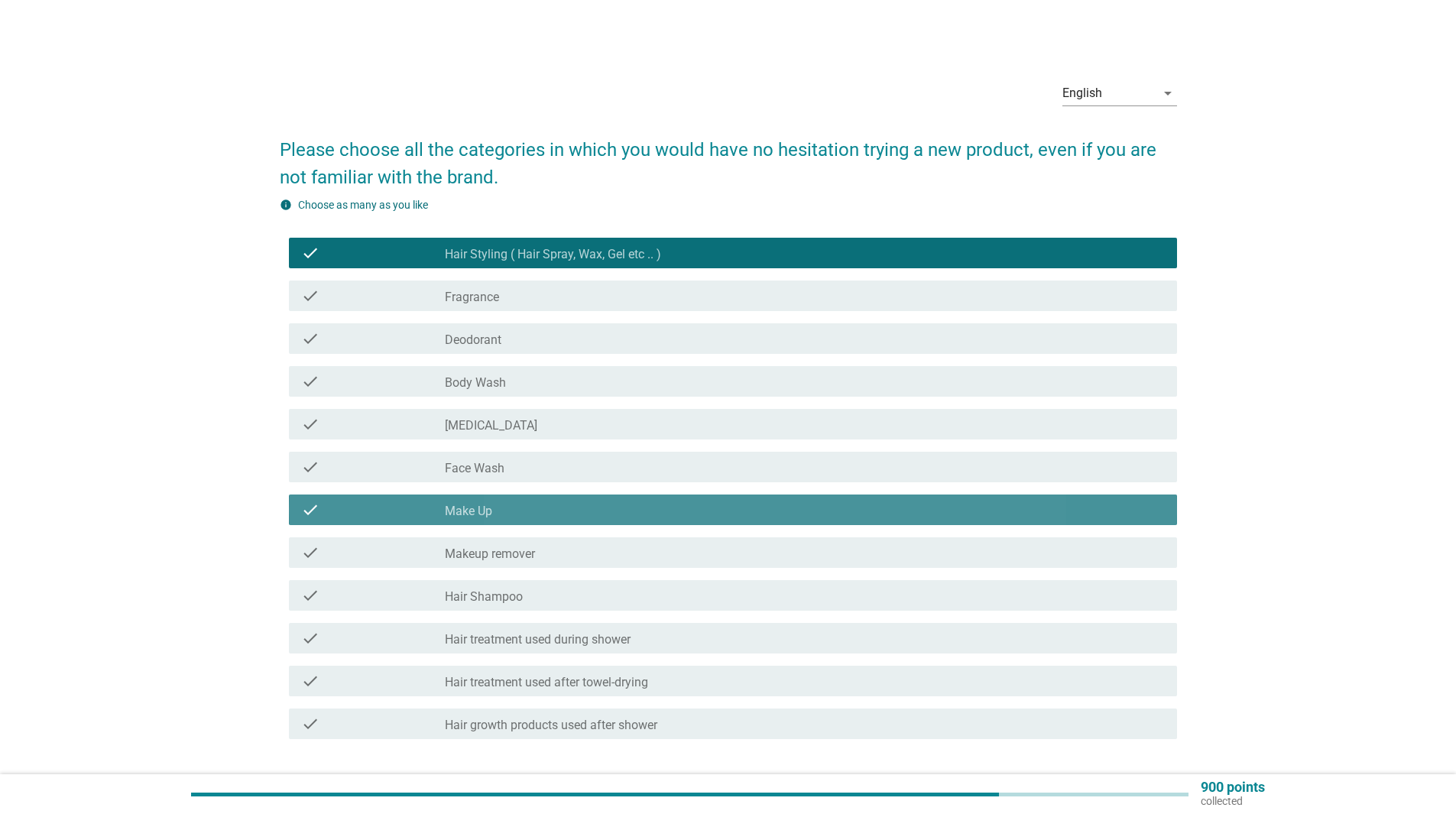
click at [948, 510] on div "check_box_outline_blank Make Up" at bounding box center [804, 509] width 720 height 18
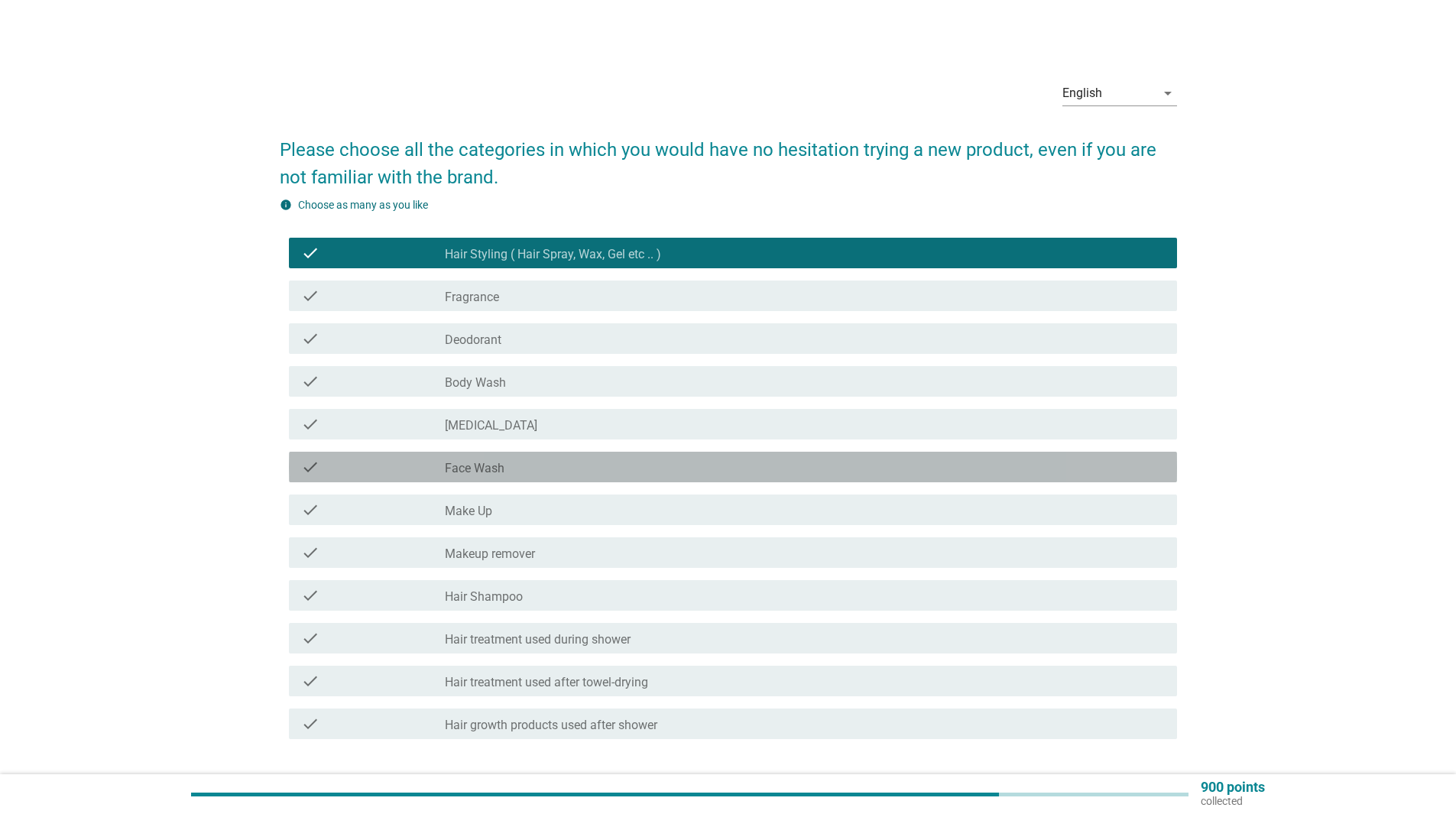
click at [960, 468] on div "check_box_outline_blank Face Wash" at bounding box center [804, 467] width 720 height 18
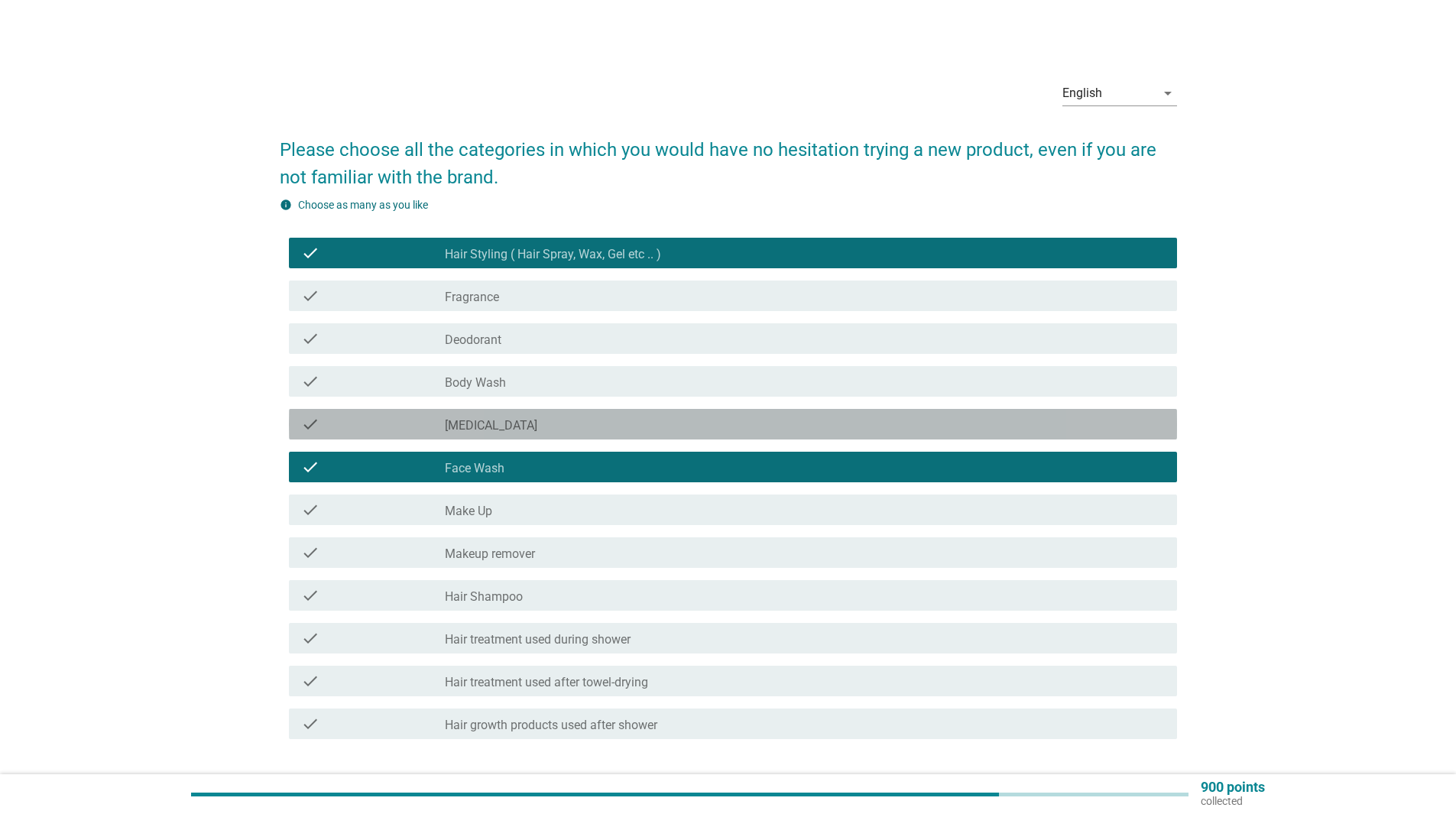
click at [968, 427] on div "check_box_outline_blank [MEDICAL_DATA]" at bounding box center [804, 424] width 720 height 18
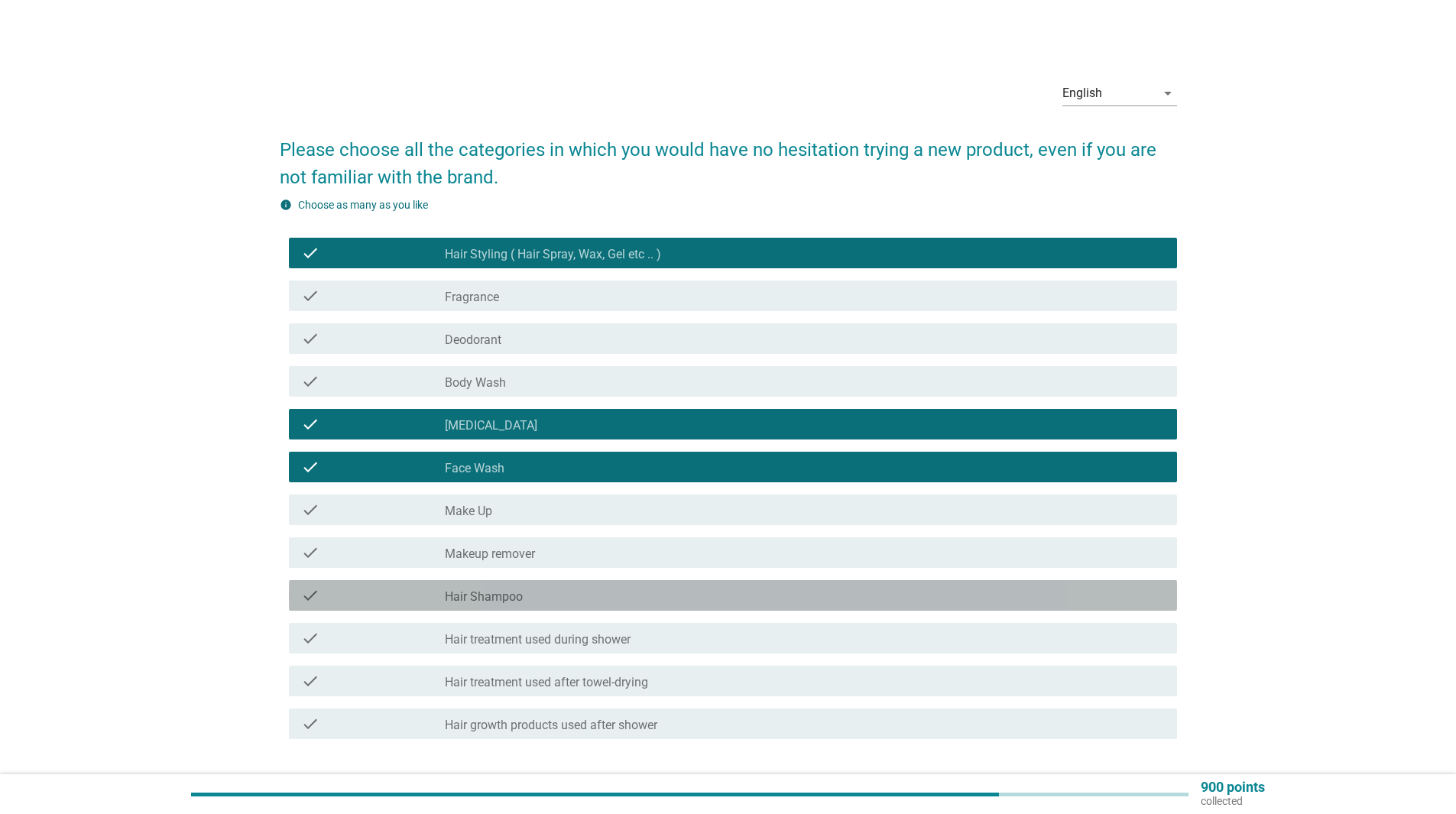
click at [1072, 594] on div "check_box_outline_blank Hair Shampoo" at bounding box center [804, 594] width 720 height 18
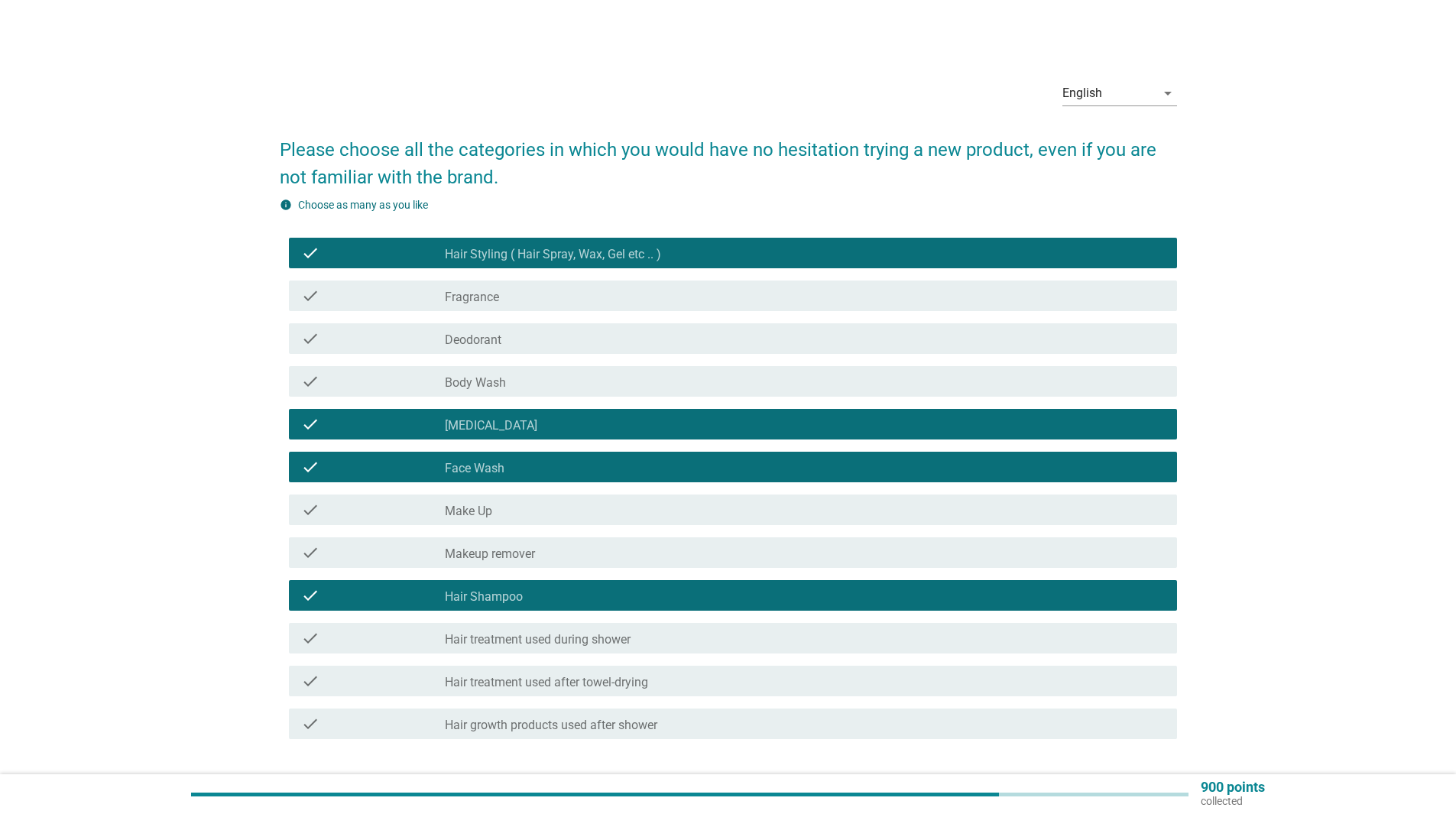
scroll to position [107, 0]
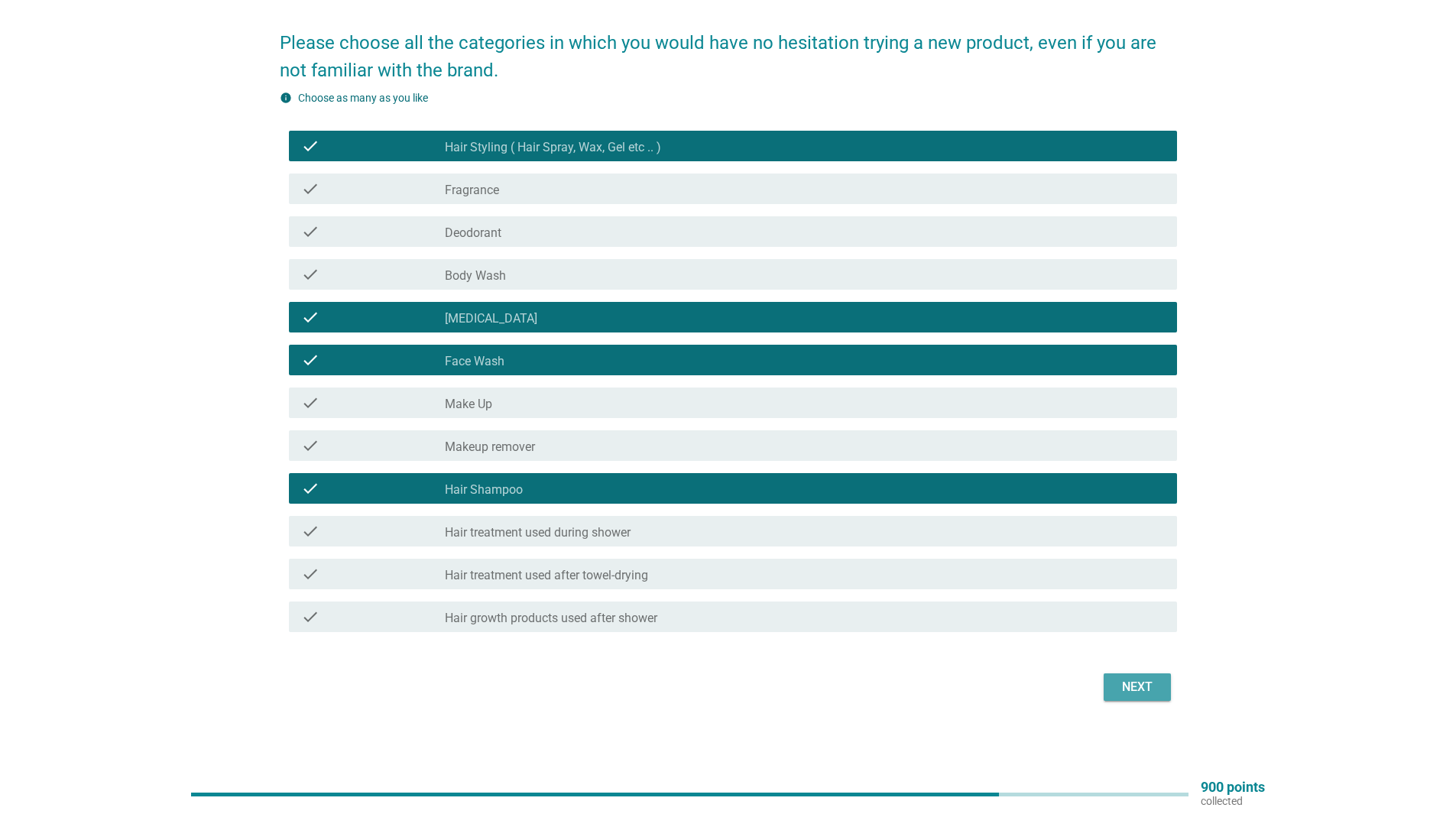
click at [1151, 680] on div "Next" at bounding box center [1137, 686] width 43 height 18
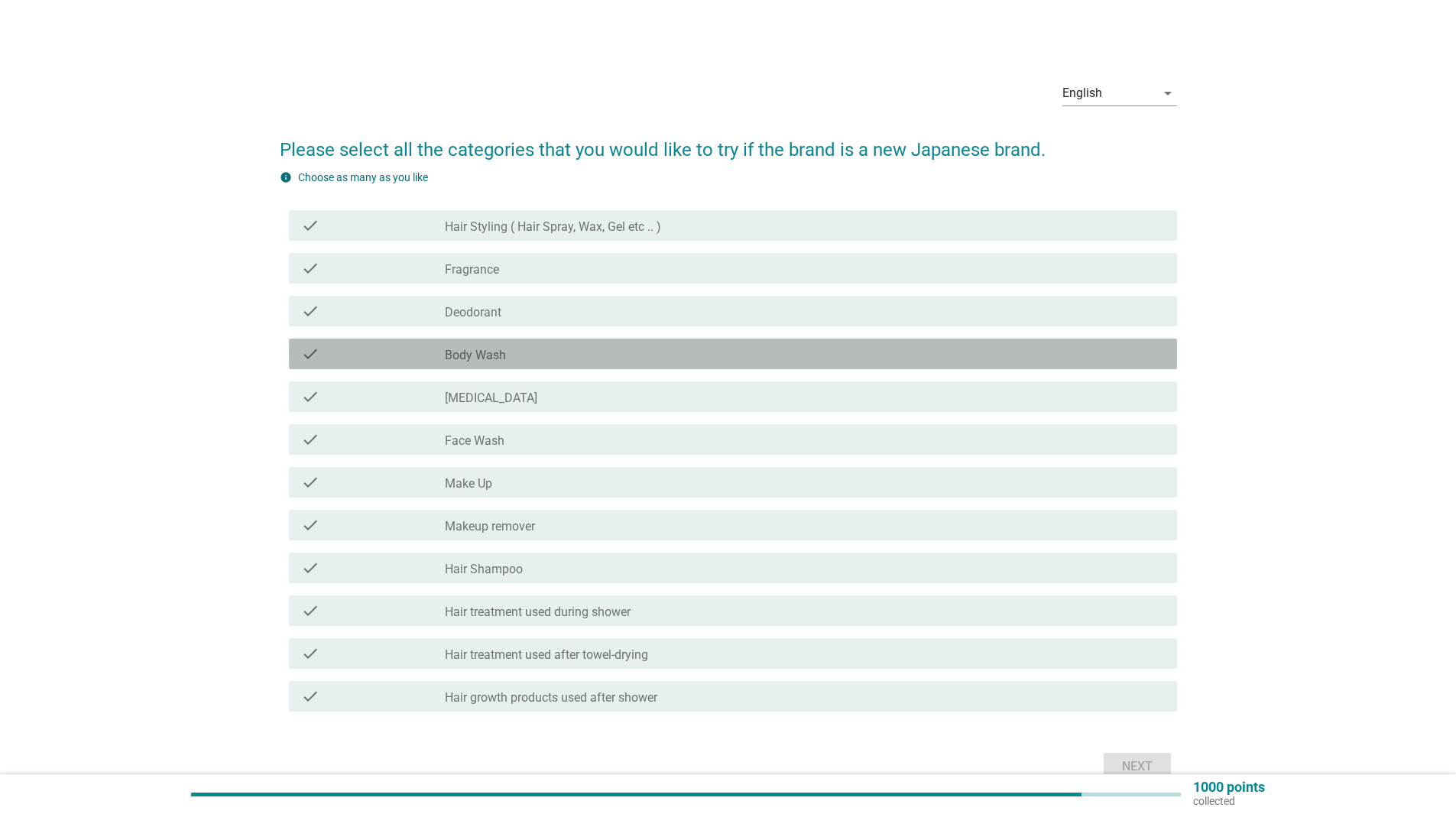
click at [744, 354] on div "check_box_outline_blank Body Wash" at bounding box center [804, 353] width 720 height 18
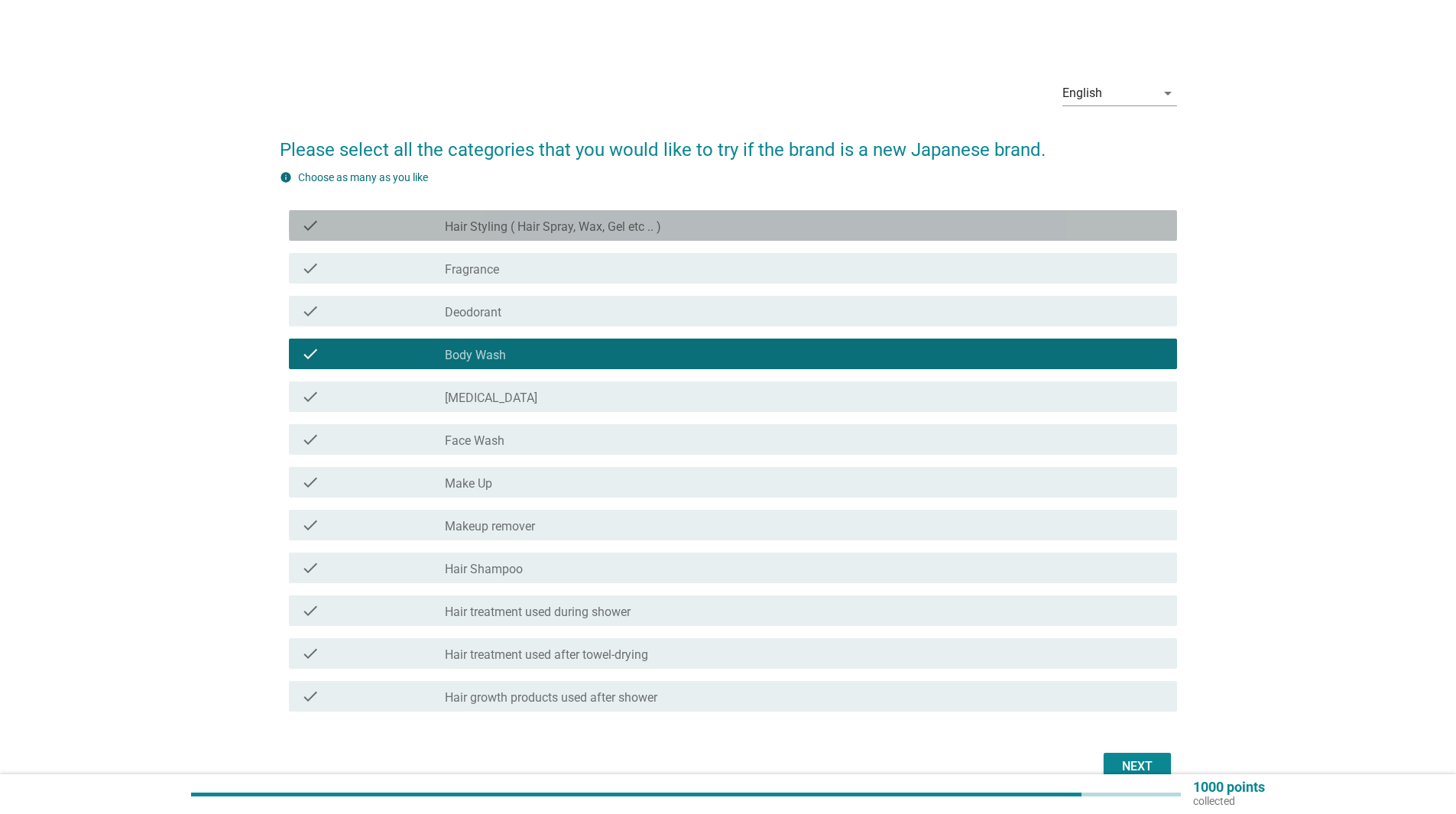
click at [788, 227] on div "check_box_outline_blank Hair Styling ( Hair Spray, Wax, Gel etc .. )" at bounding box center [804, 225] width 720 height 18
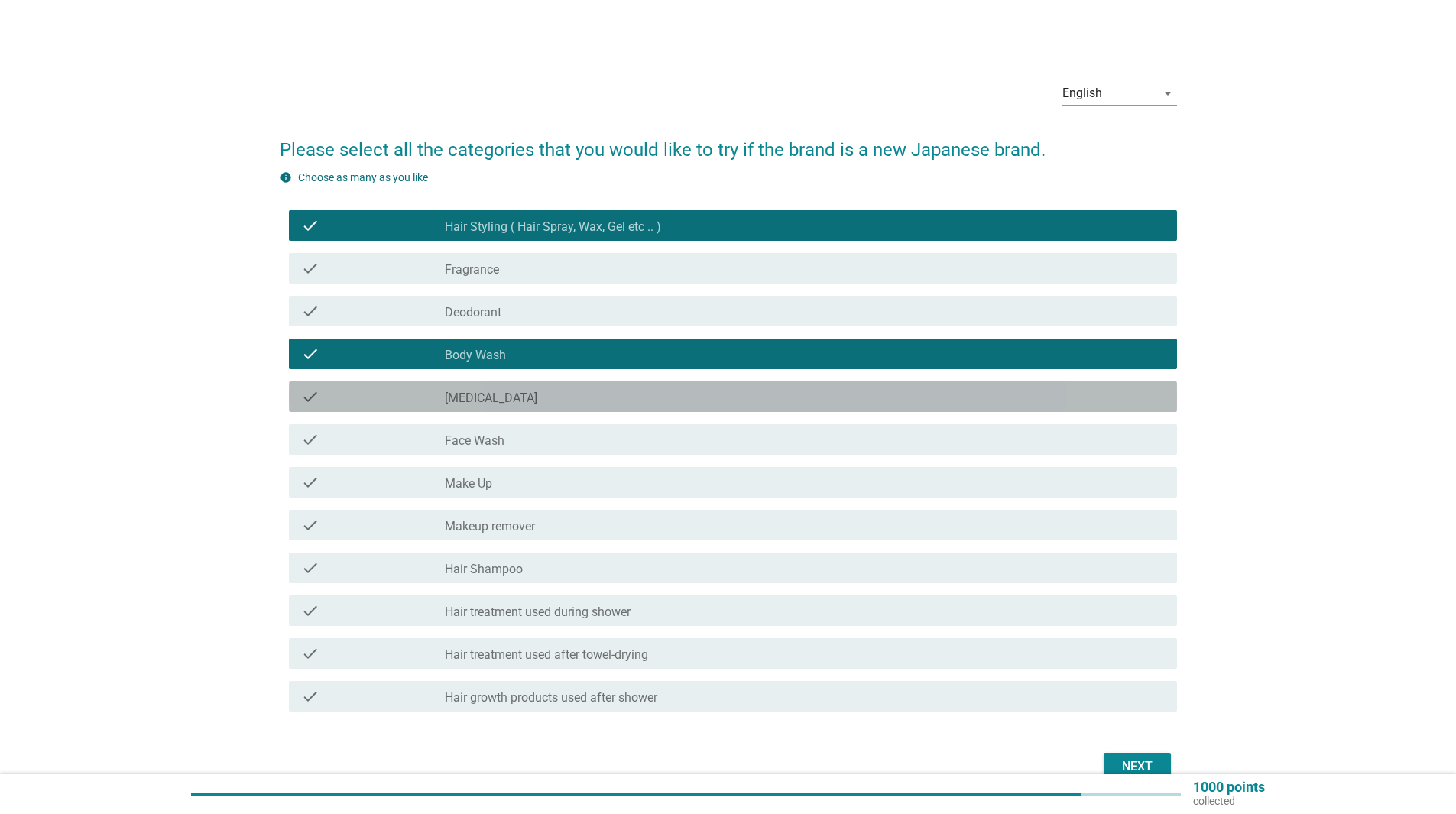
click at [740, 401] on div "check_box_outline_blank [MEDICAL_DATA]" at bounding box center [804, 396] width 720 height 18
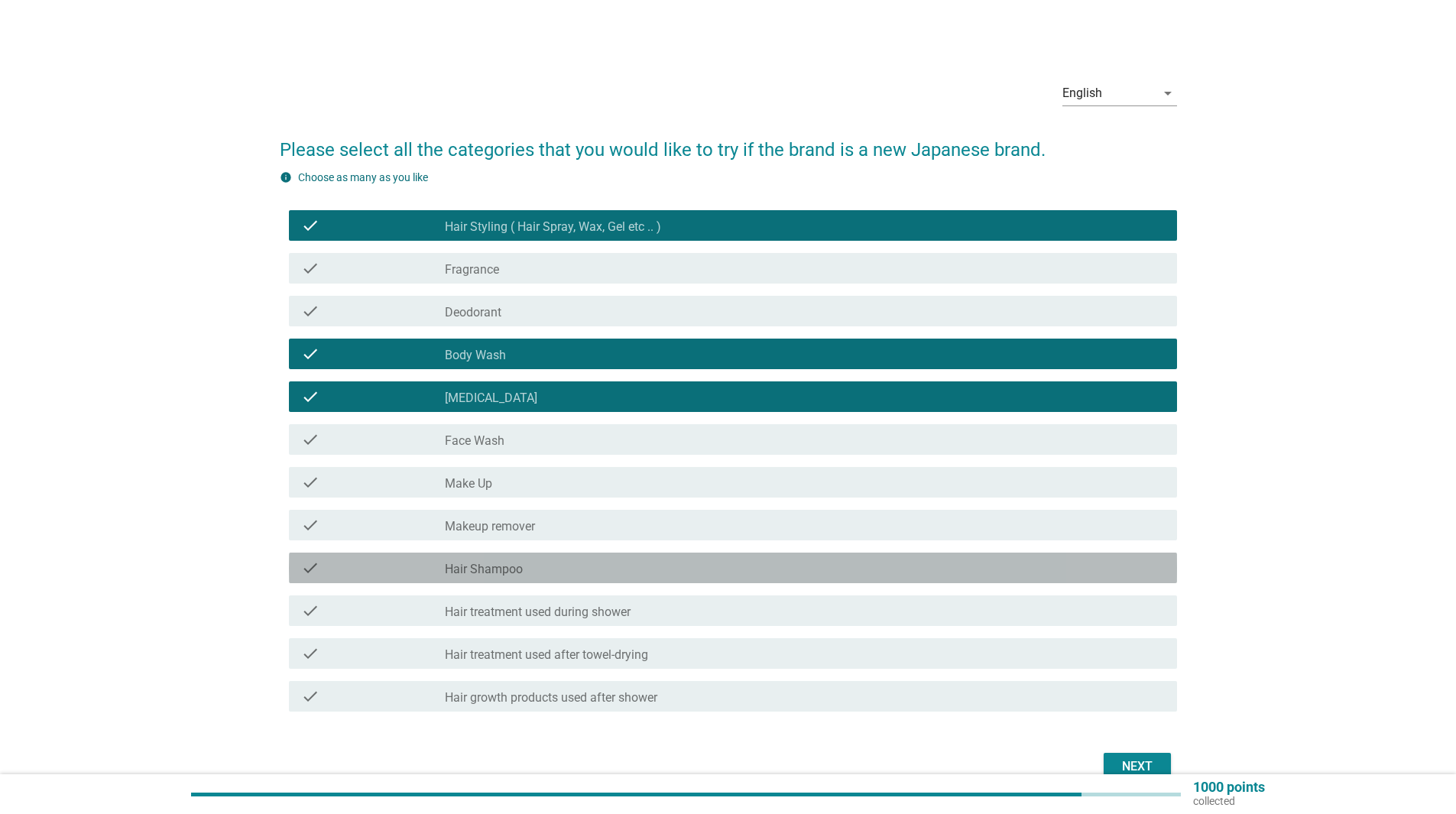
click at [710, 568] on div "check_box_outline_blank Hair Shampoo" at bounding box center [804, 567] width 720 height 18
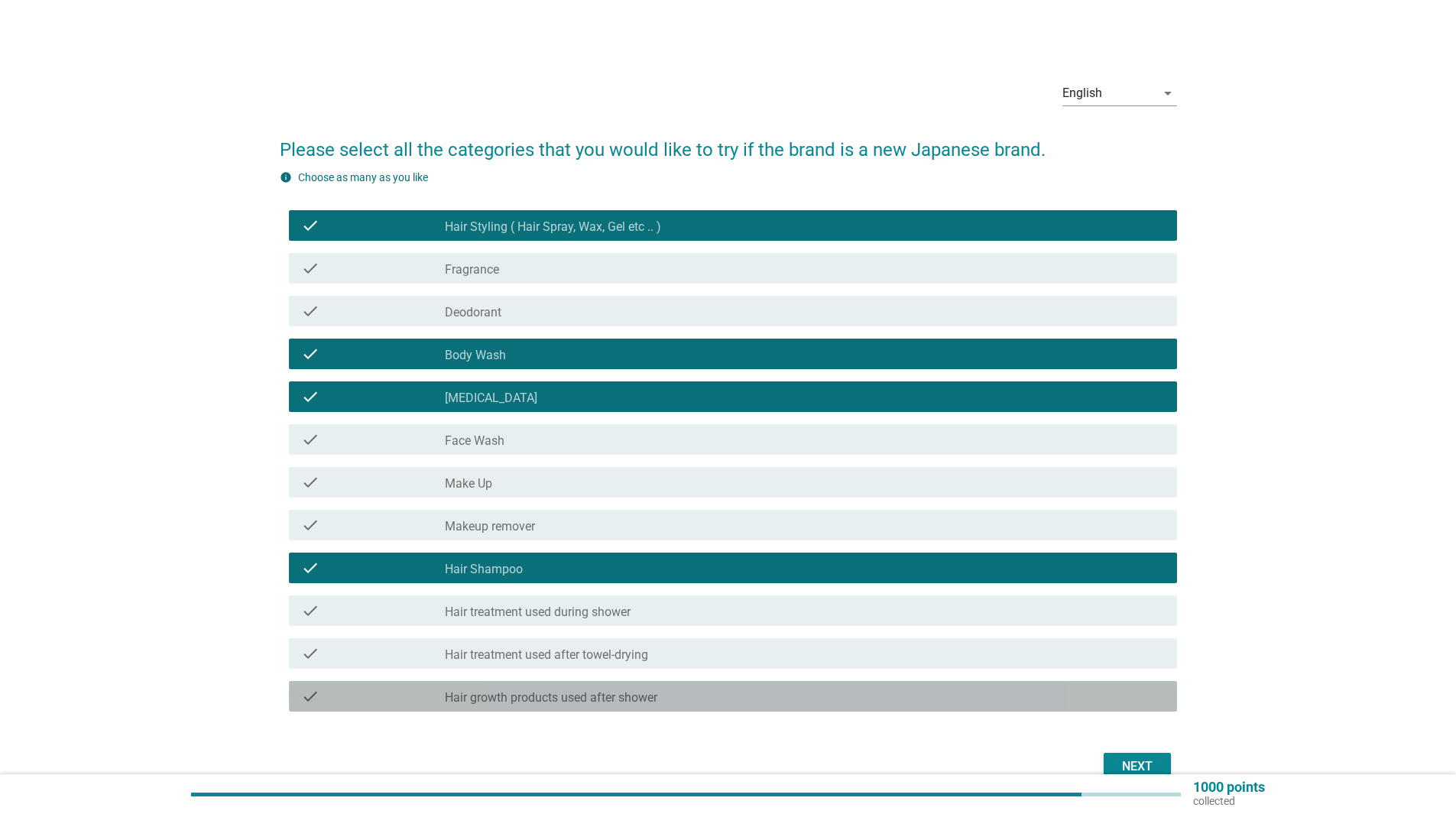
click at [723, 691] on div "check_box_outline_blank Hair growth products used after shower" at bounding box center [804, 696] width 720 height 18
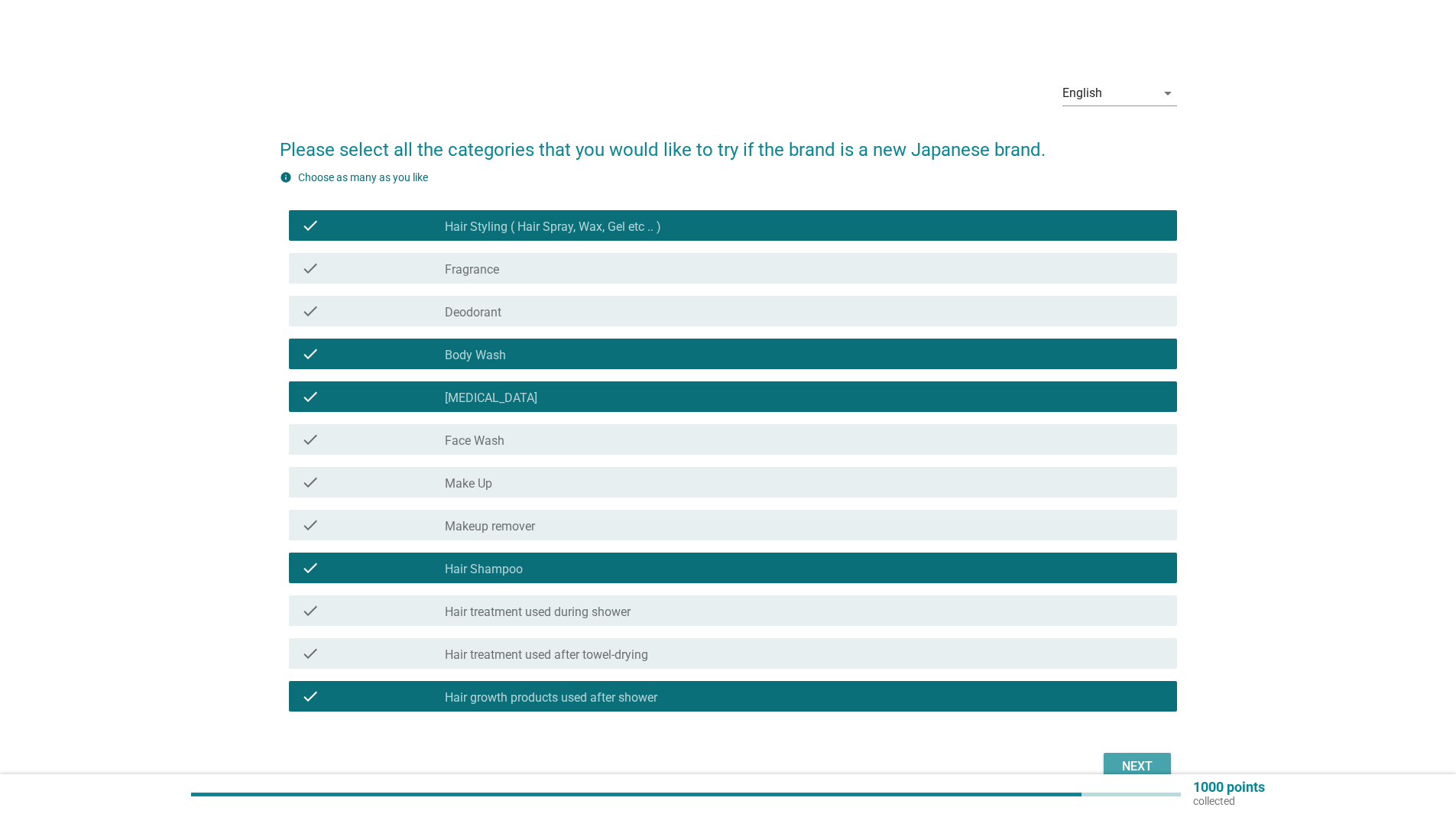
click at [1122, 757] on div "Next" at bounding box center [1137, 766] width 43 height 18
